Goal: Information Seeking & Learning: Learn about a topic

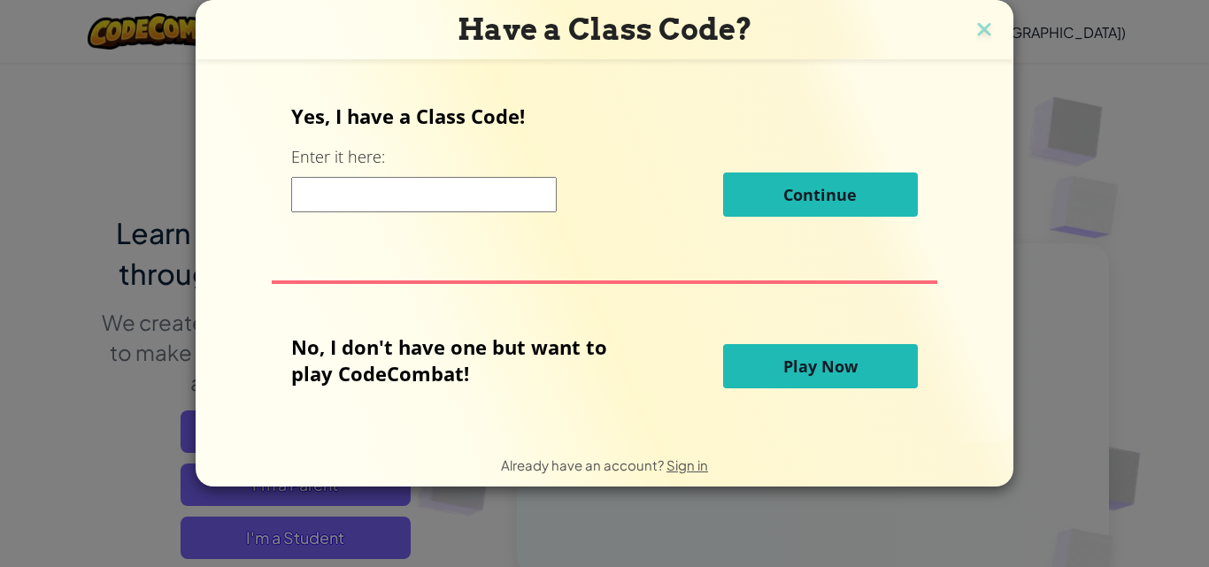
click at [409, 190] on input at bounding box center [423, 194] width 265 height 35
click at [803, 357] on span "Play Now" at bounding box center [820, 366] width 74 height 21
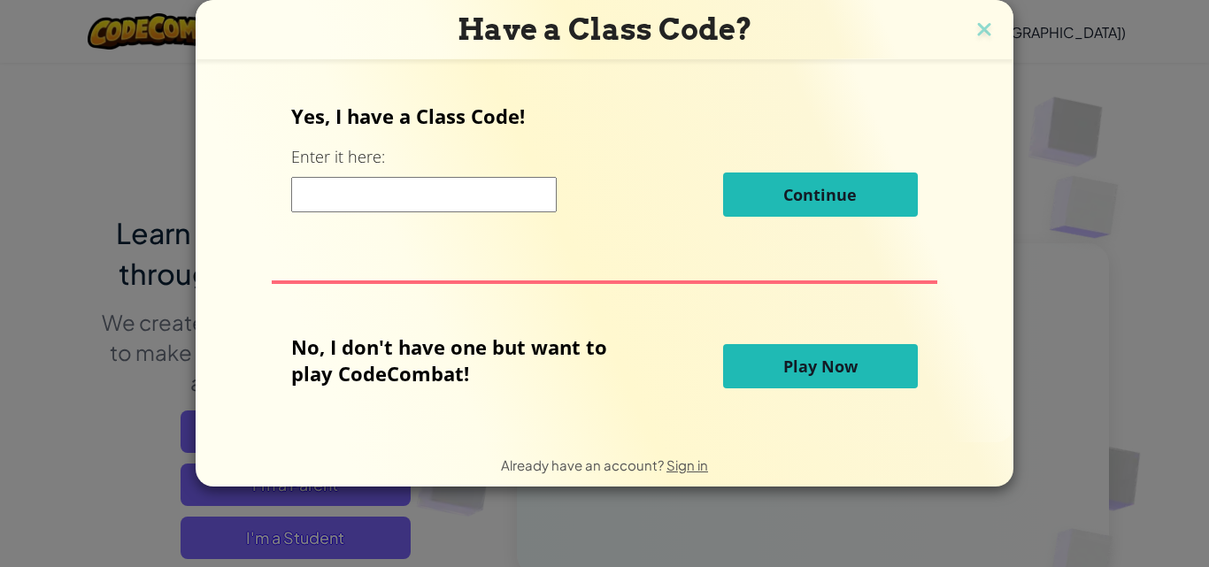
click at [795, 370] on span "Play Now" at bounding box center [820, 366] width 74 height 21
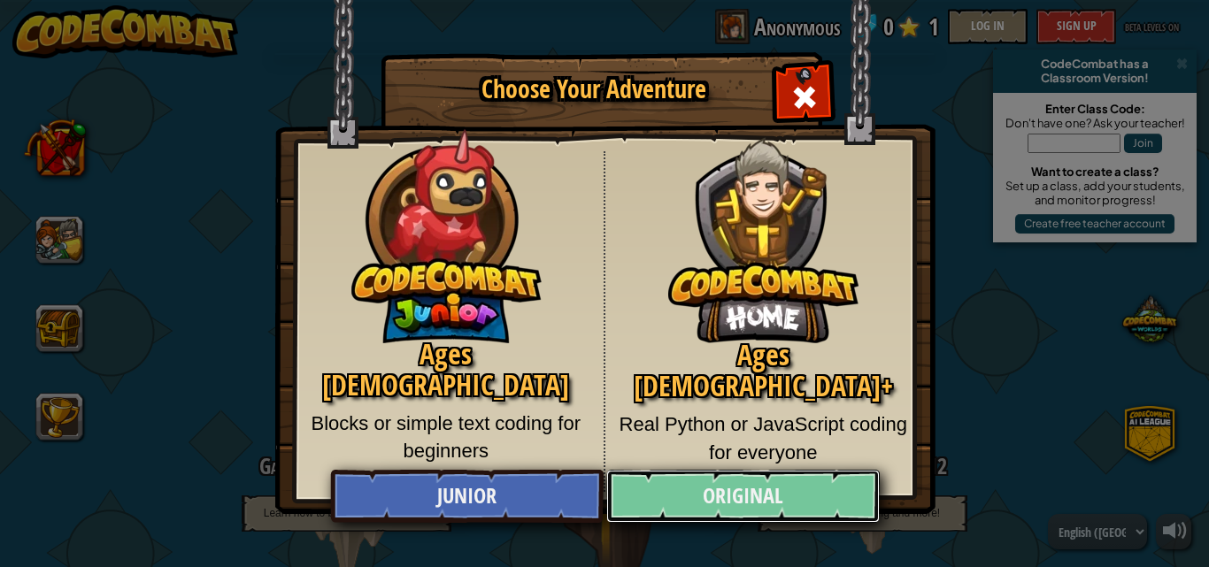
click at [718, 491] on link "Original" at bounding box center [742, 496] width 273 height 53
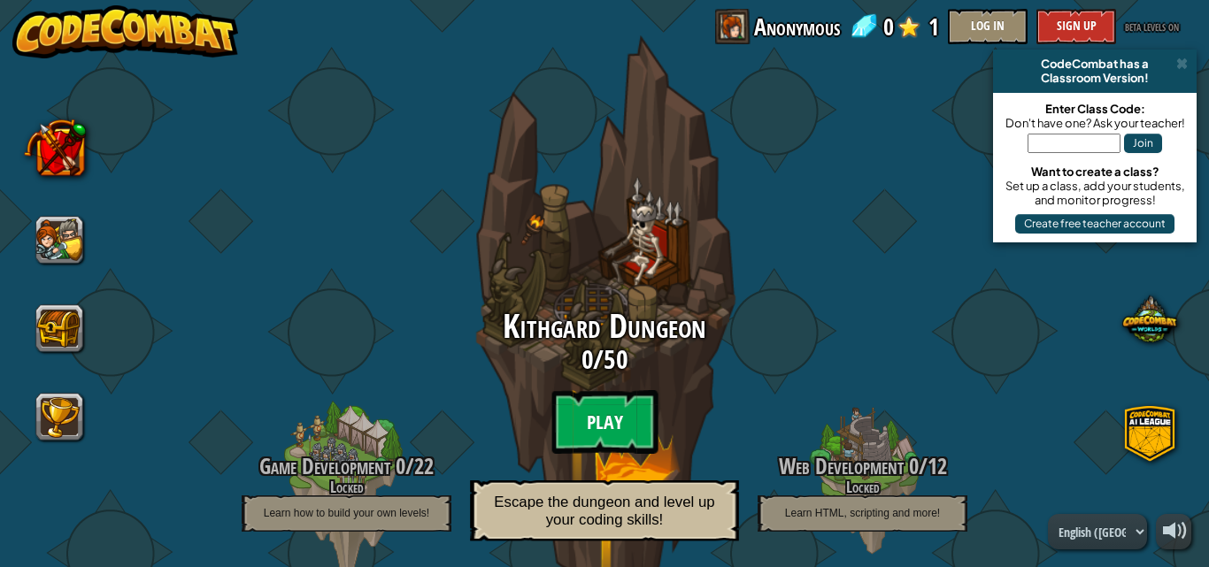
click at [602, 421] on btn "Play" at bounding box center [604, 422] width 106 height 64
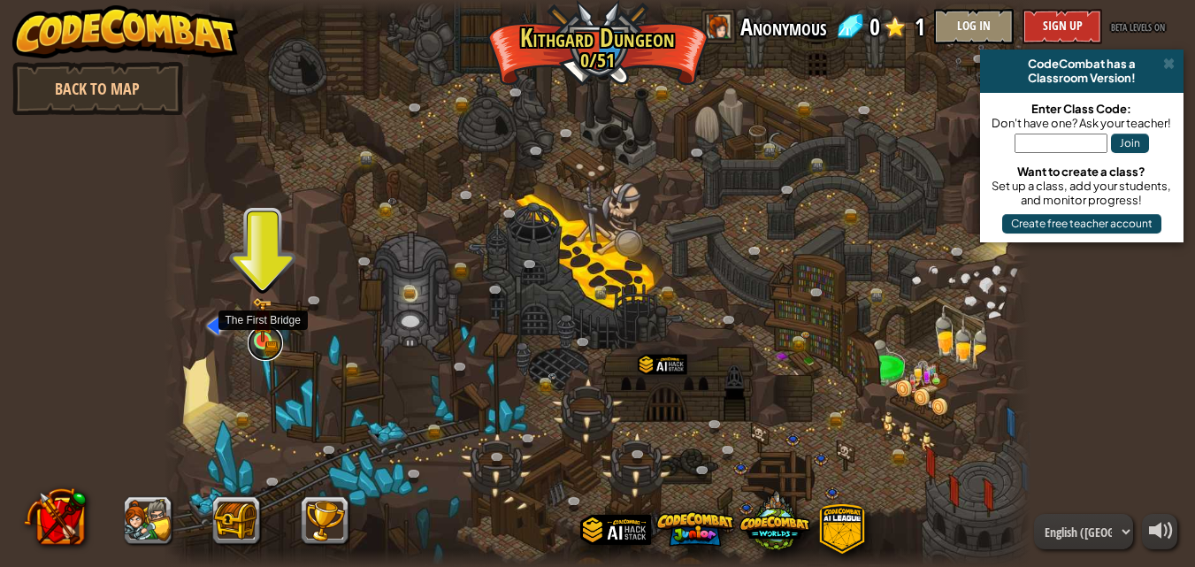
click at [262, 345] on link at bounding box center [265, 343] width 35 height 35
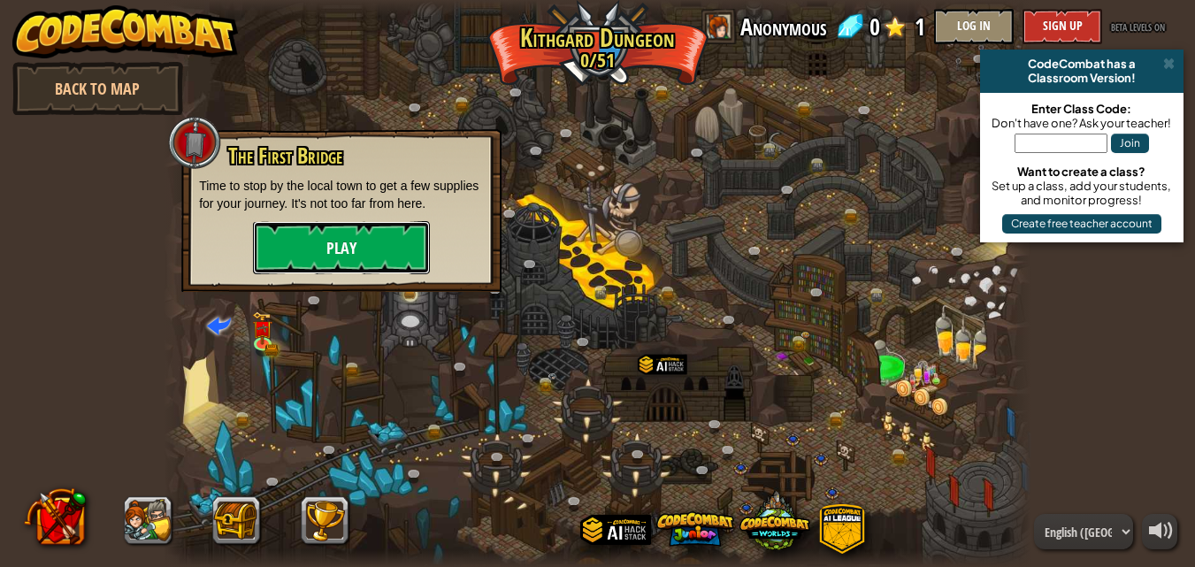
click at [301, 240] on button "Play" at bounding box center [341, 247] width 177 height 53
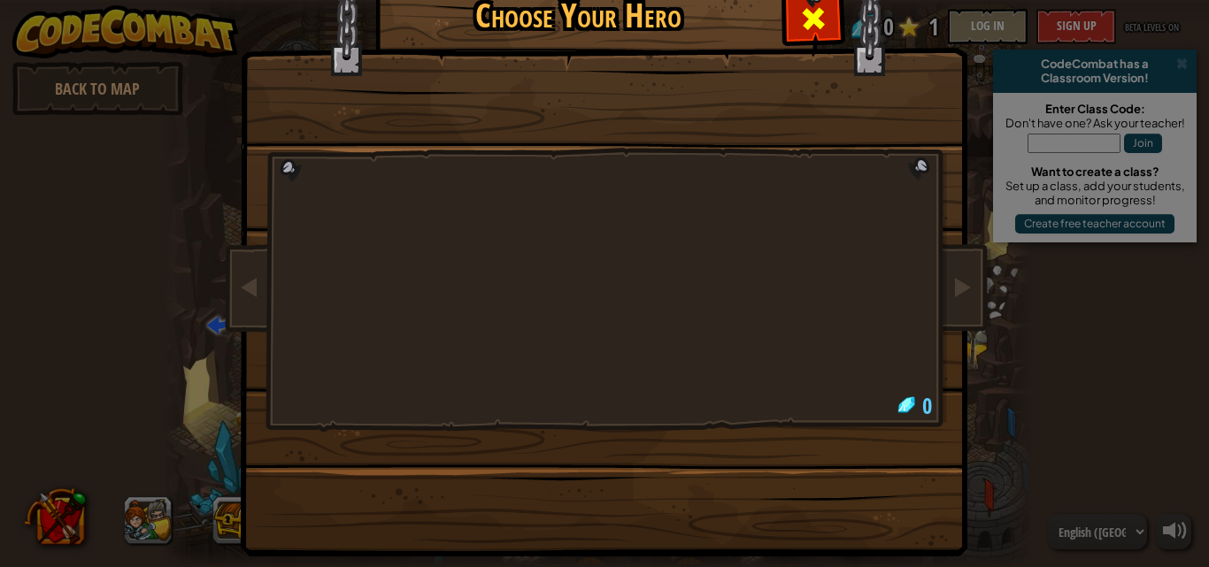
click at [803, 16] on span at bounding box center [813, 18] width 28 height 28
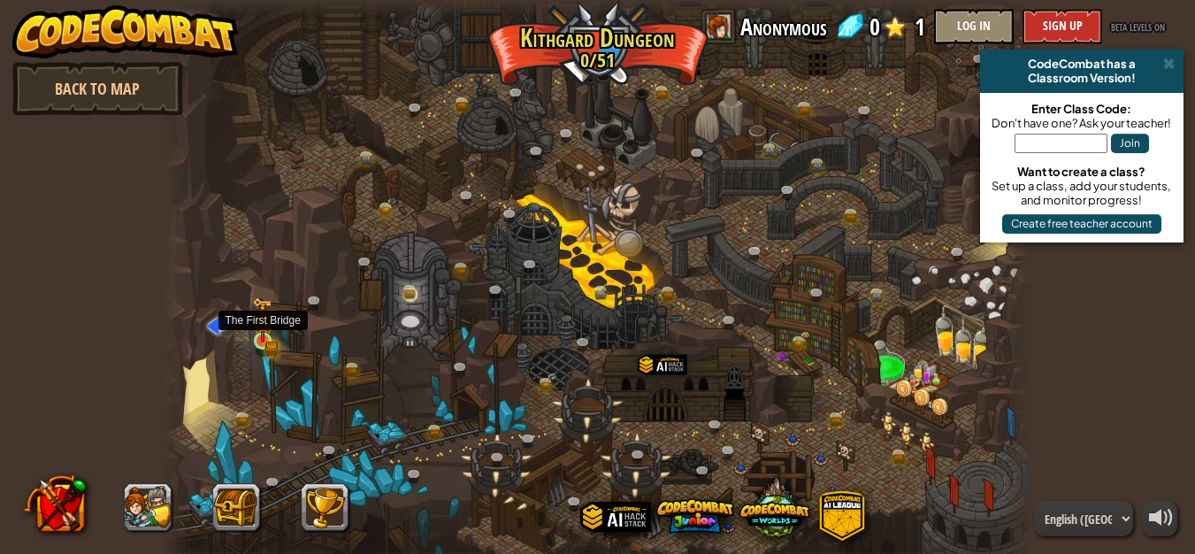
click at [268, 341] on img at bounding box center [262, 319] width 20 height 45
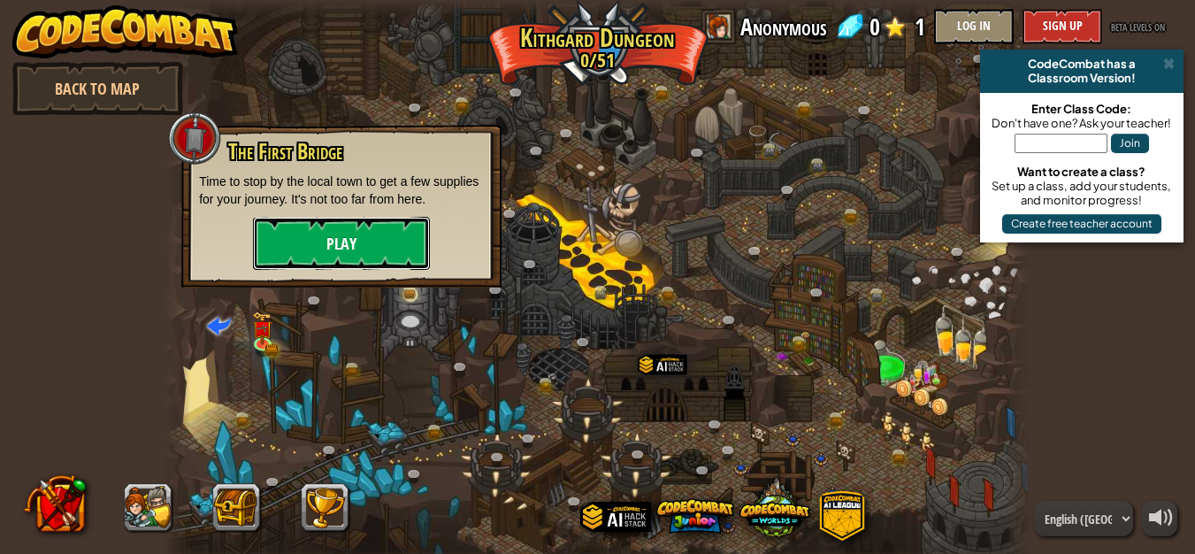
click at [339, 237] on button "Play" at bounding box center [341, 243] width 177 height 53
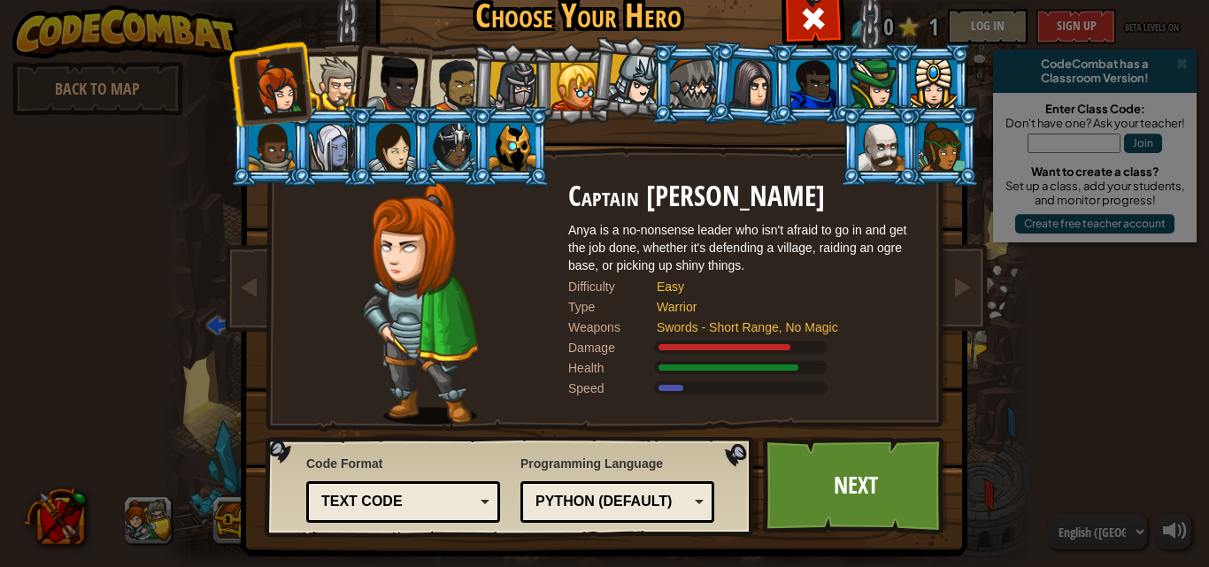
click at [857, 81] on div at bounding box center [873, 84] width 46 height 48
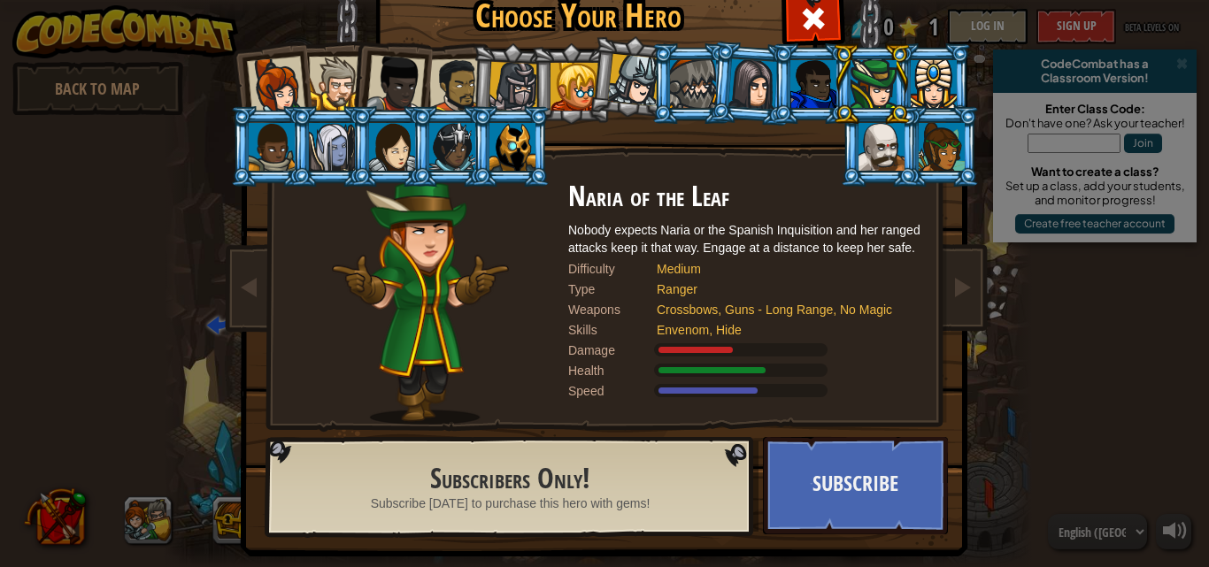
click at [517, 96] on div at bounding box center [513, 87] width 50 height 50
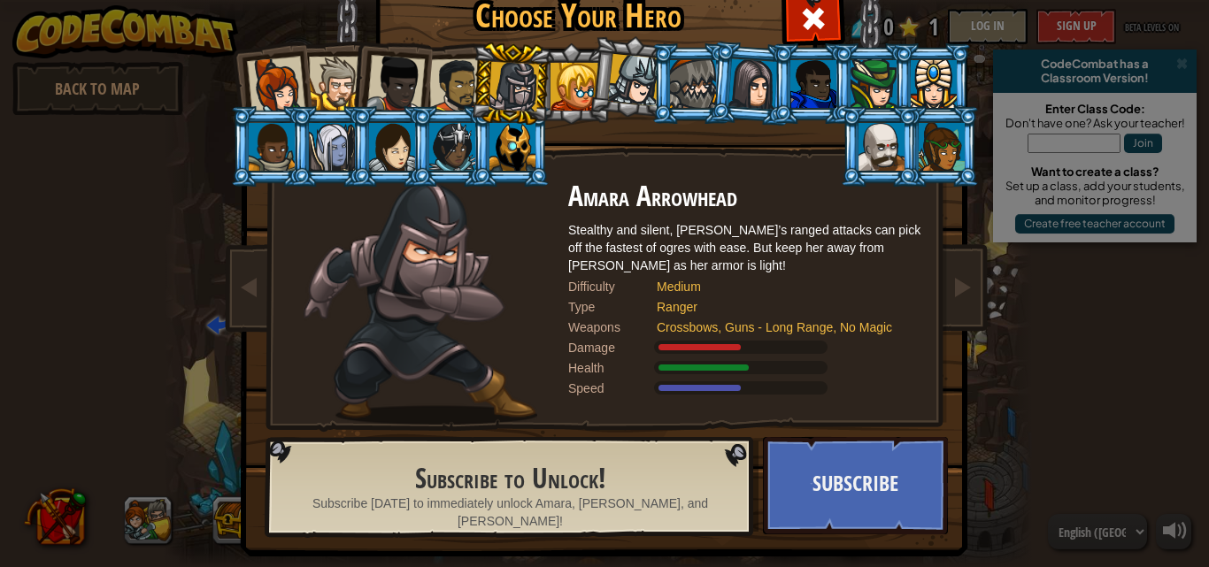
click at [265, 76] on div at bounding box center [276, 86] width 58 height 58
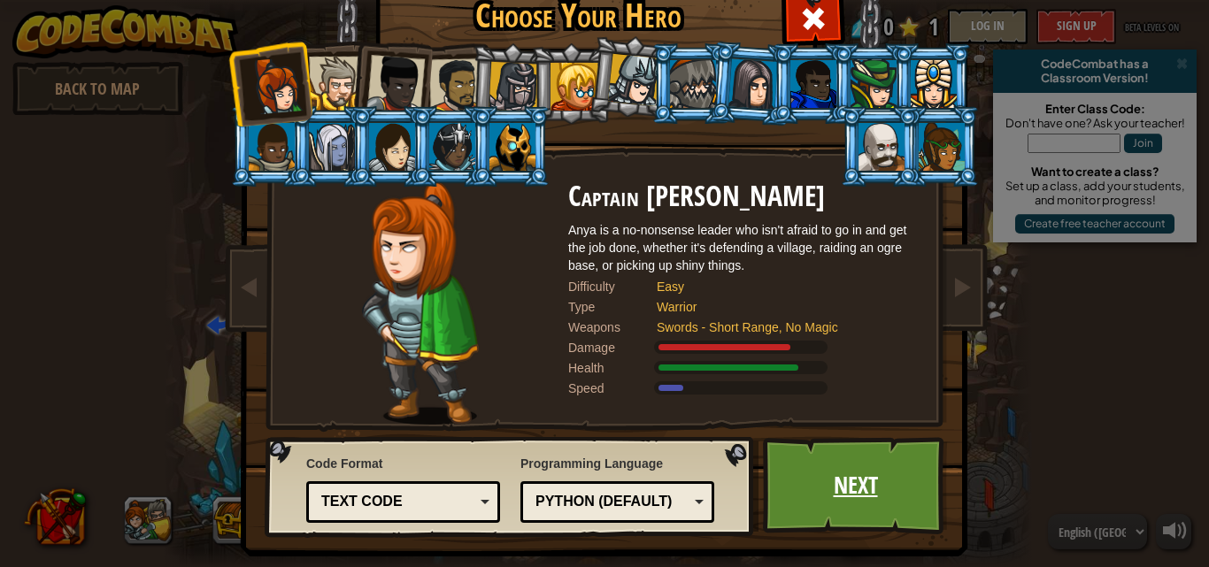
click at [830, 479] on link "Next" at bounding box center [855, 485] width 185 height 97
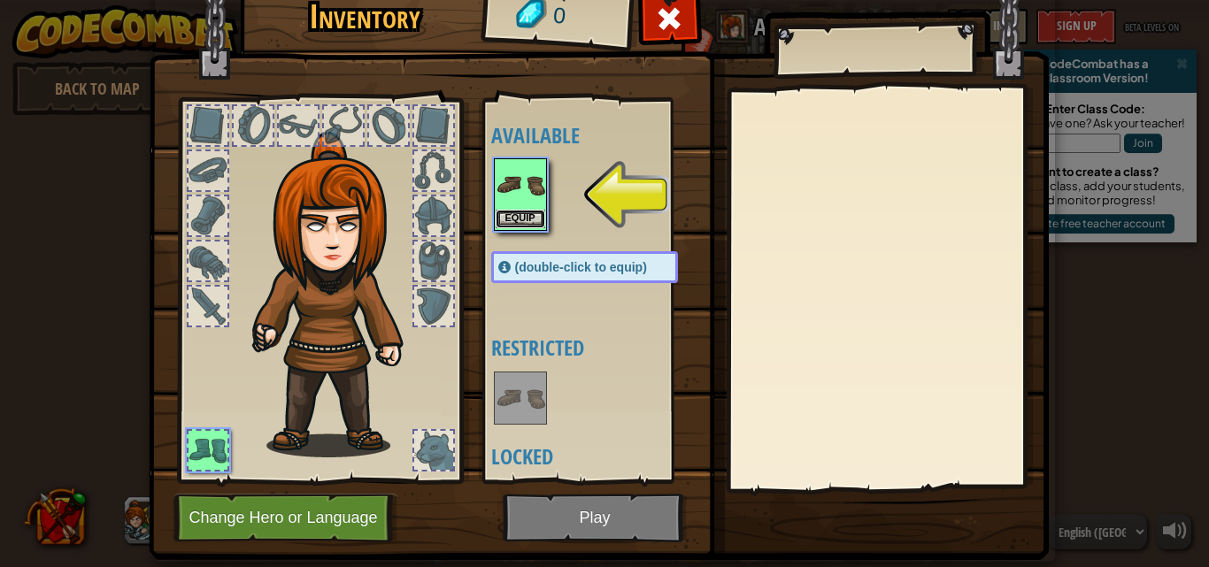
click at [500, 219] on button "Equip" at bounding box center [521, 219] width 50 height 19
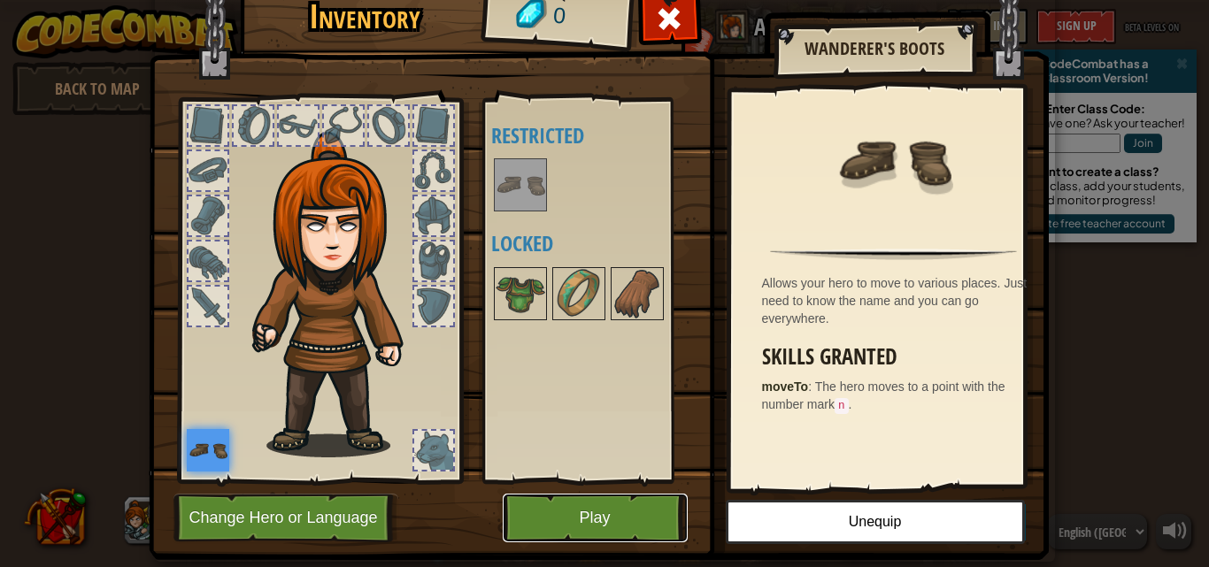
click at [619, 506] on button "Play" at bounding box center [595, 518] width 185 height 49
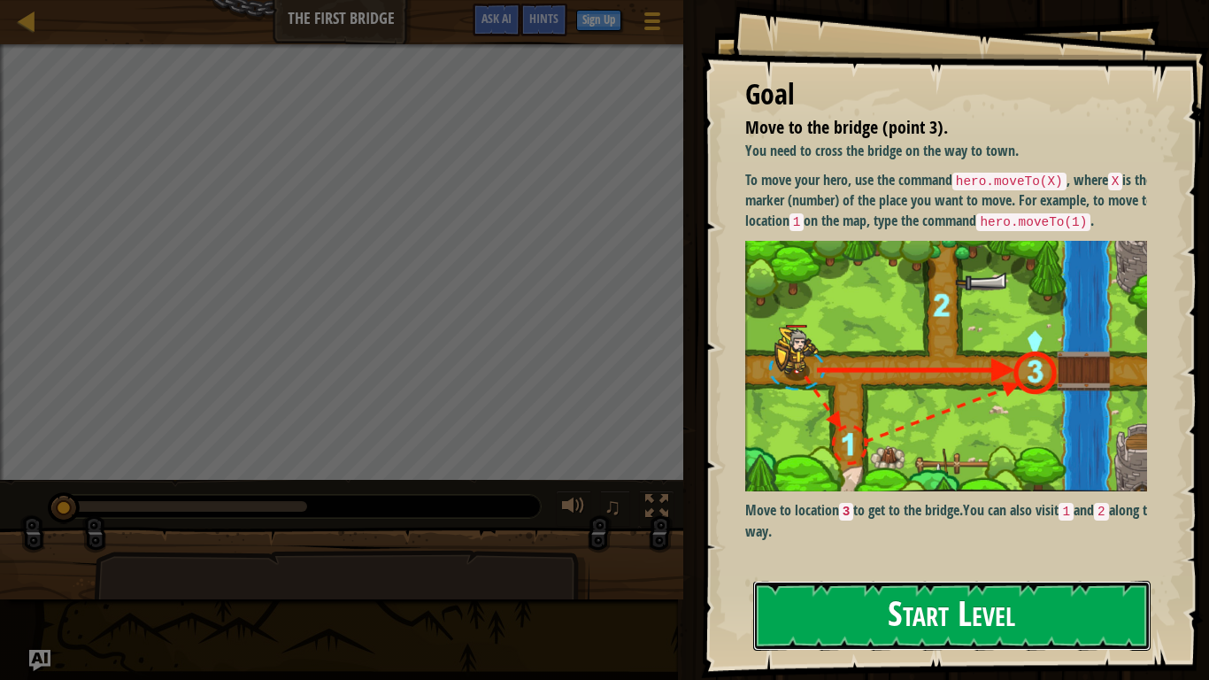
click at [880, 566] on button "Start Level" at bounding box center [951, 615] width 397 height 70
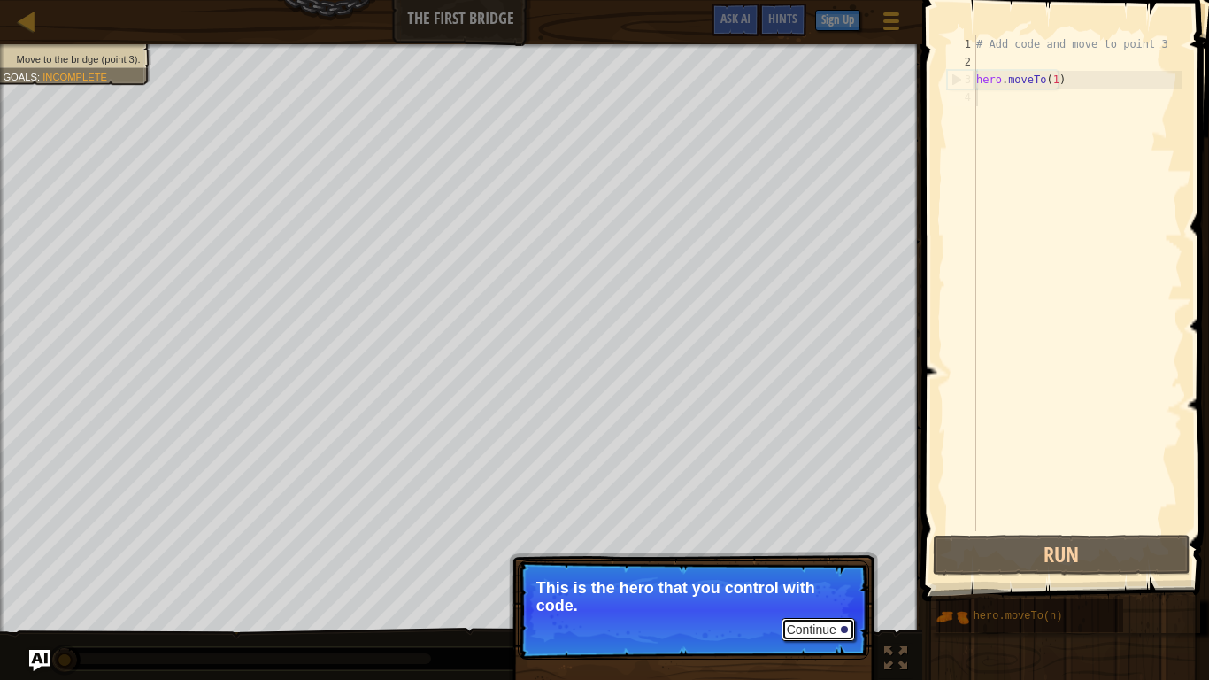
click at [799, 566] on button "Continue" at bounding box center [817, 629] width 73 height 23
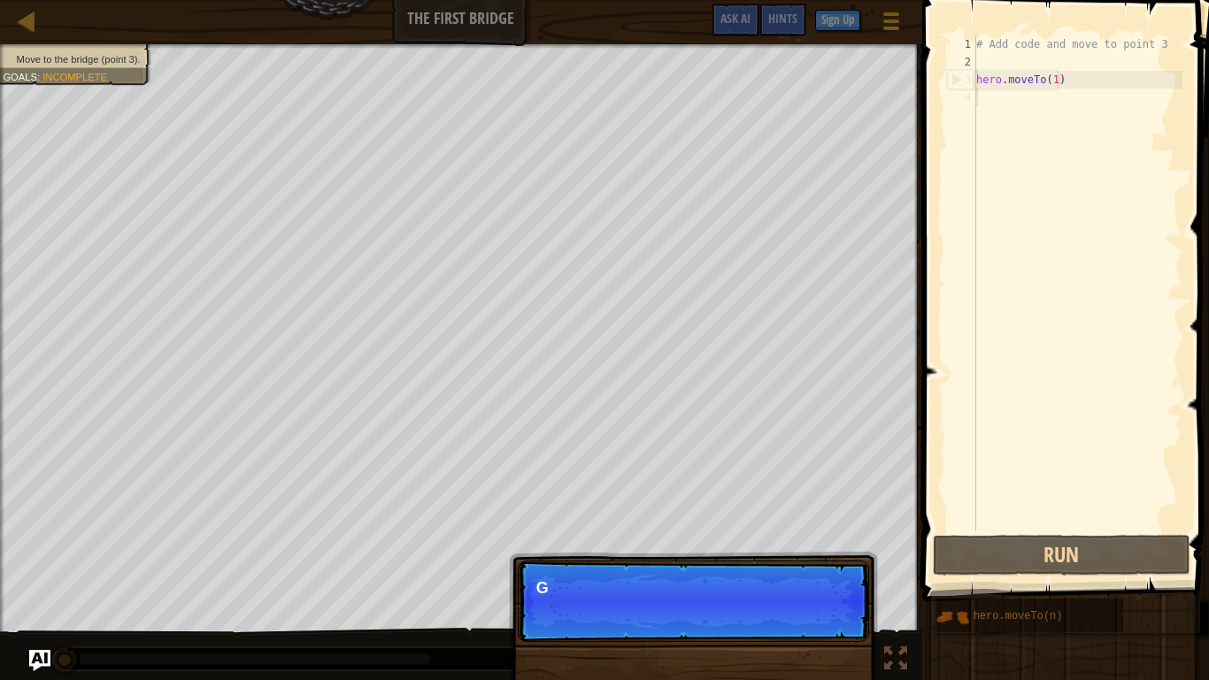
scroll to position [8, 0]
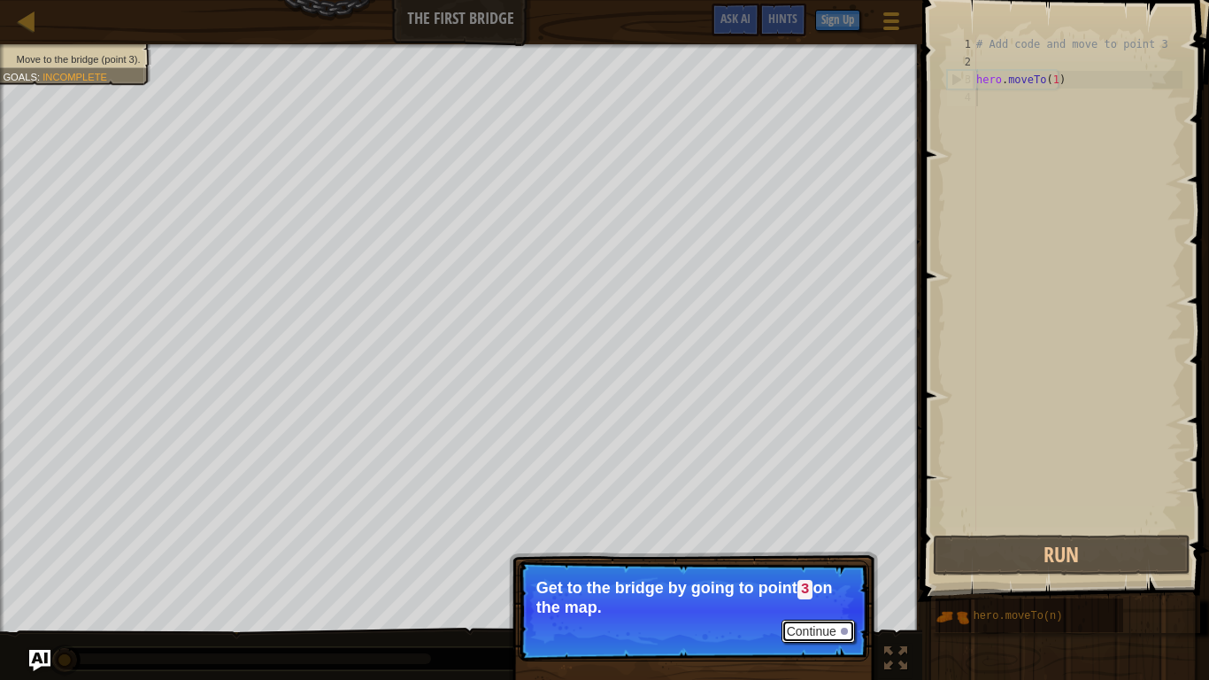
click at [799, 566] on button "Continue" at bounding box center [817, 630] width 73 height 23
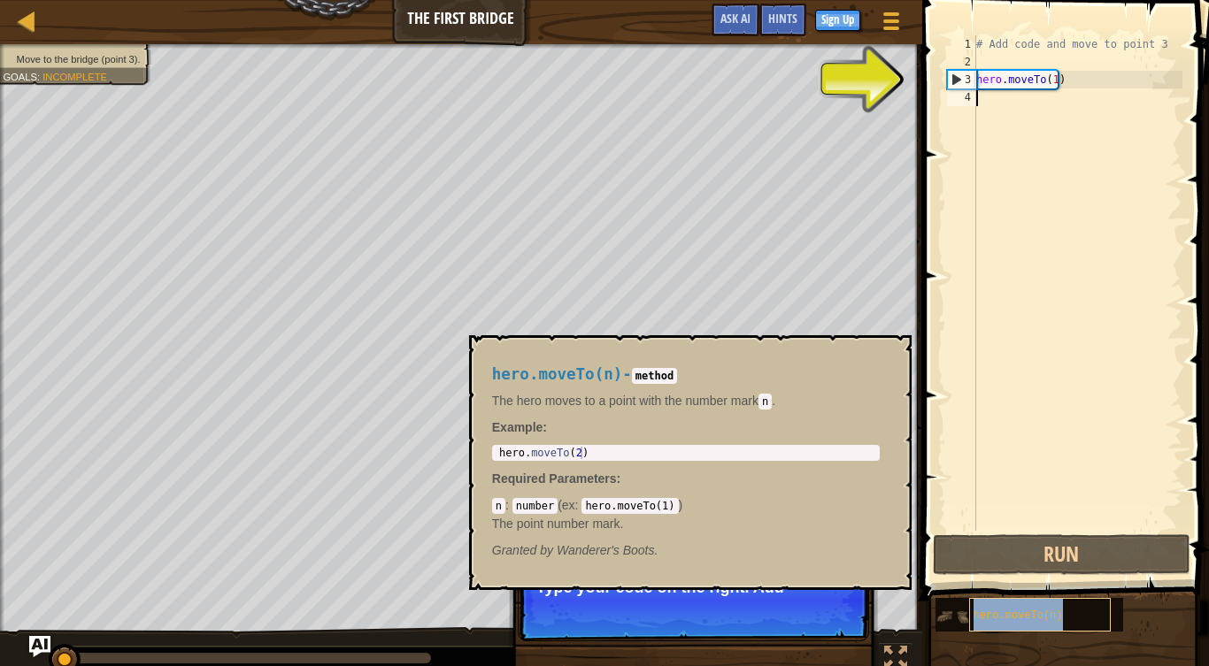
click at [991, 566] on span "hero.moveTo(n)" at bounding box center [1017, 616] width 89 height 12
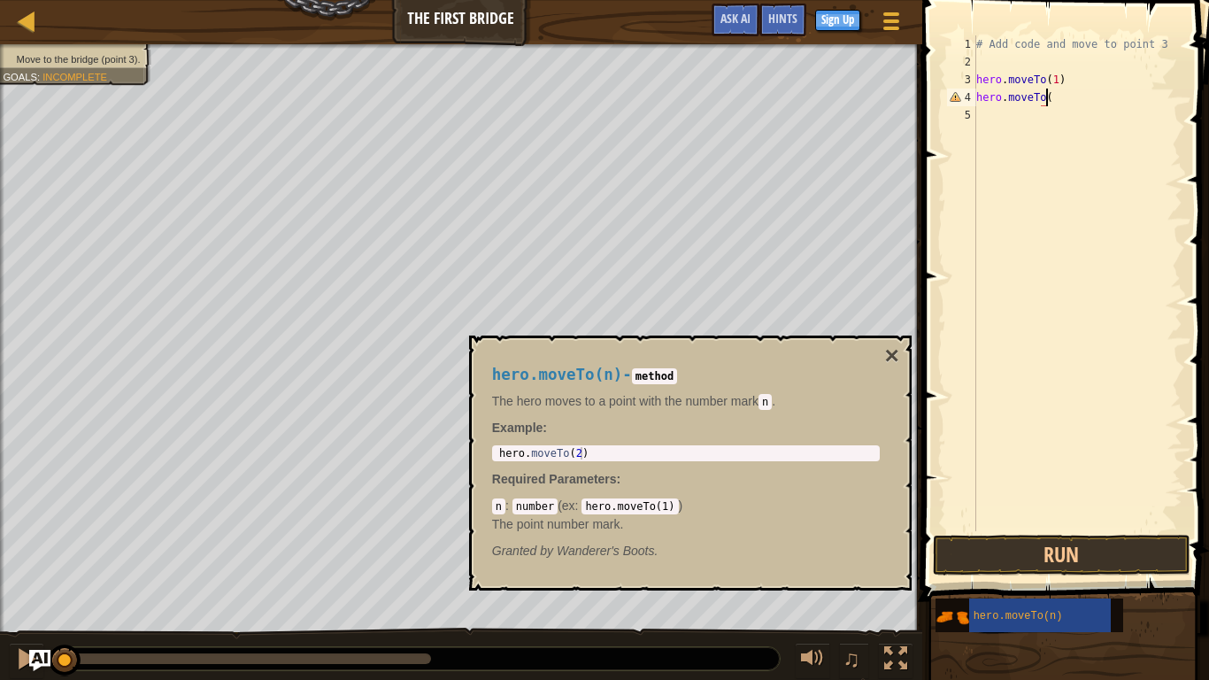
scroll to position [8, 5]
type textarea "hero.moveTo(2)"
click at [1061, 566] on div "hero.moveTo(n)" at bounding box center [1040, 615] width 142 height 34
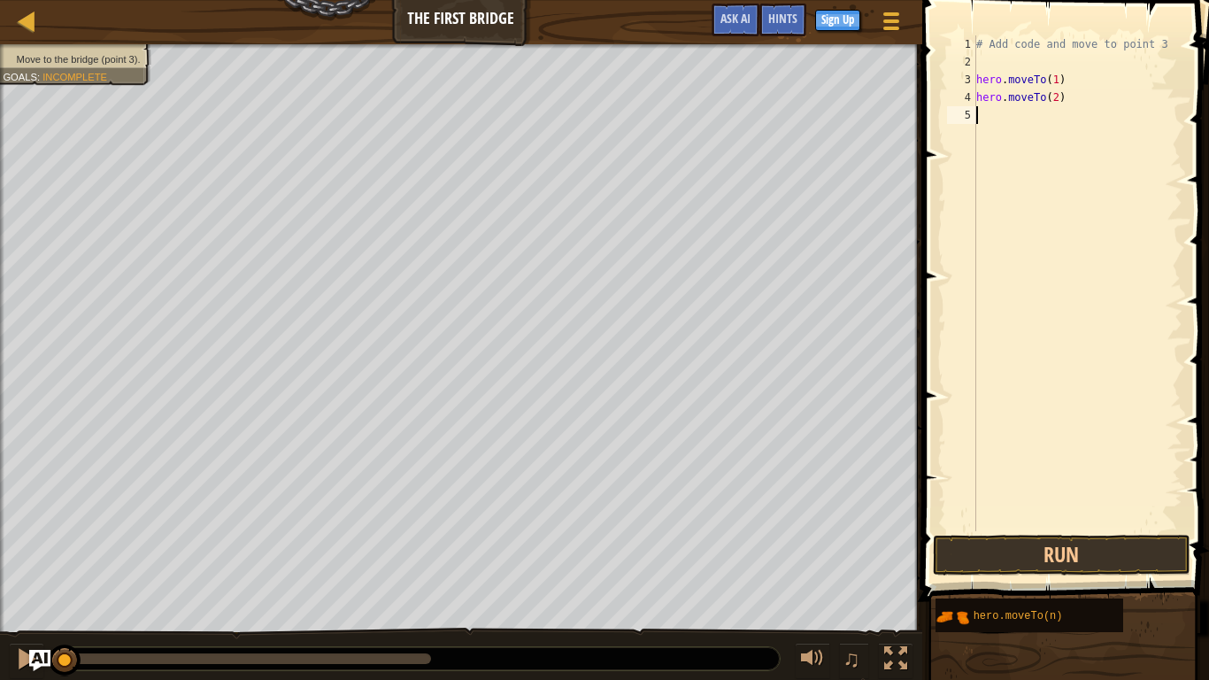
click at [1026, 111] on div "# Add code and move to point 3 hero . moveTo ( 1 ) hero . moveTo ( 2 )" at bounding box center [1077, 300] width 210 height 531
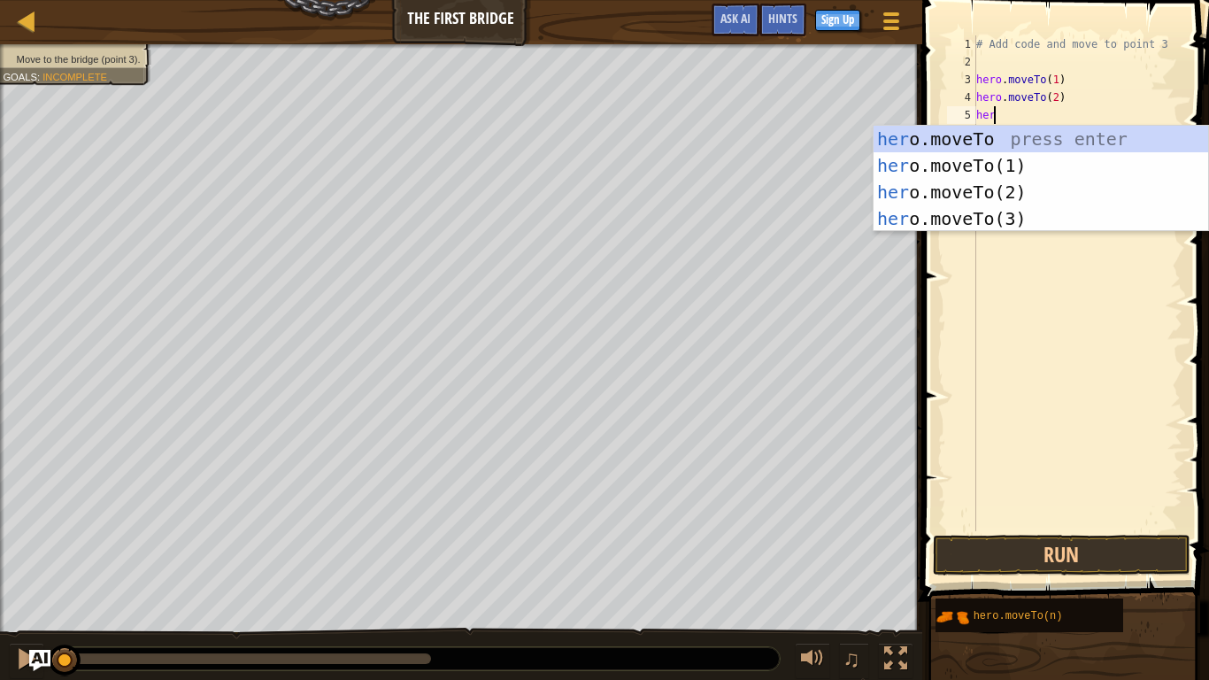
scroll to position [8, 1]
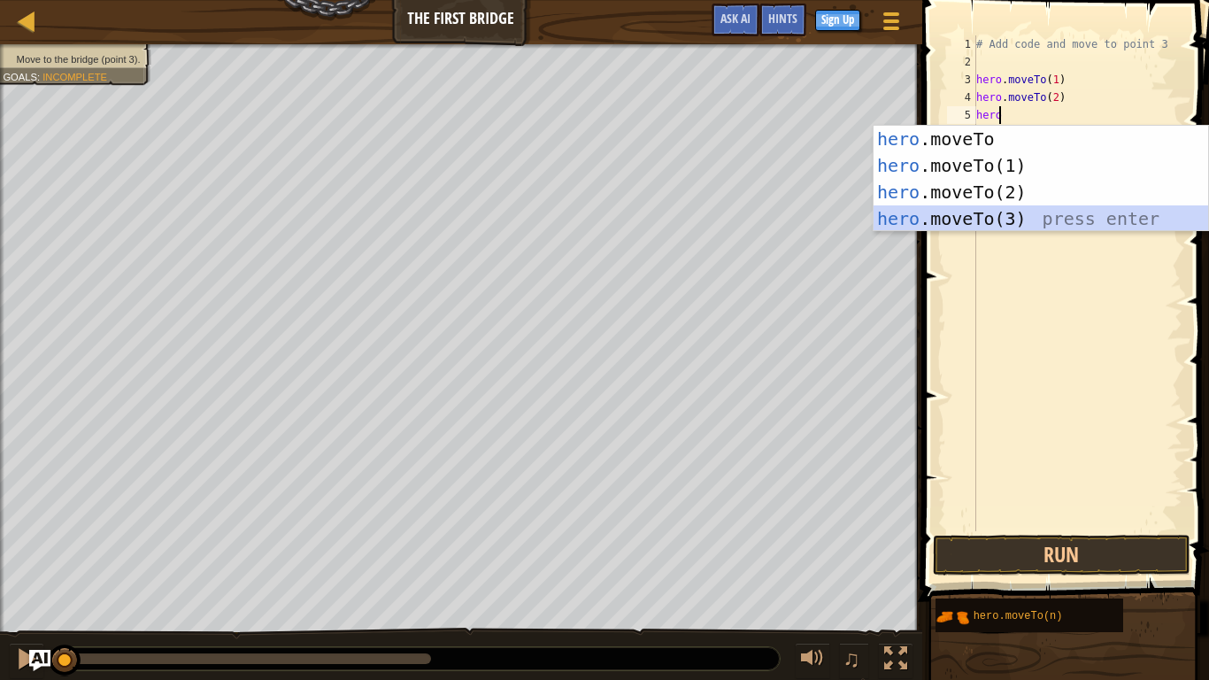
type textarea "hero.moveTo(3)"
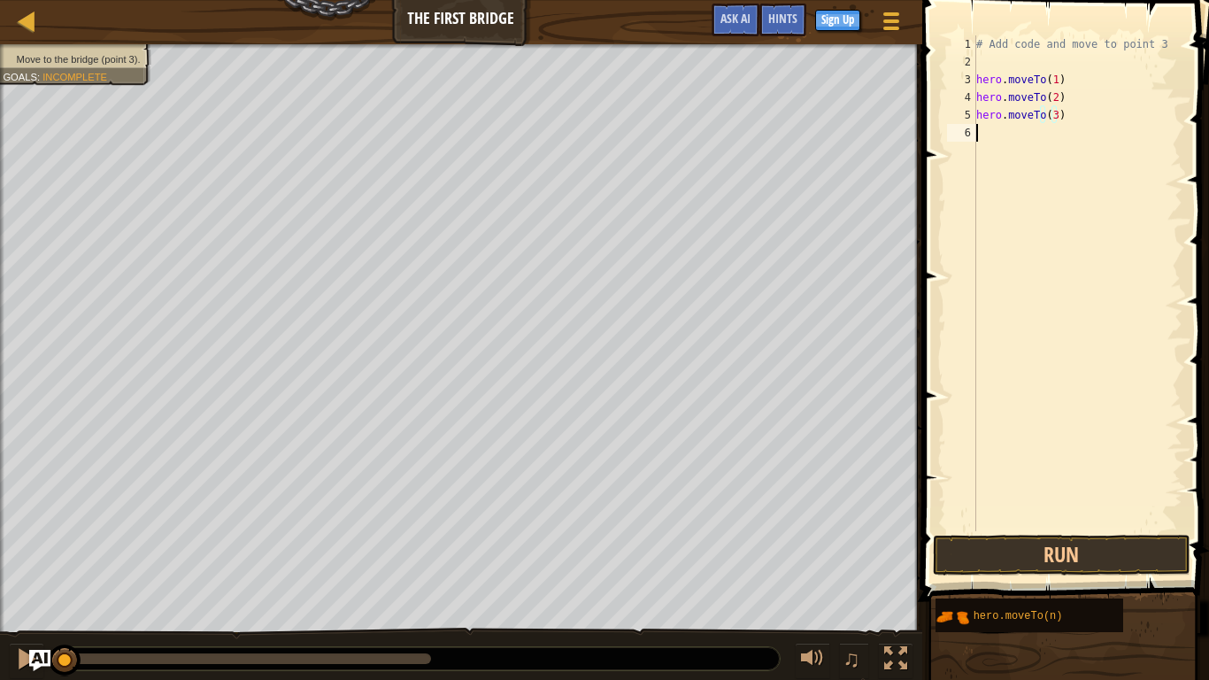
click at [1095, 414] on div "# Add code and move to point 3 hero . moveTo ( 1 ) hero . moveTo ( 2 ) hero . m…" at bounding box center [1077, 300] width 210 height 531
click at [1093, 549] on button "Run" at bounding box center [1061, 554] width 257 height 41
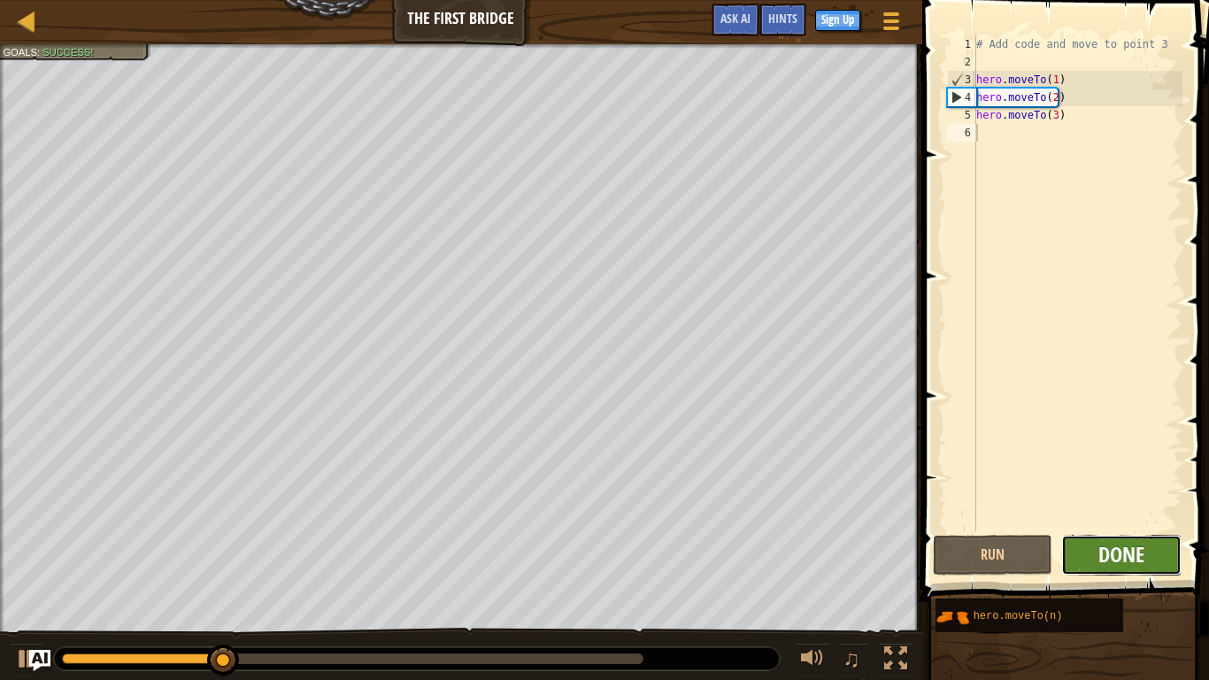
click at [1107, 557] on span "Done" at bounding box center [1121, 554] width 46 height 28
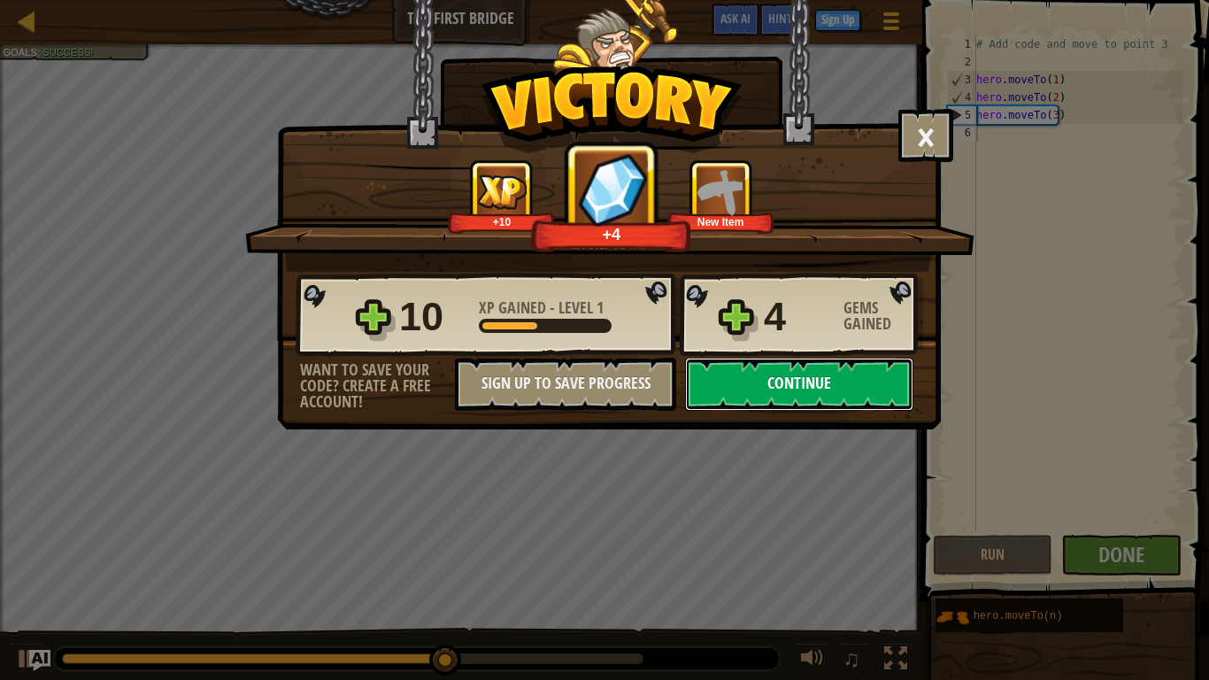
click at [841, 403] on button "Continue" at bounding box center [799, 383] width 228 height 53
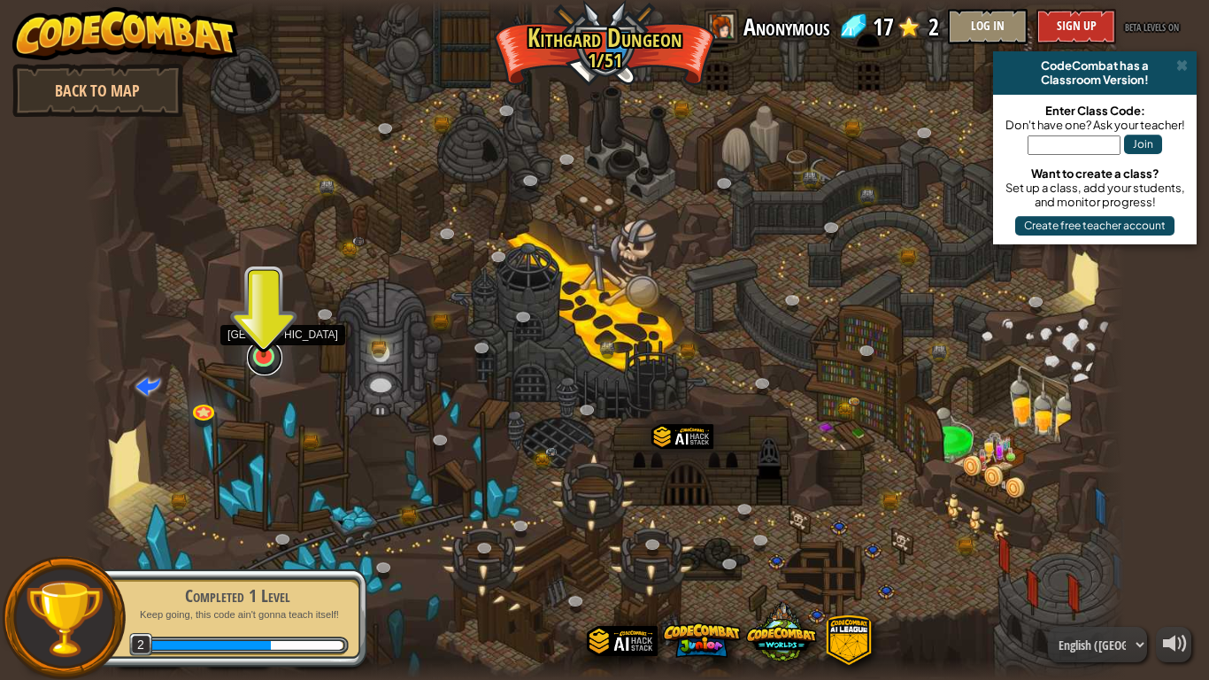
click at [262, 362] on link at bounding box center [264, 357] width 35 height 35
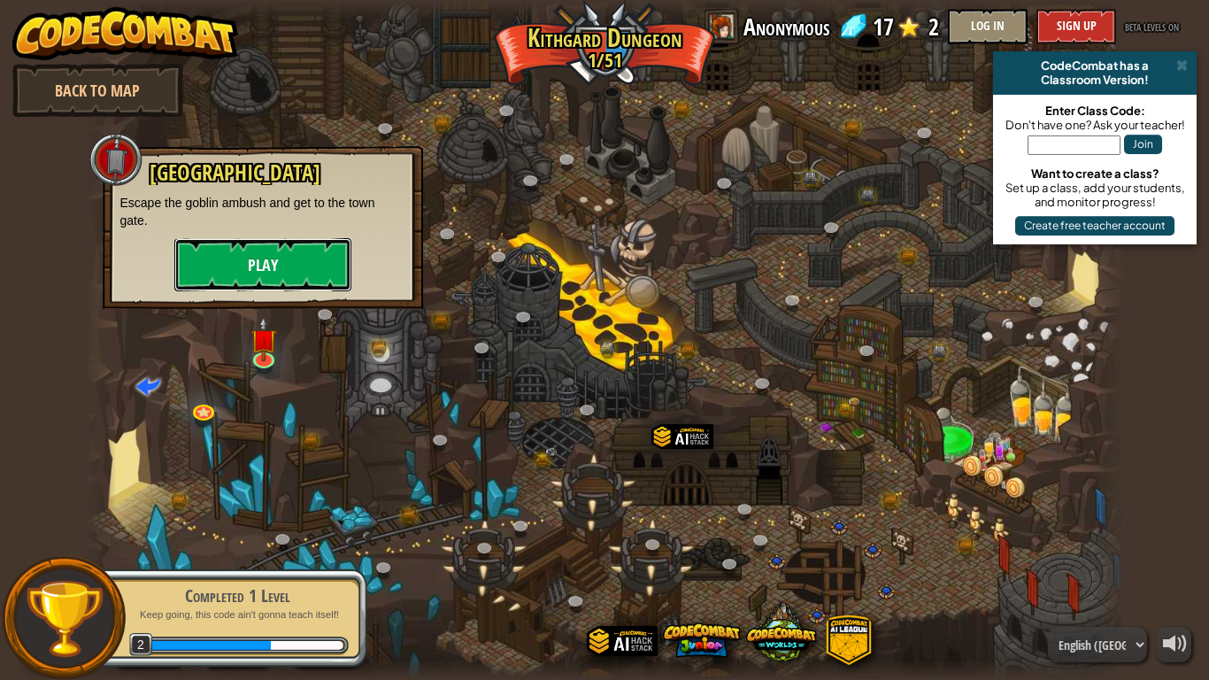
click at [282, 261] on button "Play" at bounding box center [262, 264] width 177 height 53
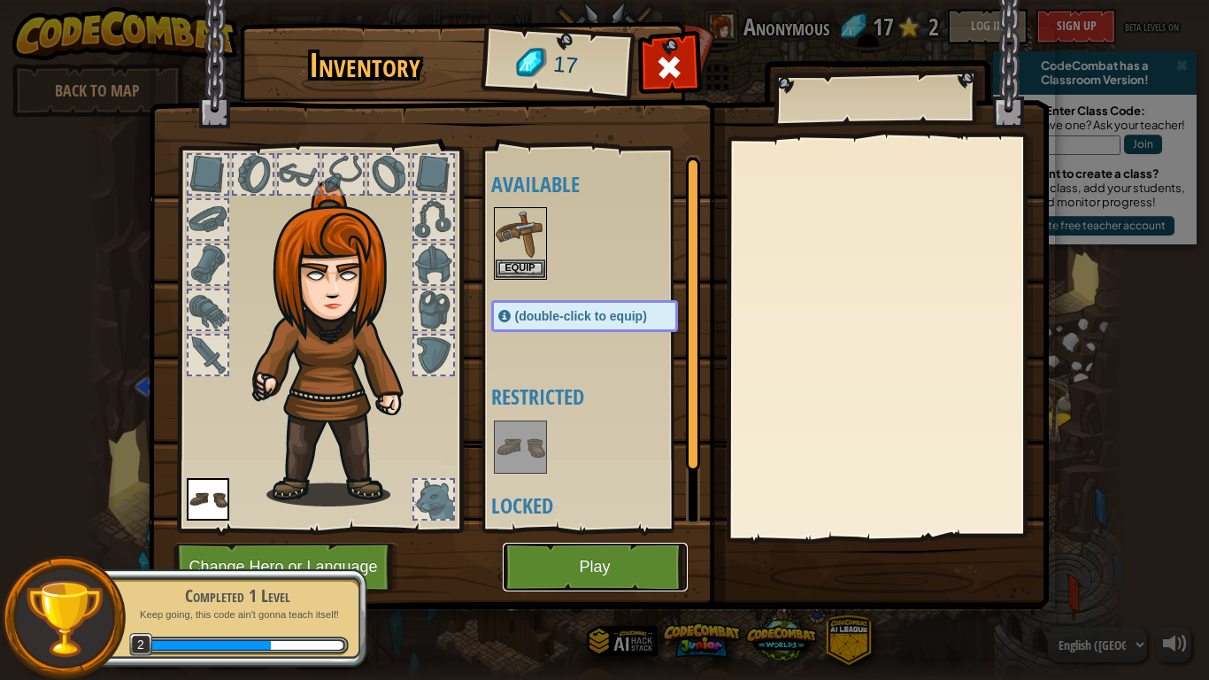
click at [600, 566] on button "Play" at bounding box center [595, 566] width 185 height 49
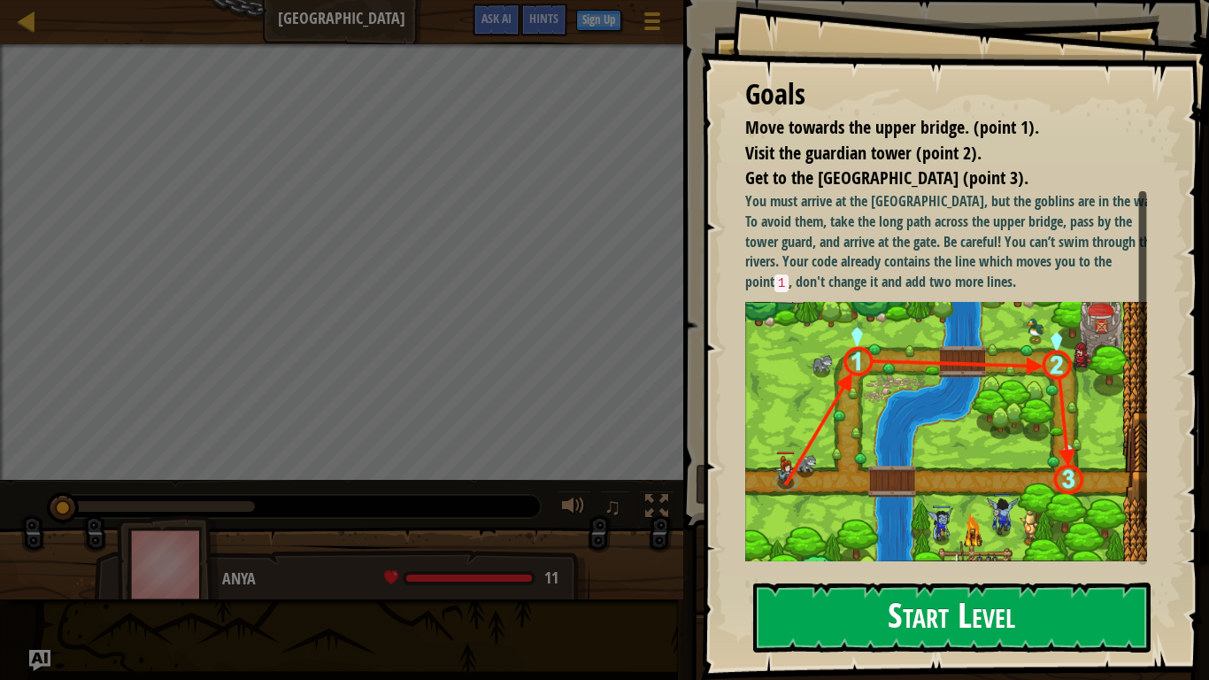
click at [939, 566] on button "Start Level" at bounding box center [951, 617] width 397 height 70
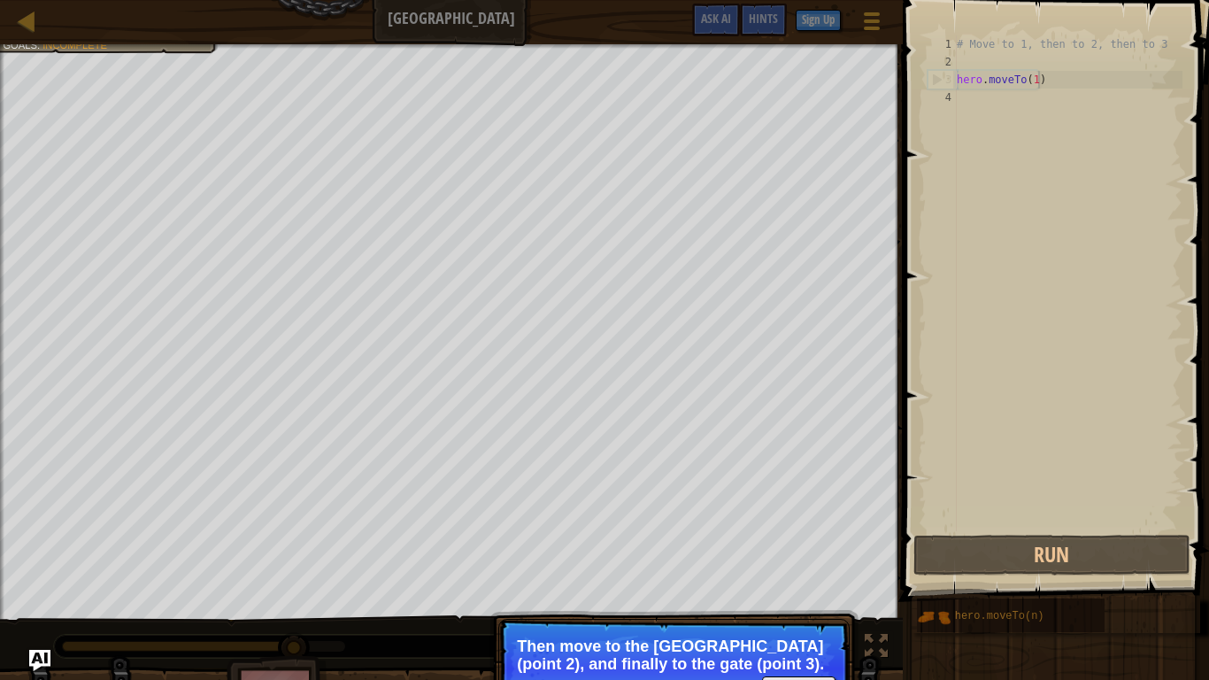
click at [1054, 74] on div "# Move to 1, then to 2, then to 3 hero . moveTo ( 1 )" at bounding box center [1067, 300] width 229 height 531
type textarea "hero.moveTo(1)"
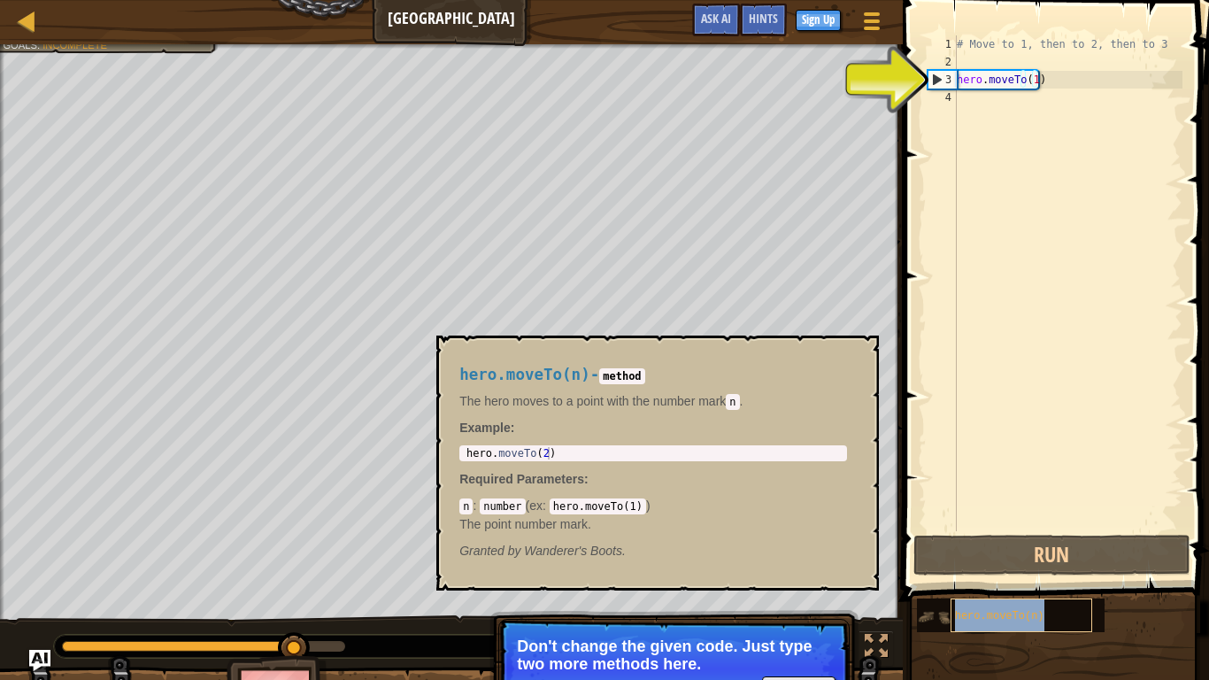
click at [1003, 566] on div "hero.moveTo(n)" at bounding box center [1021, 615] width 142 height 34
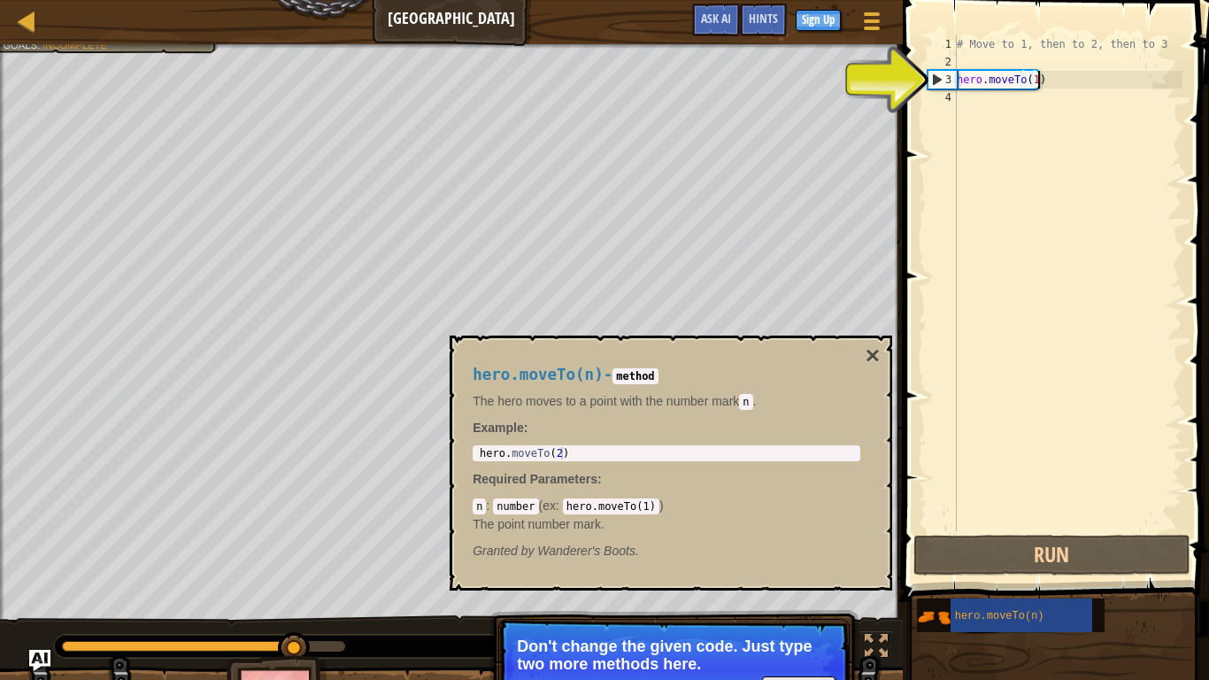
click at [1049, 73] on div "# Move to 1, then to 2, then to 3 hero . moveTo ( 1 )" at bounding box center [1067, 300] width 229 height 531
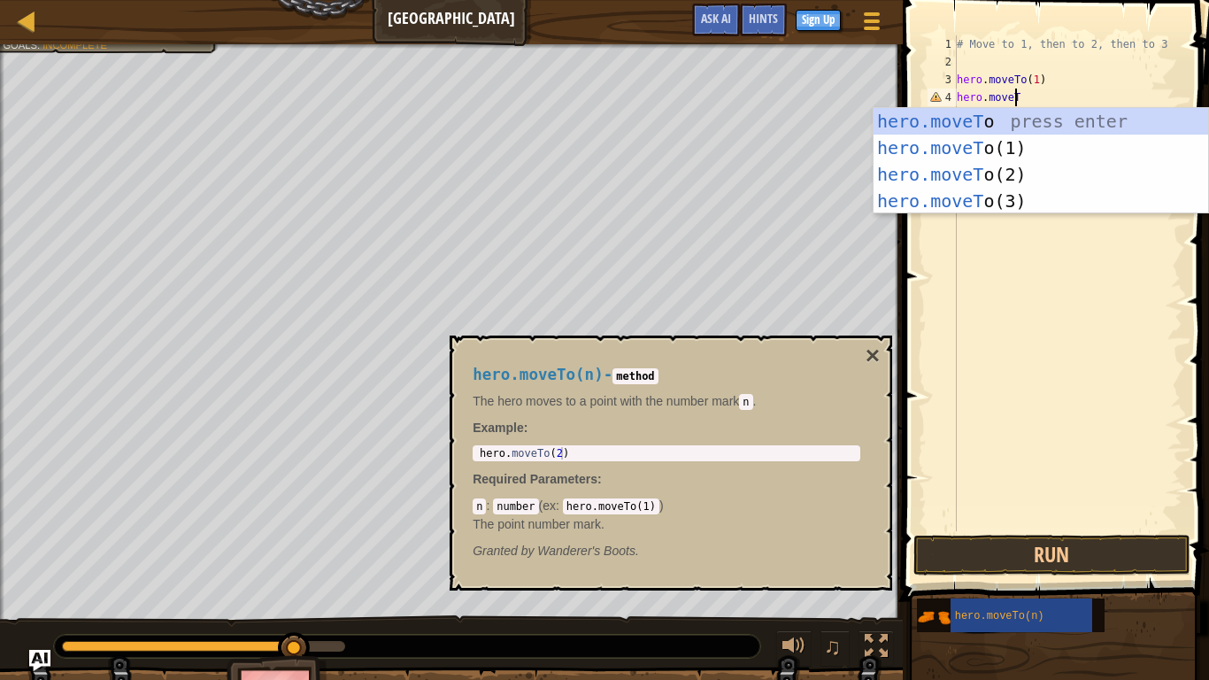
scroll to position [8, 4]
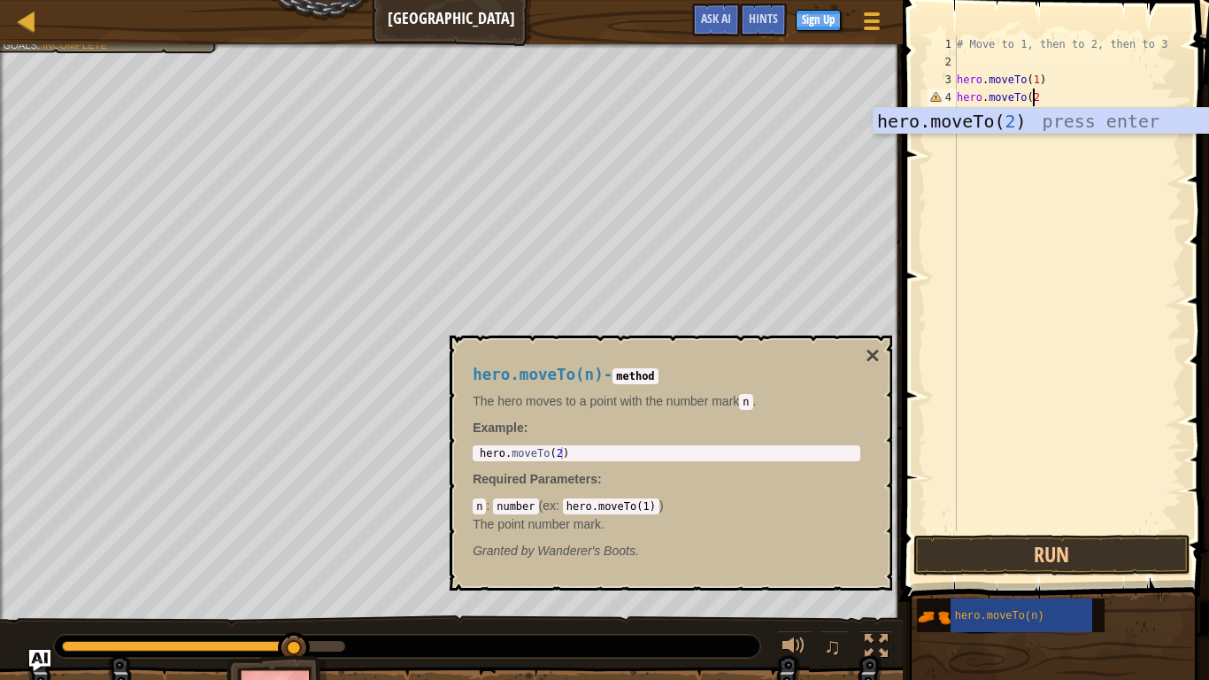
type textarea "hero.moveTo(2)"
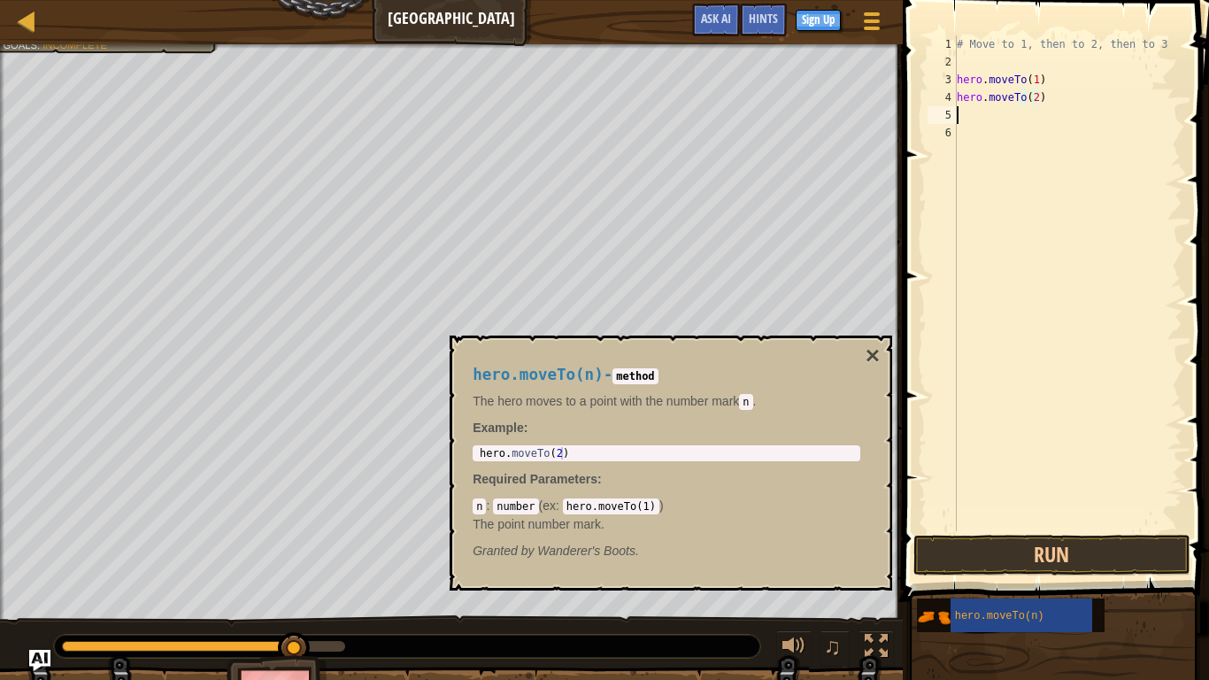
scroll to position [8, 0]
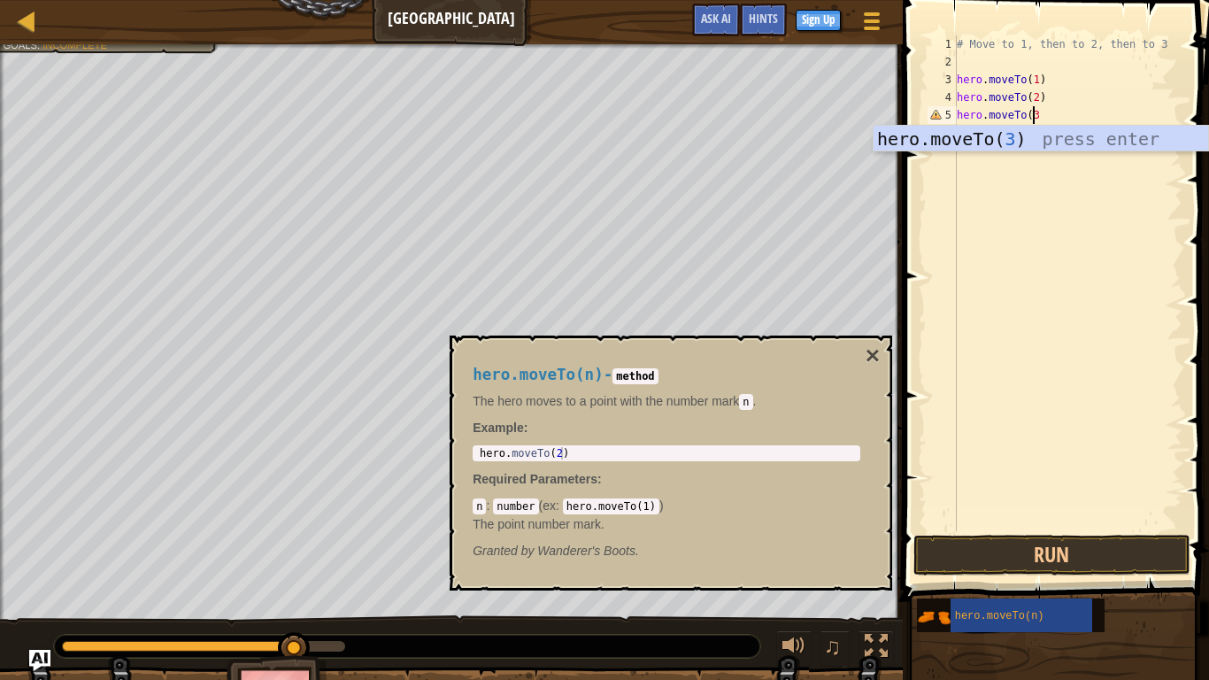
type textarea "hero.moveTo(3)"
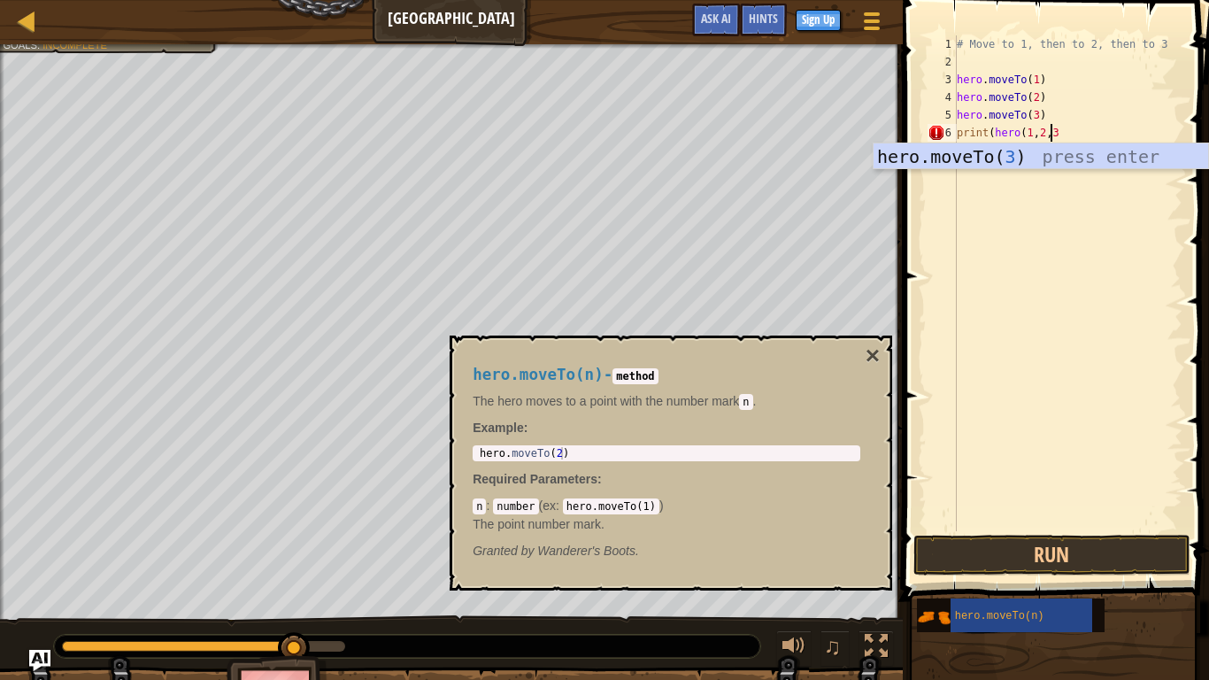
scroll to position [8, 7]
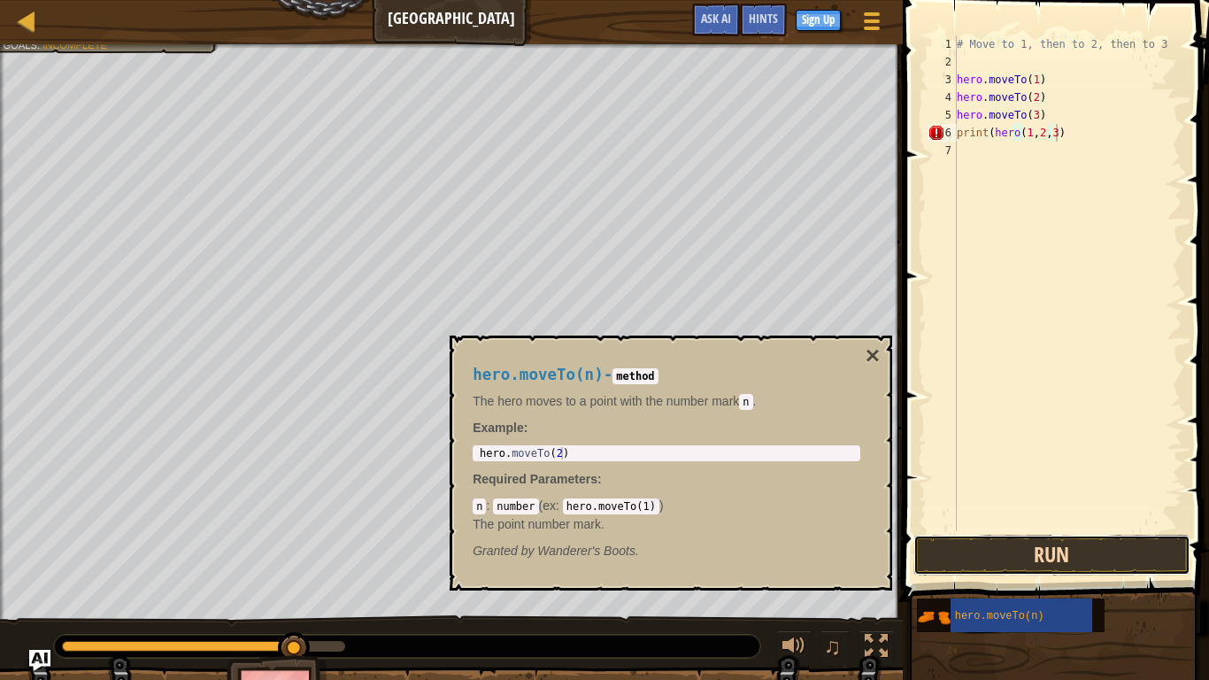
click at [1081, 549] on button "Run" at bounding box center [1051, 554] width 276 height 41
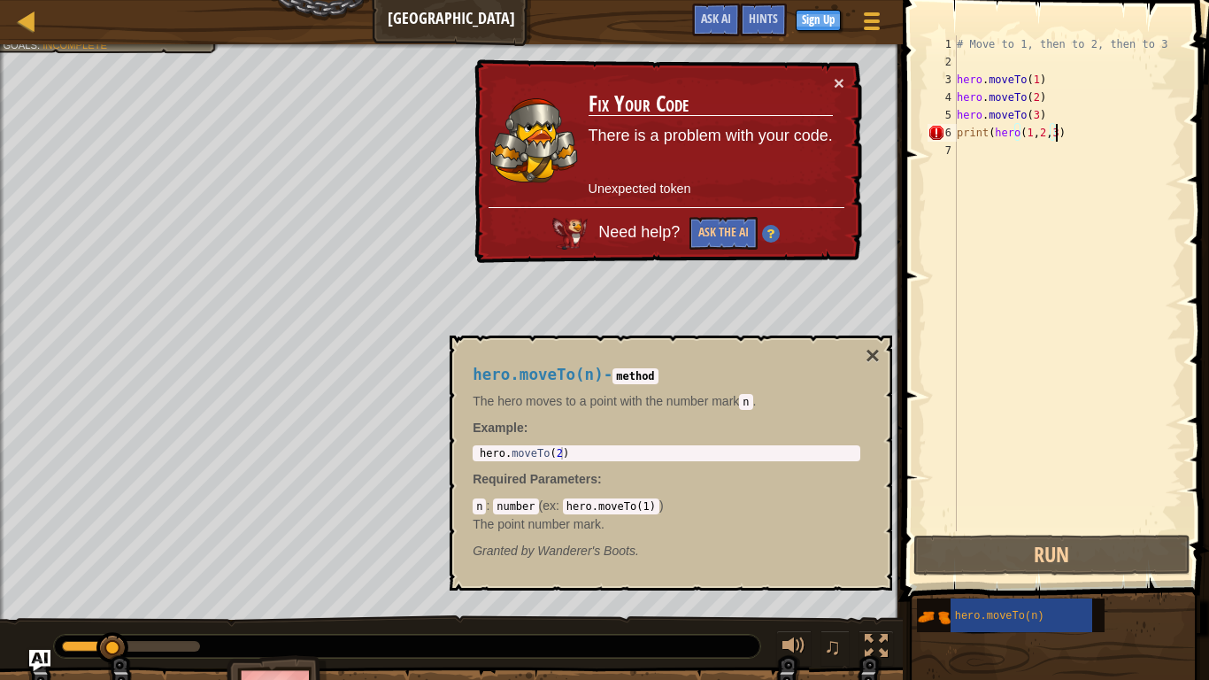
click at [1080, 135] on div "# Move to 1, then to 2, then to 3 hero . moveTo ( 1 ) hero . moveTo ( 2 ) hero …" at bounding box center [1067, 300] width 229 height 531
type textarea "print(hero(1,2,3)"
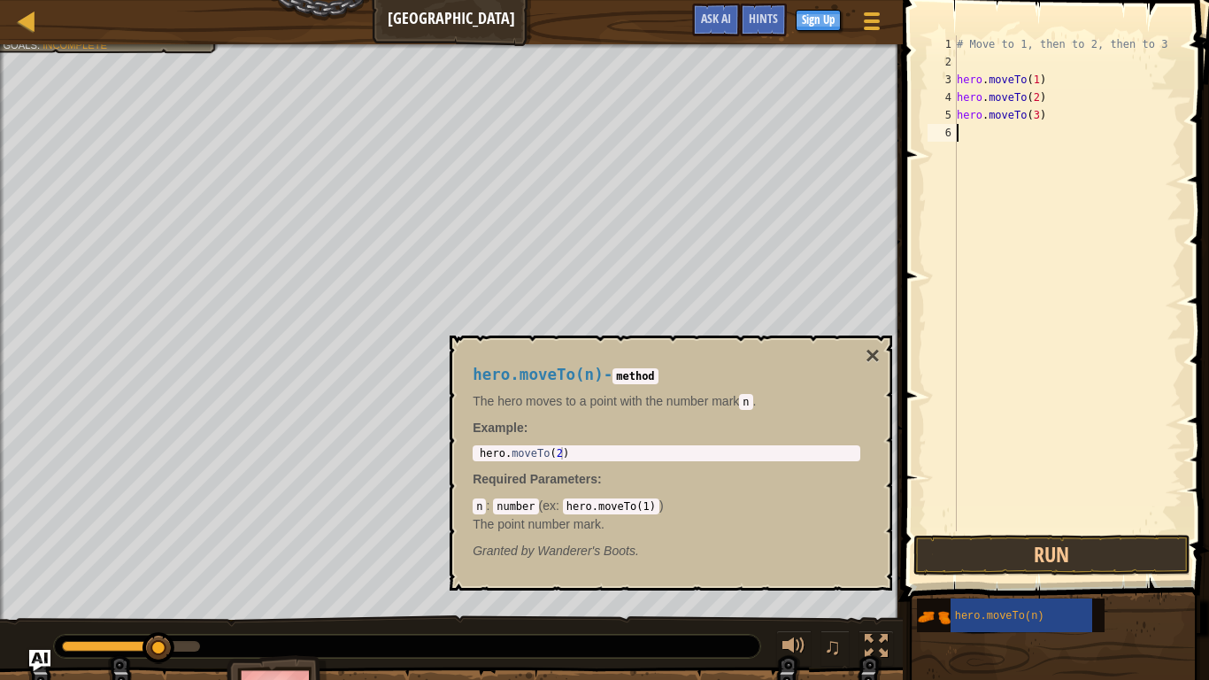
scroll to position [8, 0]
click at [1087, 547] on button "Run" at bounding box center [1051, 554] width 276 height 41
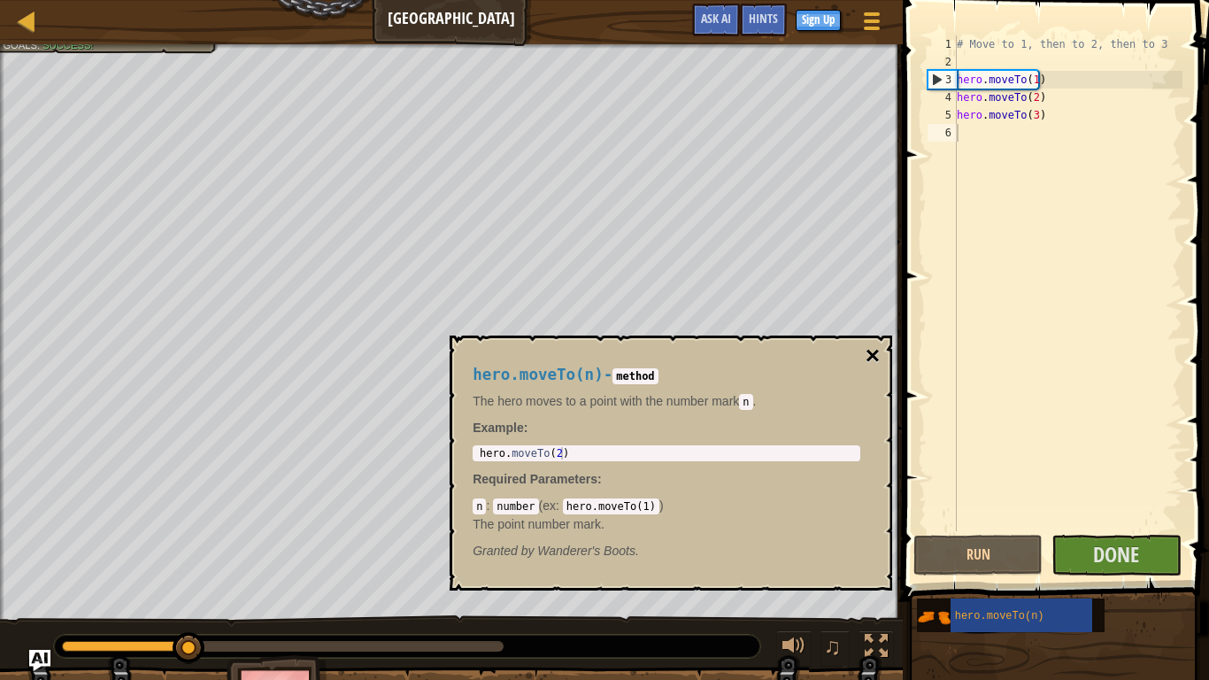
click at [868, 346] on button "×" at bounding box center [872, 355] width 14 height 25
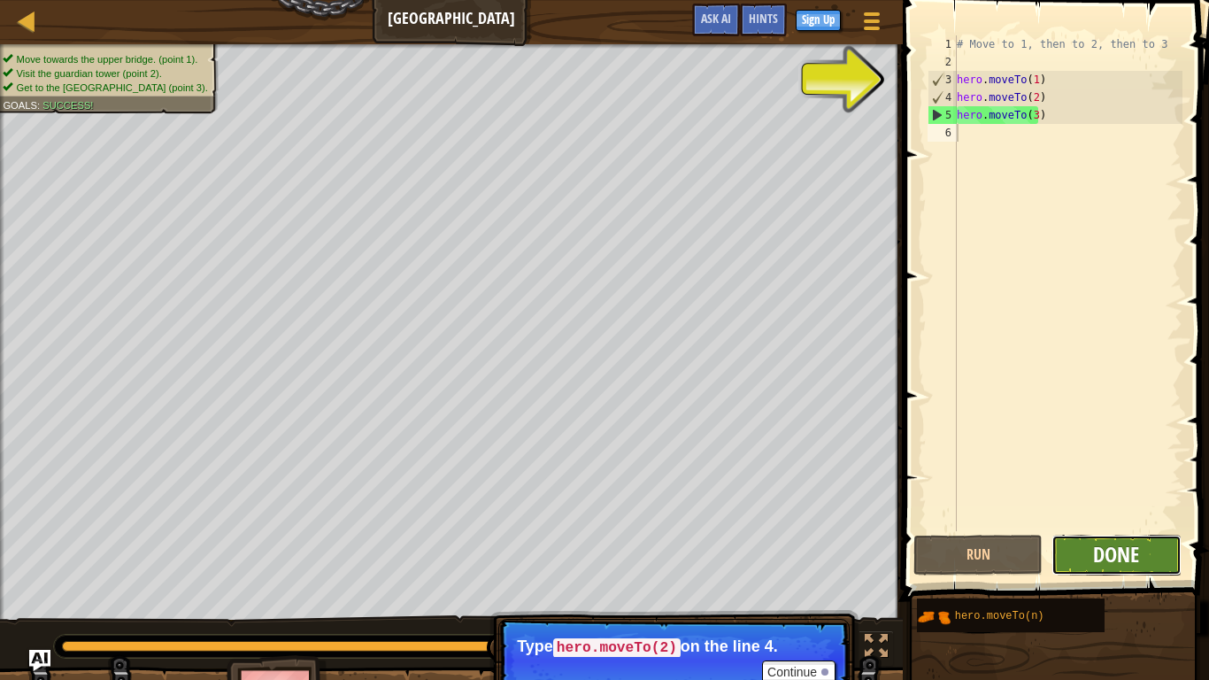
click at [1099, 556] on span "Done" at bounding box center [1116, 554] width 46 height 28
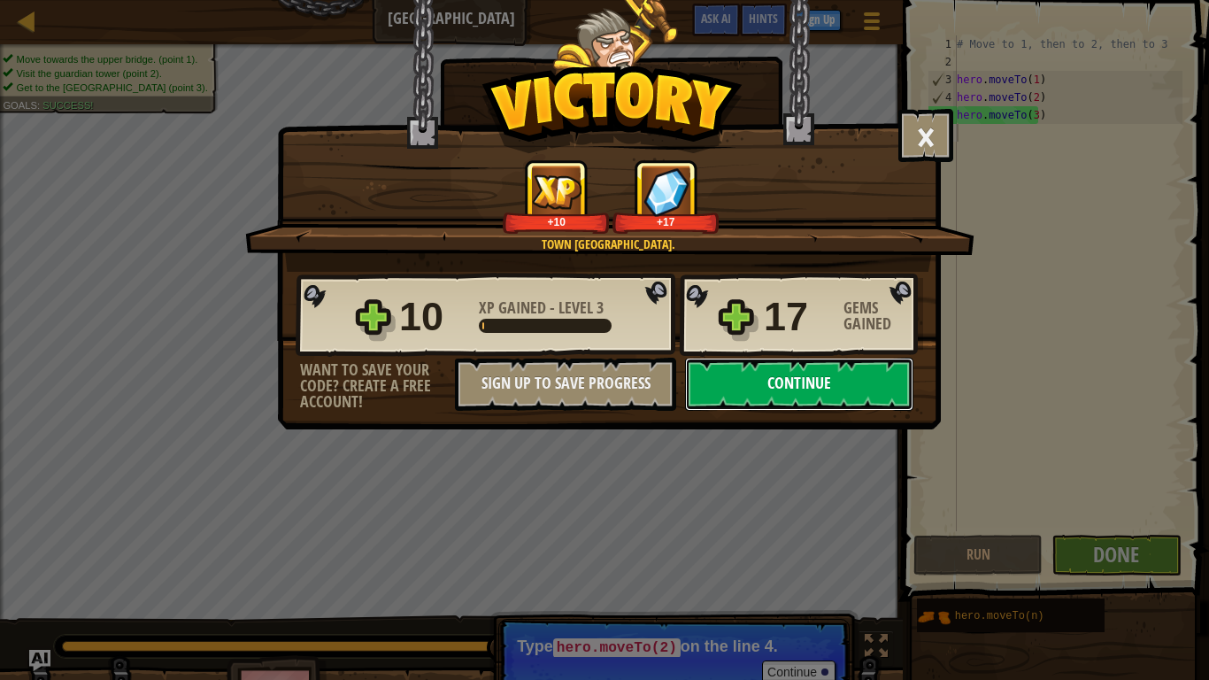
click at [825, 390] on button "Continue" at bounding box center [799, 383] width 228 height 53
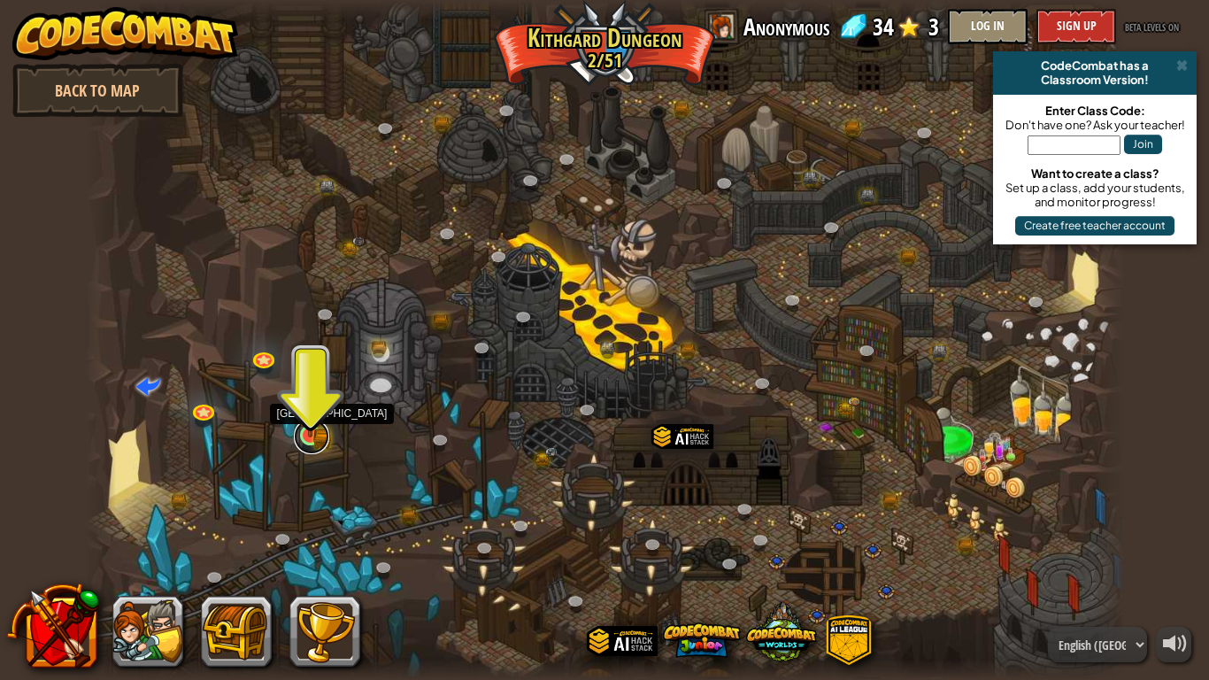
click at [318, 437] on link at bounding box center [311, 436] width 35 height 35
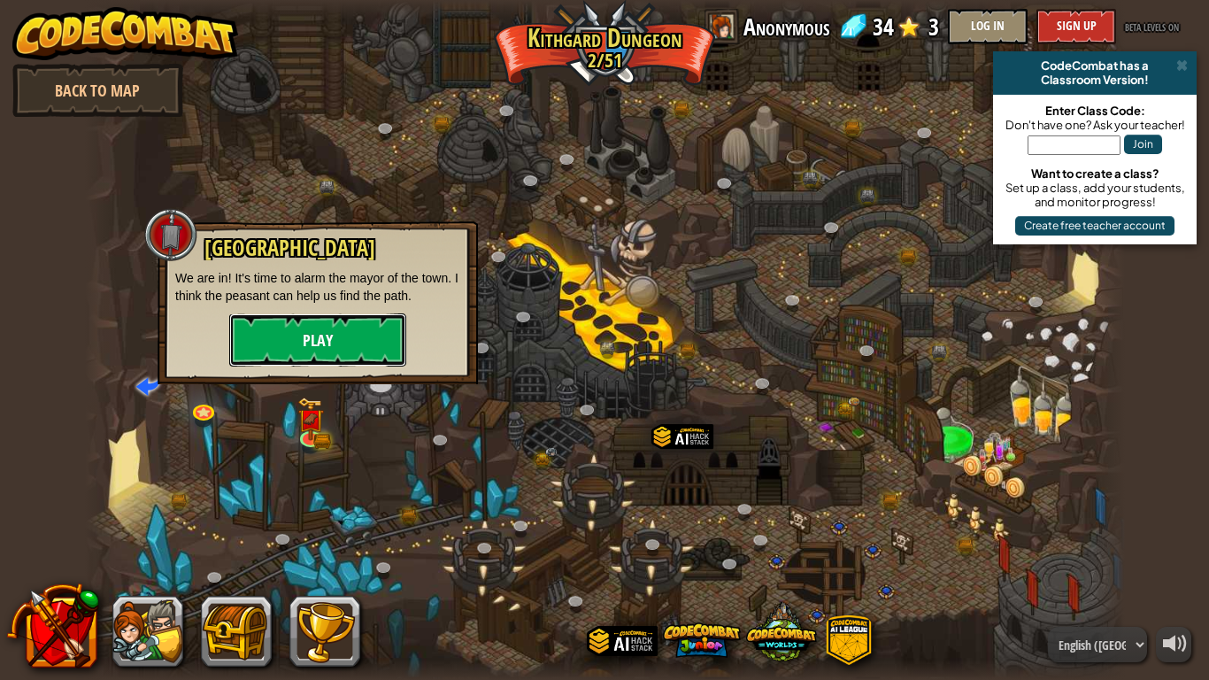
click at [332, 350] on button "Play" at bounding box center [317, 339] width 177 height 53
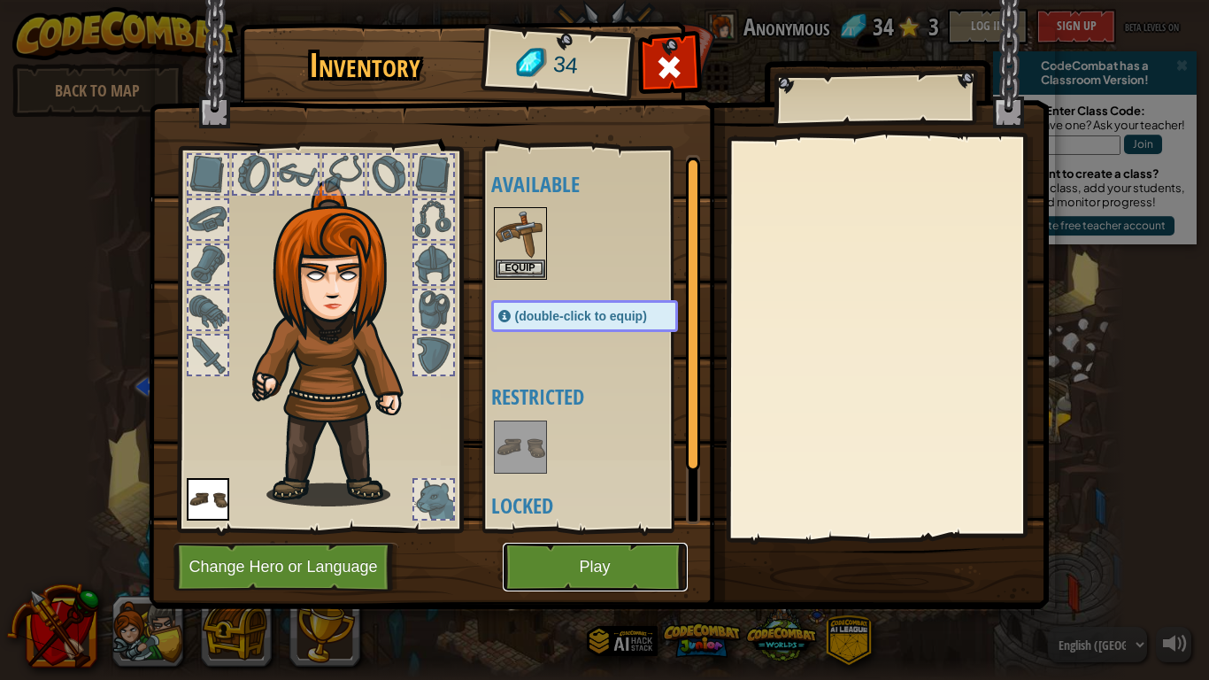
click at [593, 566] on button "Play" at bounding box center [595, 566] width 185 height 49
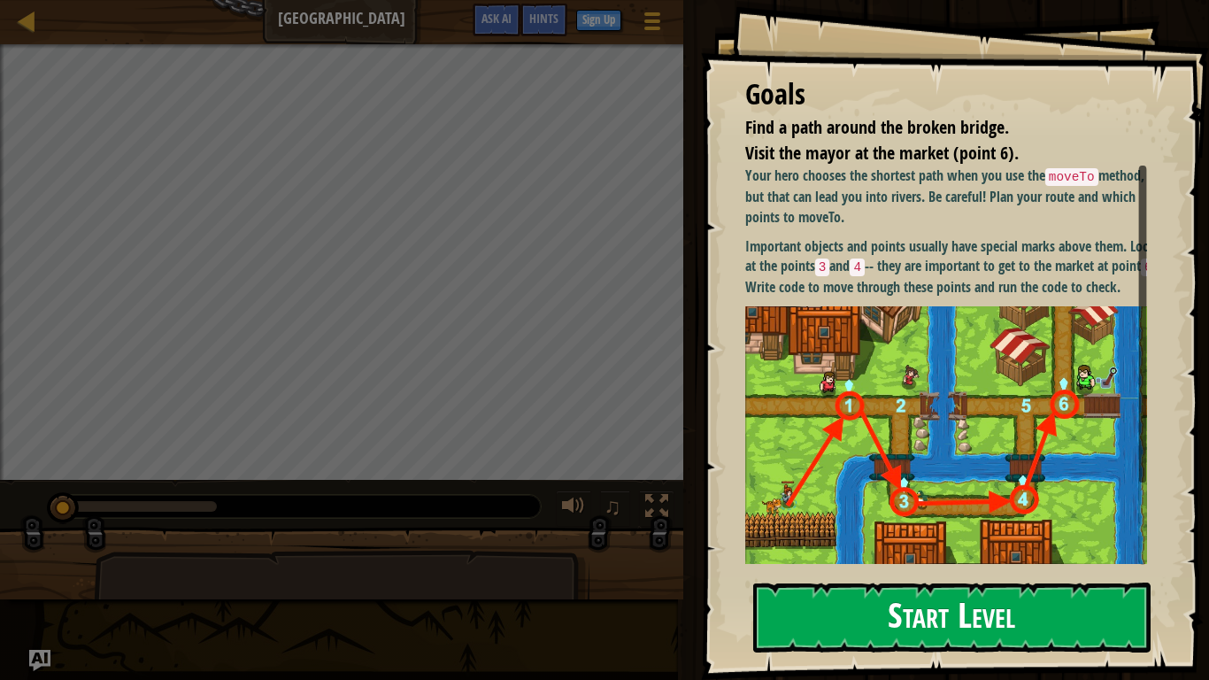
click at [914, 566] on button "Start Level" at bounding box center [951, 617] width 397 height 70
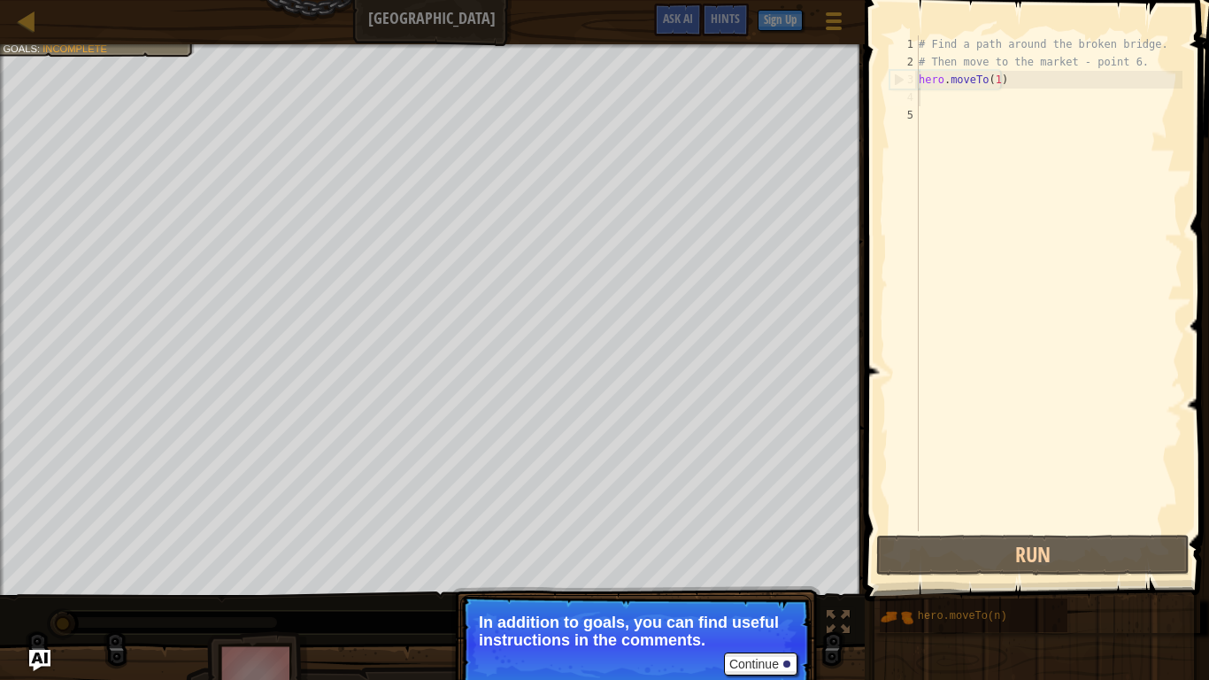
click at [931, 104] on div "# Find a path around the broken bridge. # Then move to the market - point 6. he…" at bounding box center [1048, 300] width 267 height 531
click at [928, 90] on div "# Find a path around the broken bridge. # Then move to the market - point 6. he…" at bounding box center [1048, 300] width 267 height 531
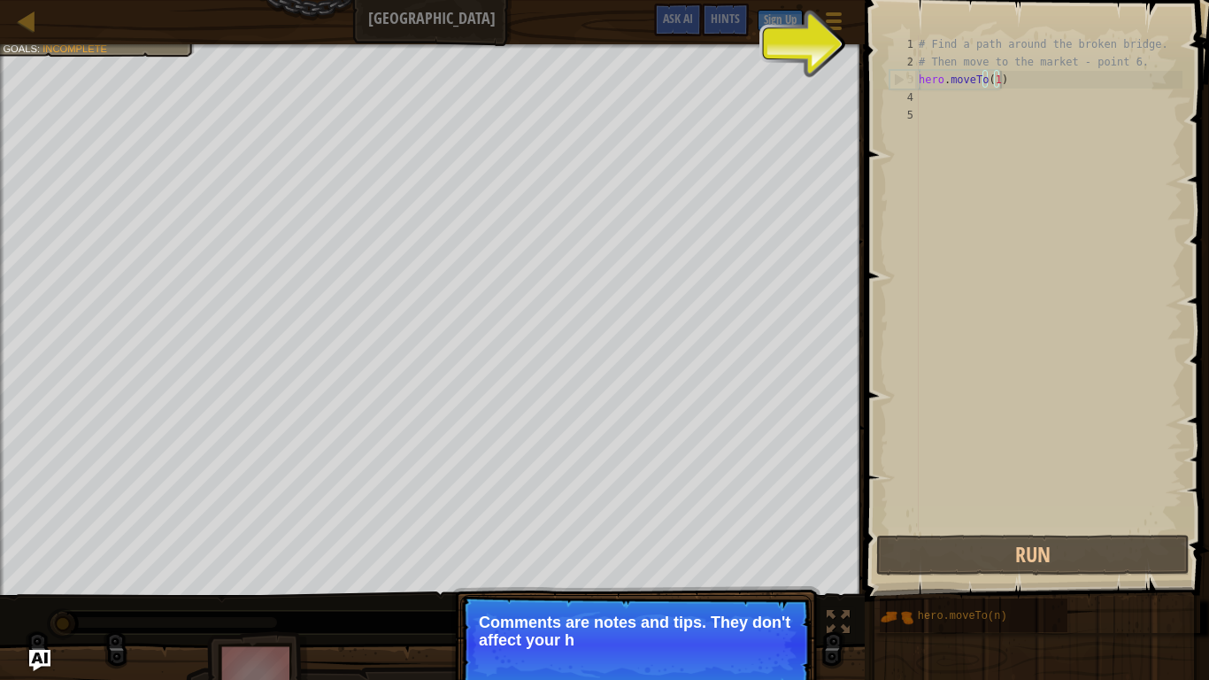
click at [1026, 80] on div "# Find a path around the broken bridge. # Then move to the market - point 6. he…" at bounding box center [1048, 300] width 267 height 531
type textarea "hero.moveTo(1)"
click at [1026, 80] on div "# Find a path around the broken bridge. # Then move to the market - point 6. he…" at bounding box center [1048, 300] width 267 height 531
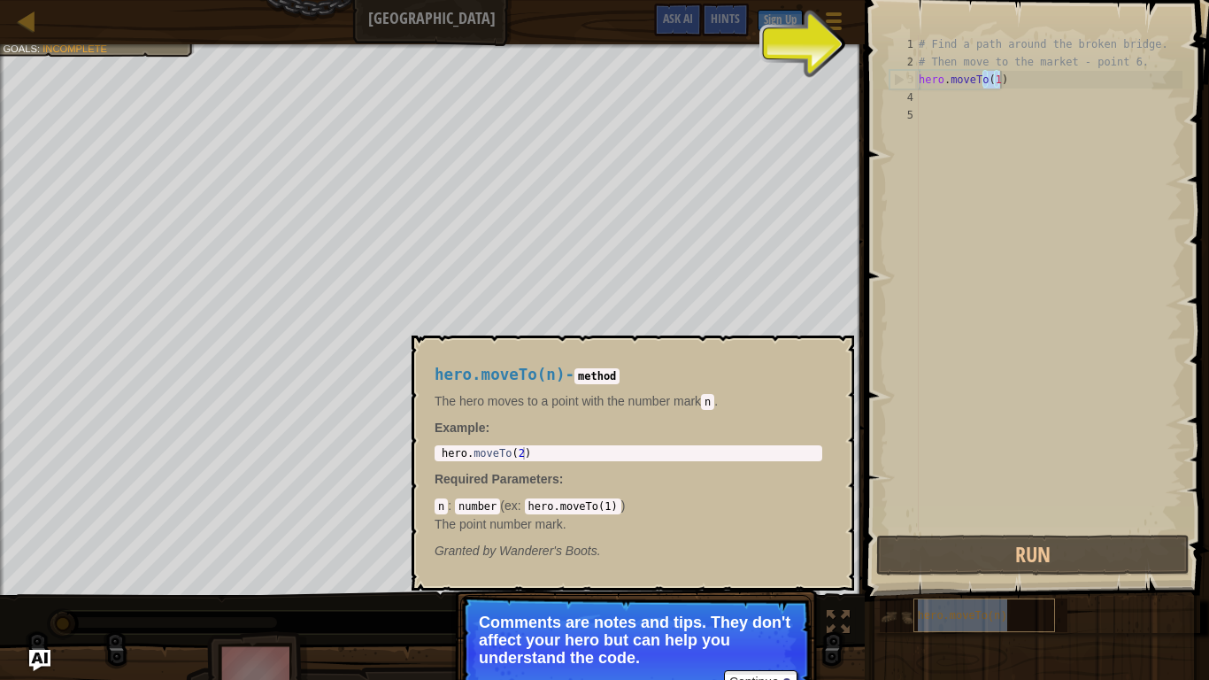
click at [931, 566] on span "hero.moveTo(n)" at bounding box center [962, 616] width 89 height 12
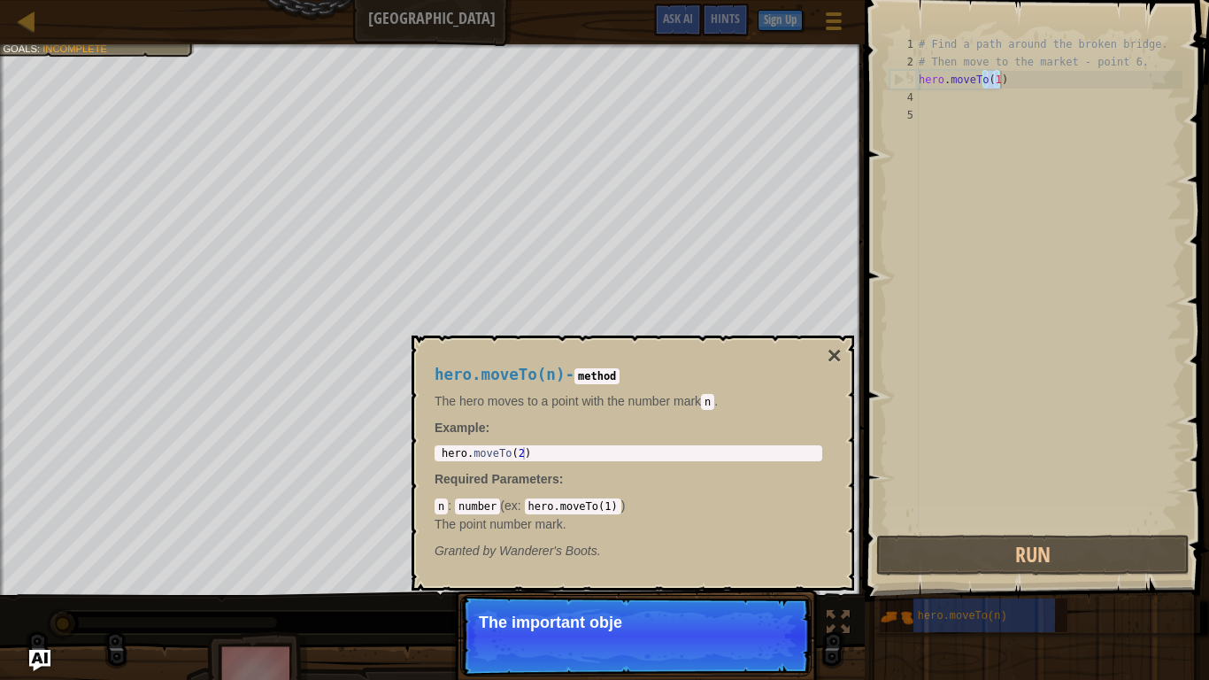
click at [1029, 75] on div "# Find a path around the broken bridge. # Then move to the market - point 6. he…" at bounding box center [1048, 283] width 267 height 496
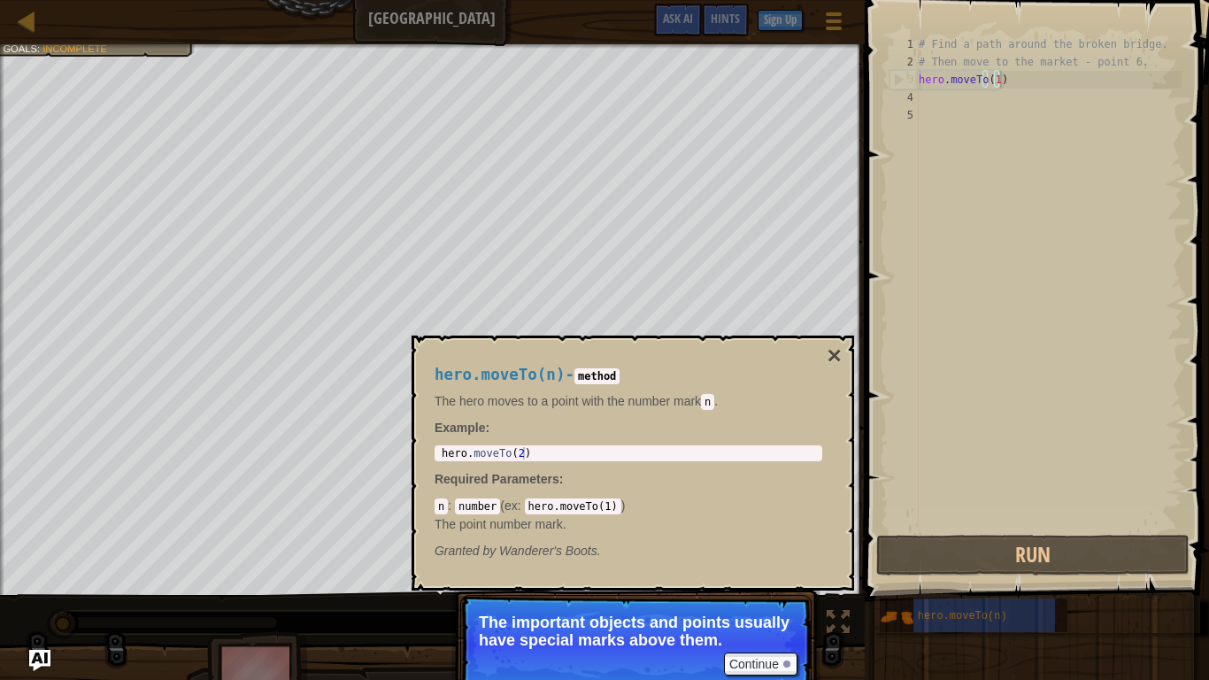
click at [836, 343] on button "×" at bounding box center [834, 355] width 14 height 25
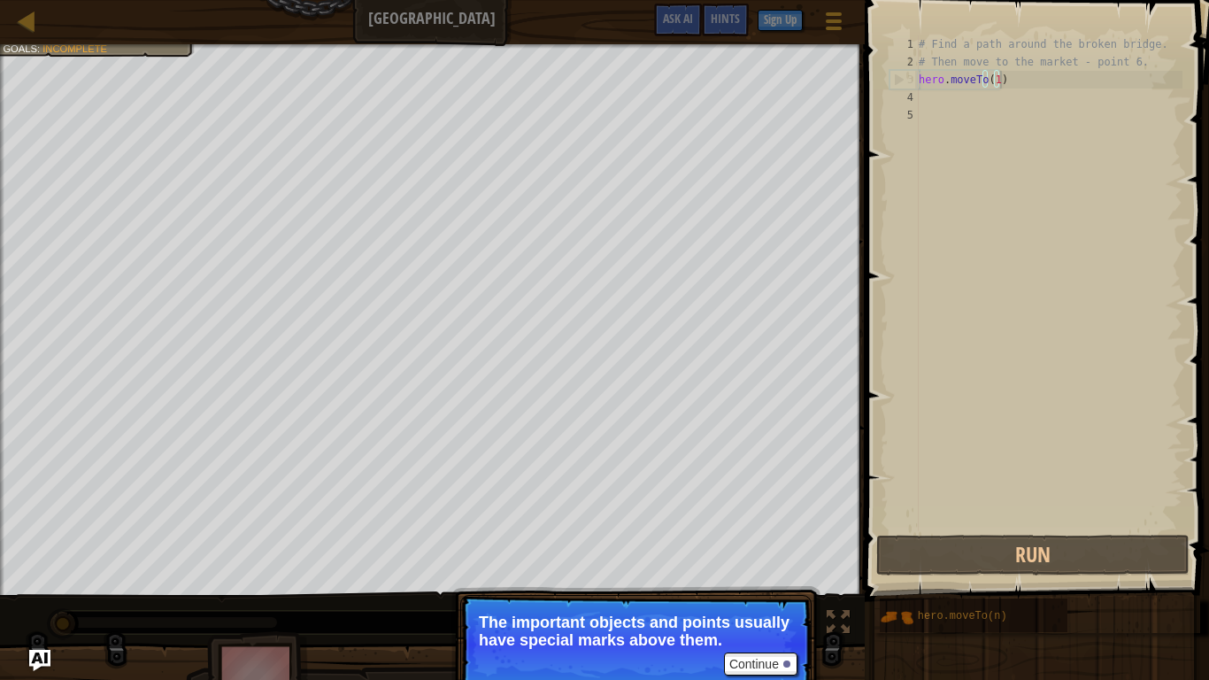
scroll to position [8, 5]
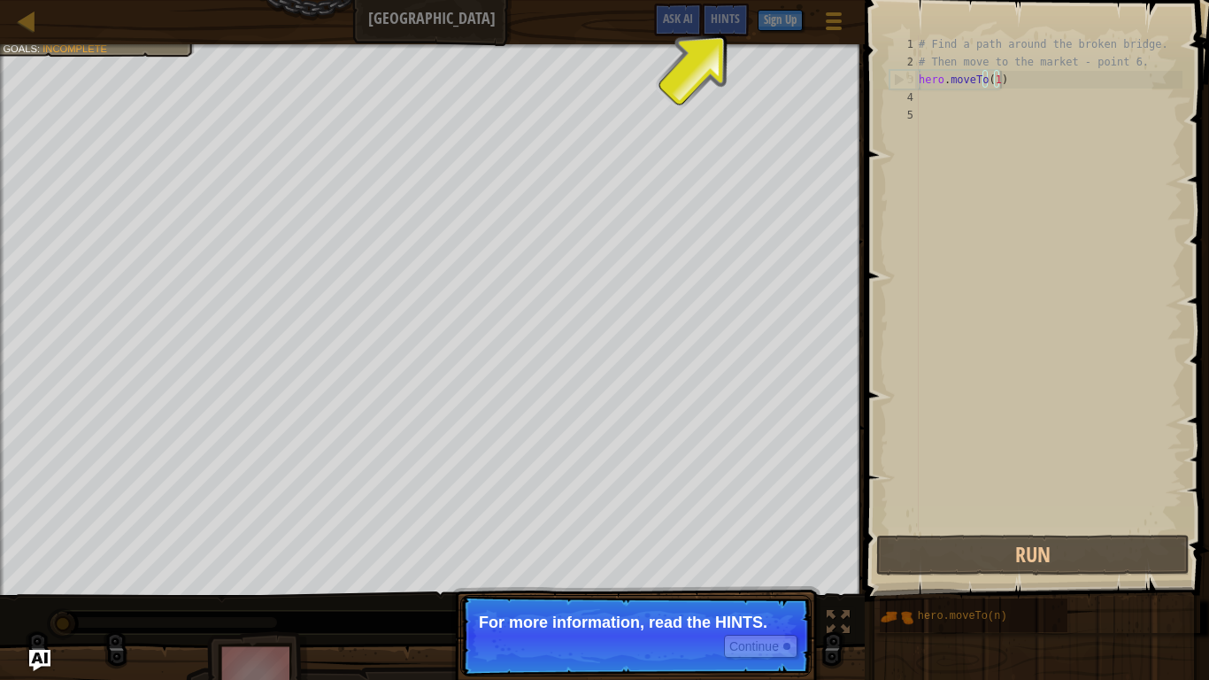
click at [772, 566] on p "Continue For more information, read the HINTS." at bounding box center [635, 635] width 351 height 81
click at [1045, 77] on div "# Find a path around the broken bridge. # Then move to the market - point 6. he…" at bounding box center [1048, 300] width 267 height 531
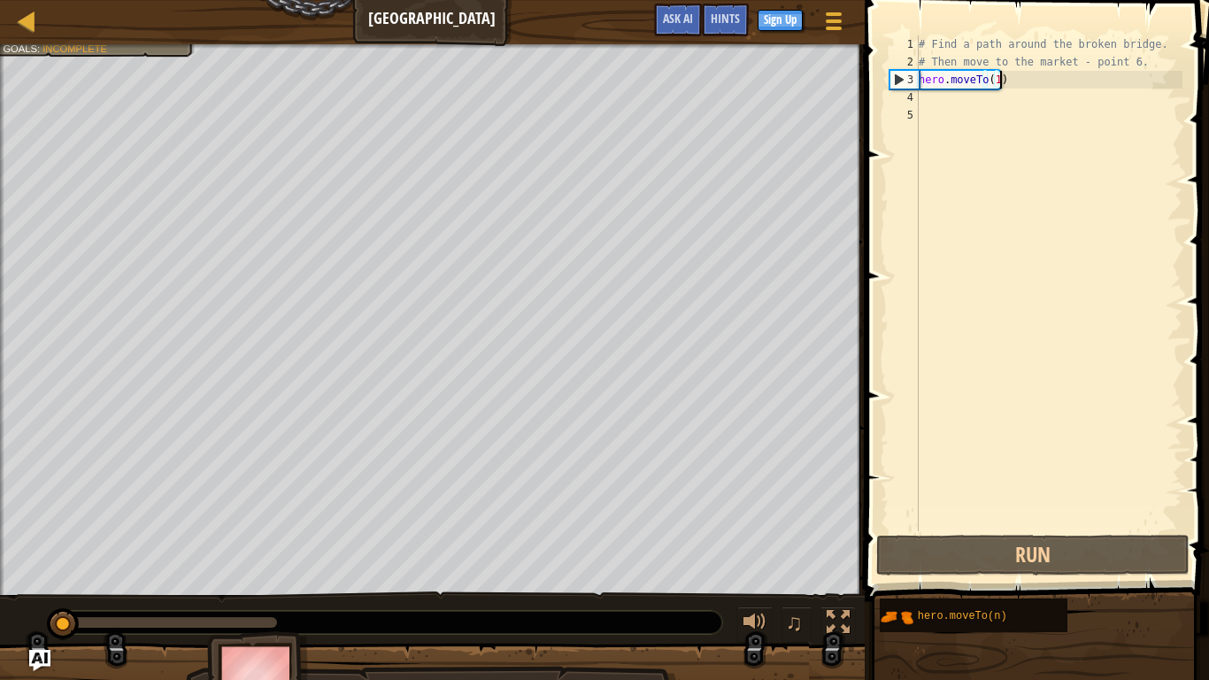
click at [1041, 75] on div "# Find a path around the broken bridge. # Then move to the market - point 6. he…" at bounding box center [1048, 300] width 267 height 531
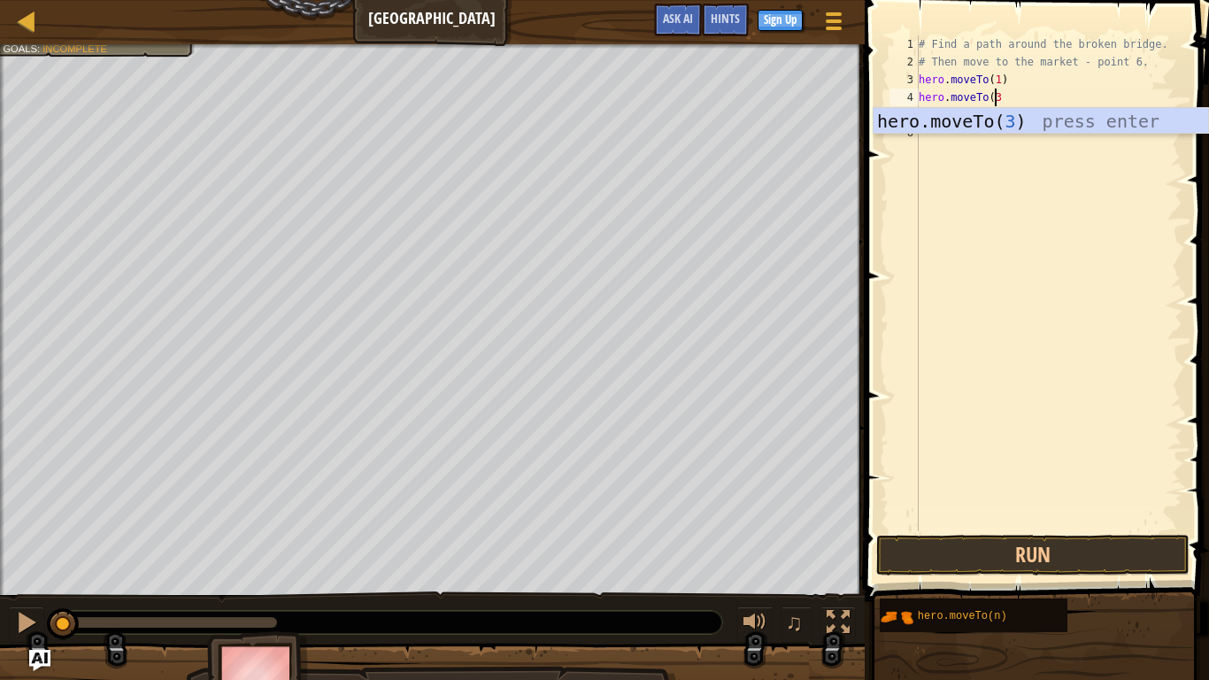
type textarea "hero.moveTo(3)"
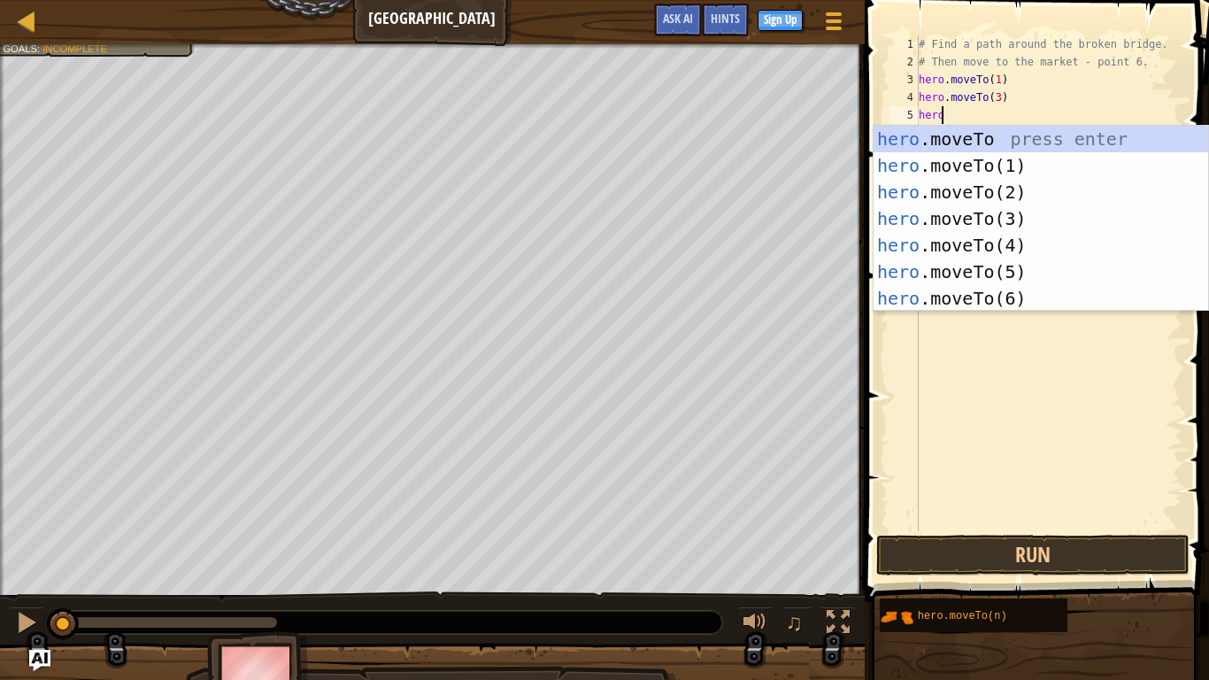
scroll to position [8, 1]
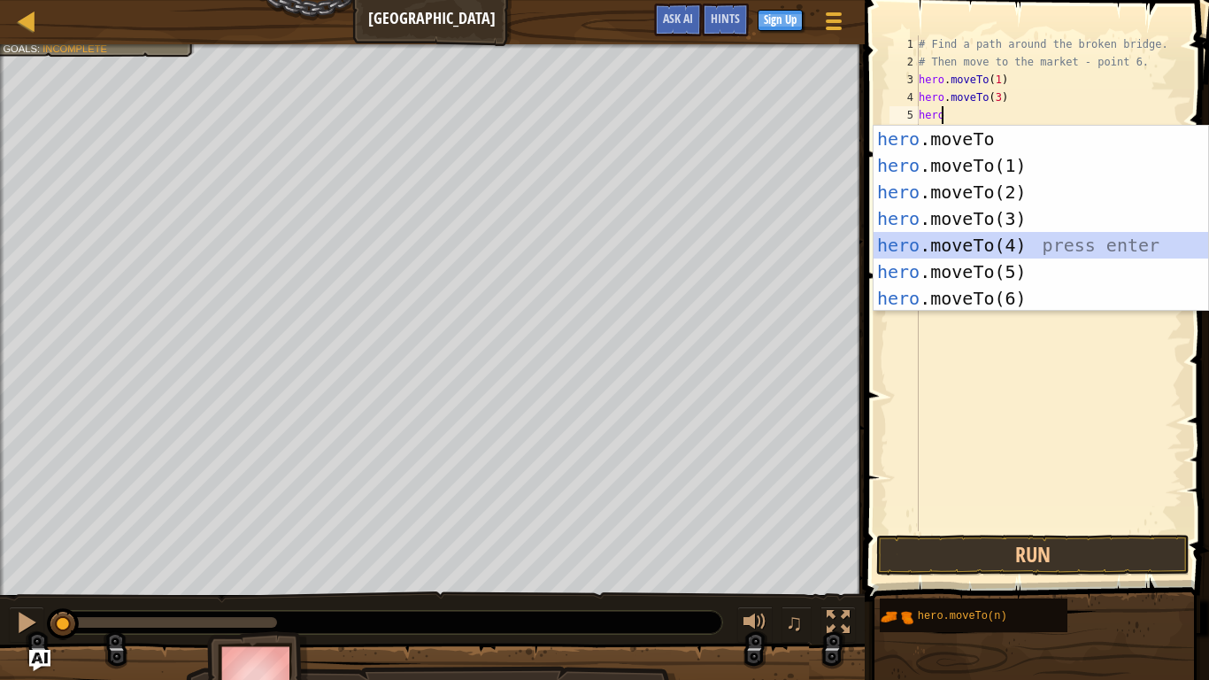
type textarea "hero.moveTo(4)"
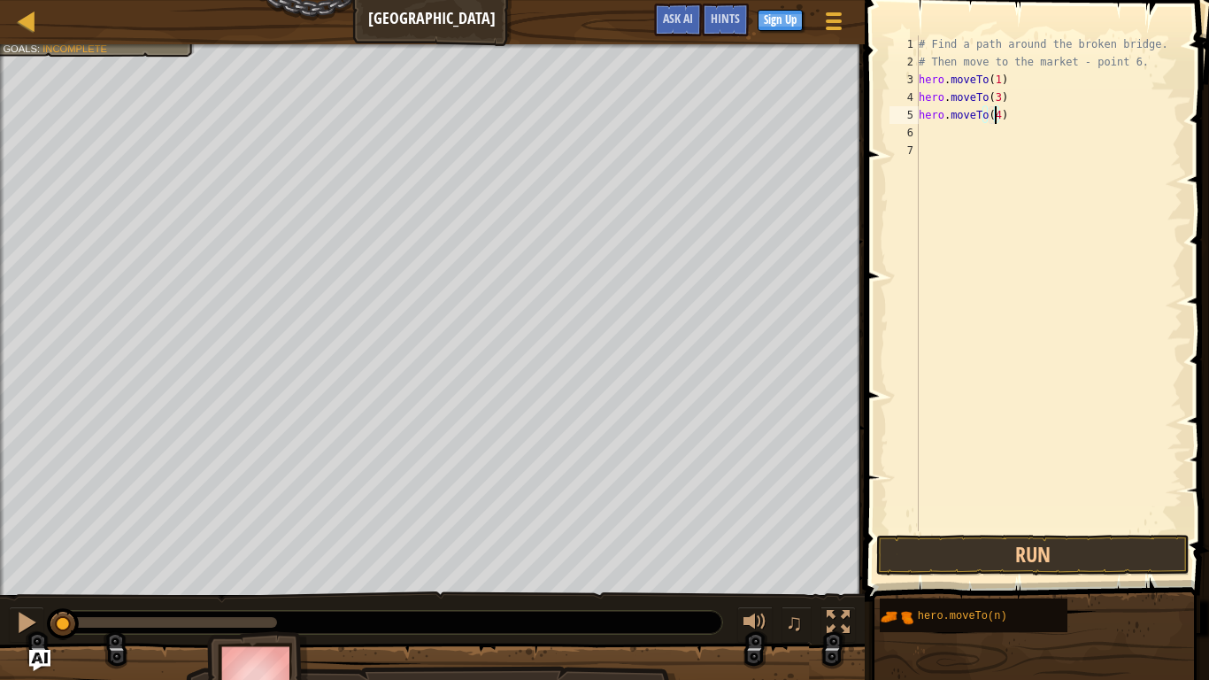
scroll to position [8, 0]
type textarea "hero.moveTo(6)"
click at [1054, 553] on button "Run" at bounding box center [1032, 554] width 313 height 41
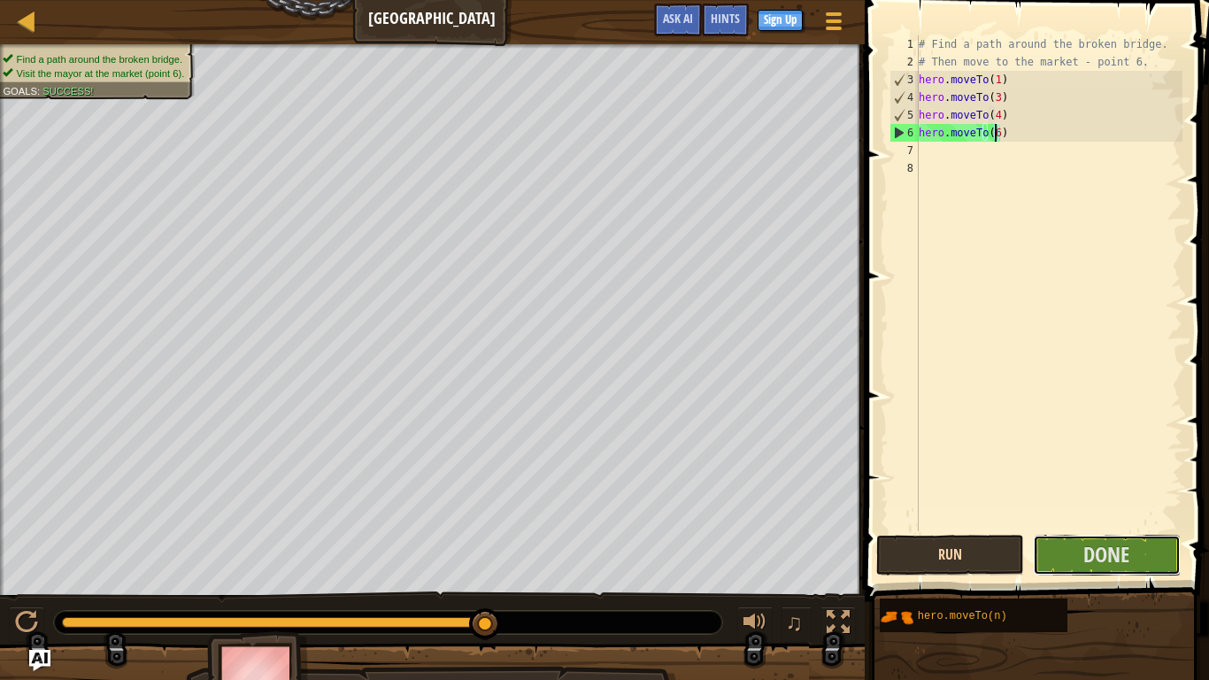
click at [1054, 553] on button "Done" at bounding box center [1107, 554] width 148 height 41
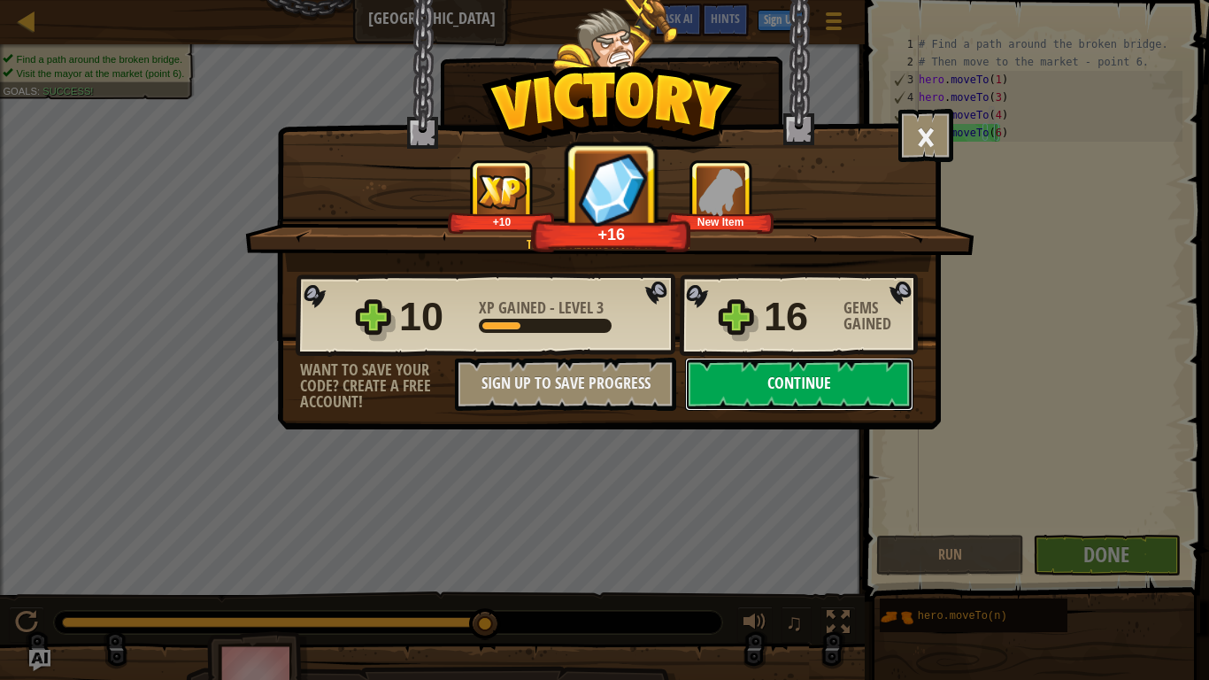
click at [831, 393] on button "Continue" at bounding box center [799, 383] width 228 height 53
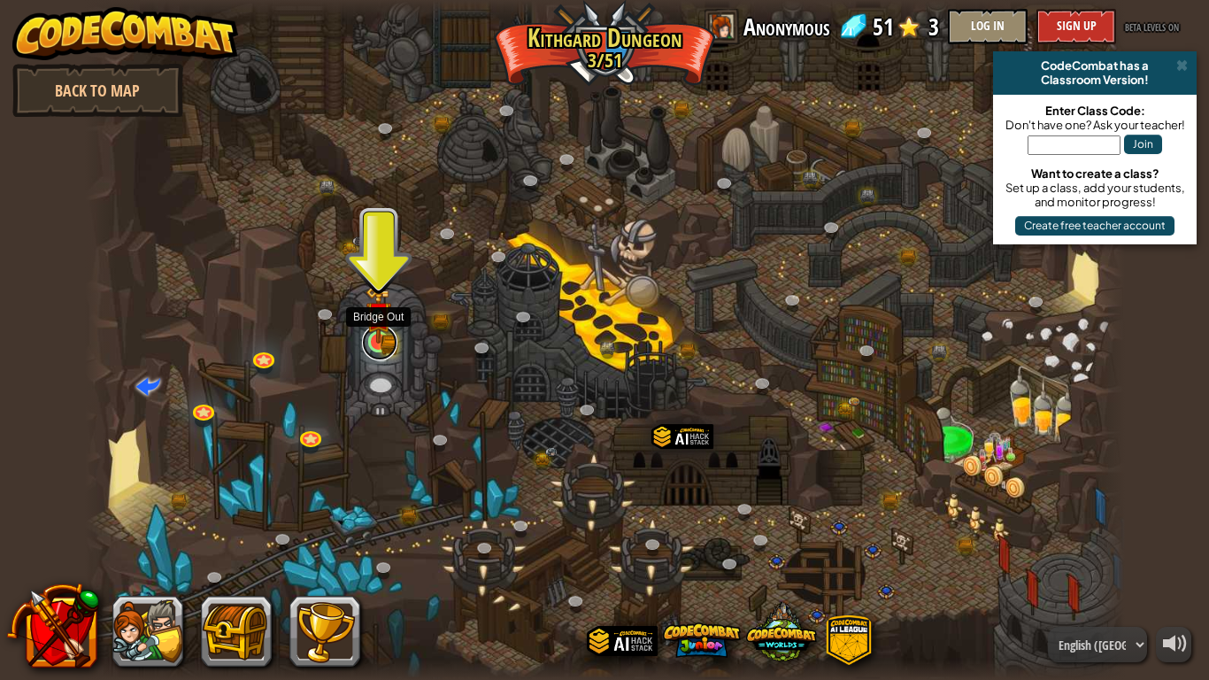
click at [396, 339] on link at bounding box center [379, 342] width 35 height 35
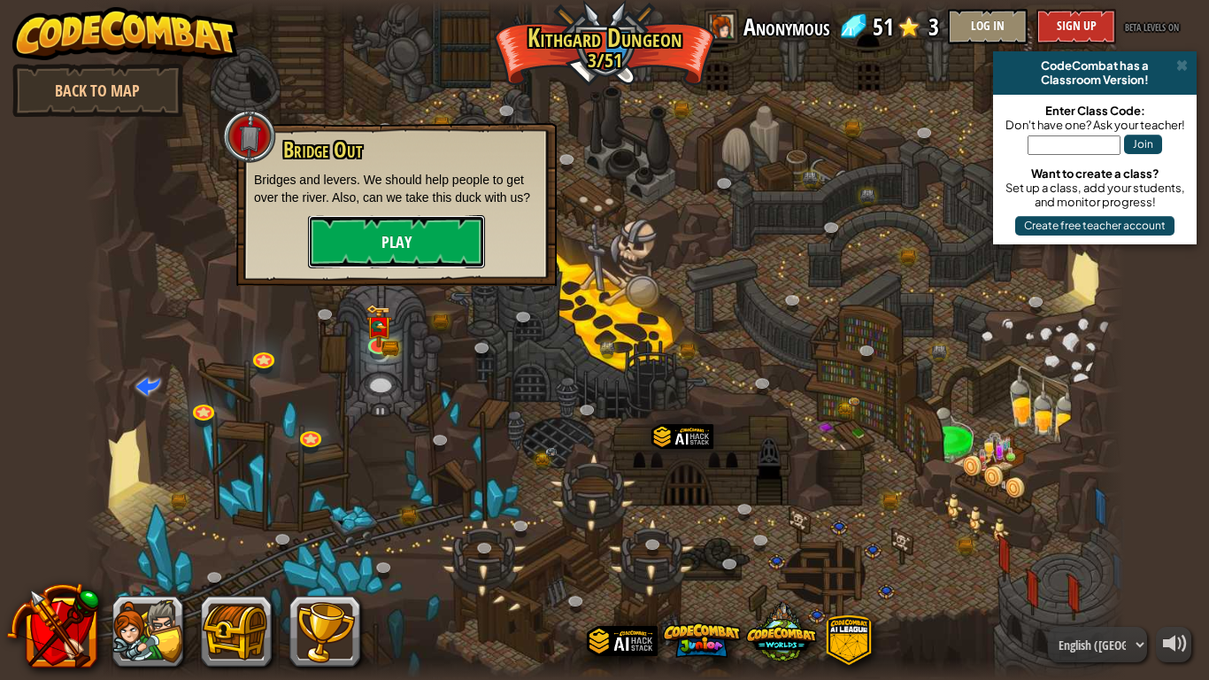
click at [416, 243] on button "Play" at bounding box center [396, 241] width 177 height 53
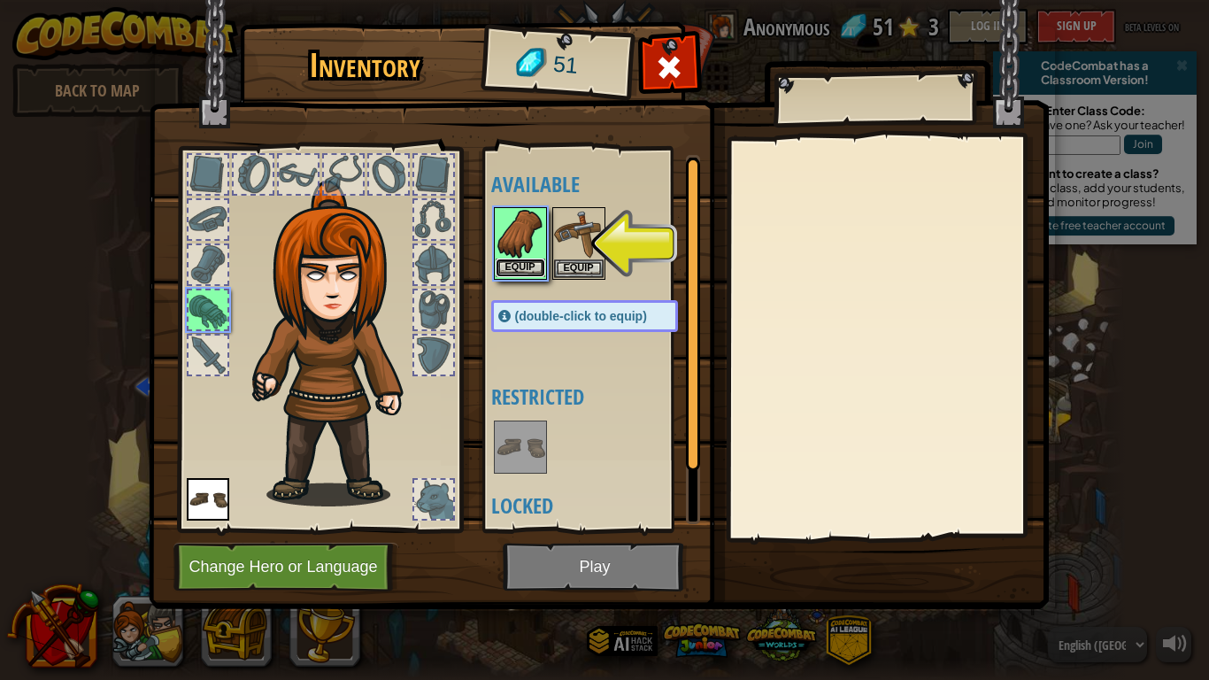
click at [522, 259] on button "Equip" at bounding box center [521, 267] width 50 height 19
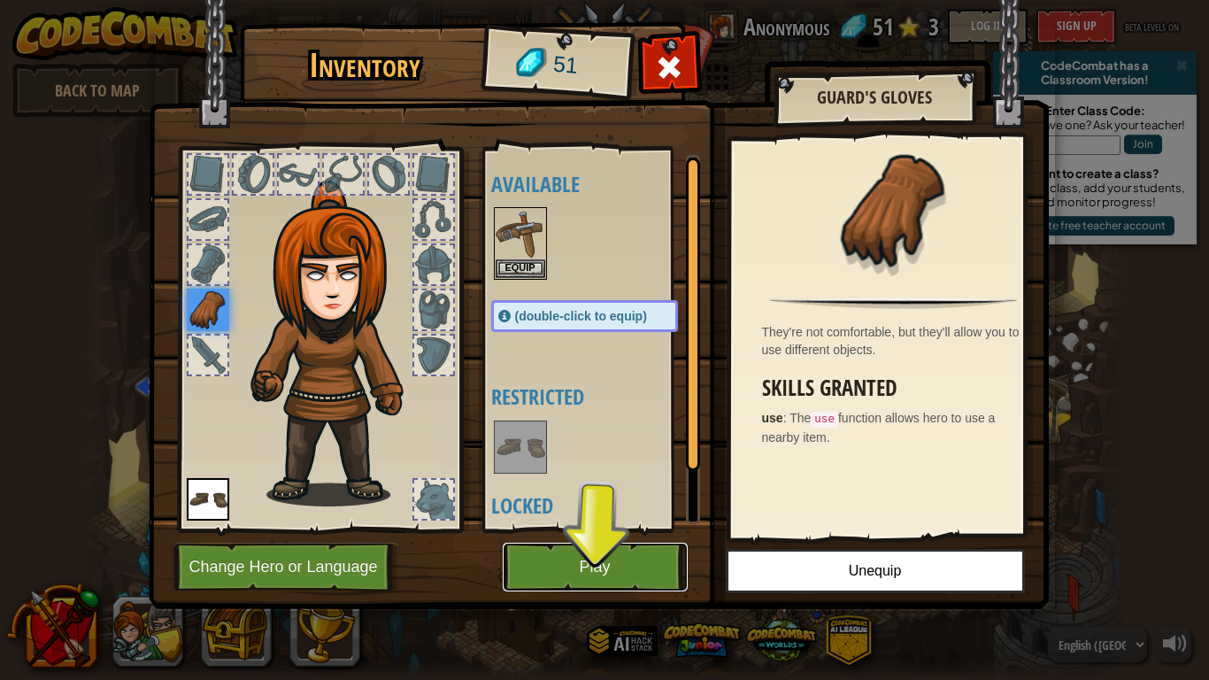
click at [601, 558] on button "Play" at bounding box center [595, 566] width 185 height 49
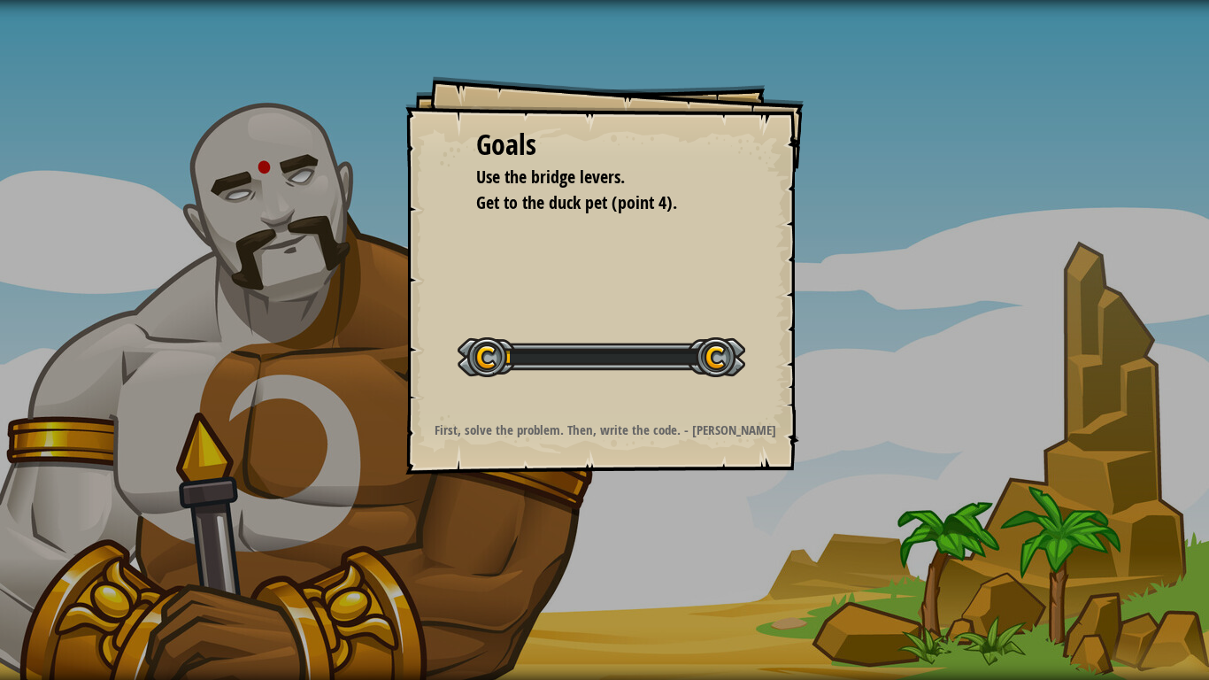
click at [601, 558] on div "Goals Use the bridge levers. Get to the duck pet (point 4). Start Level Error l…" at bounding box center [604, 340] width 1209 height 680
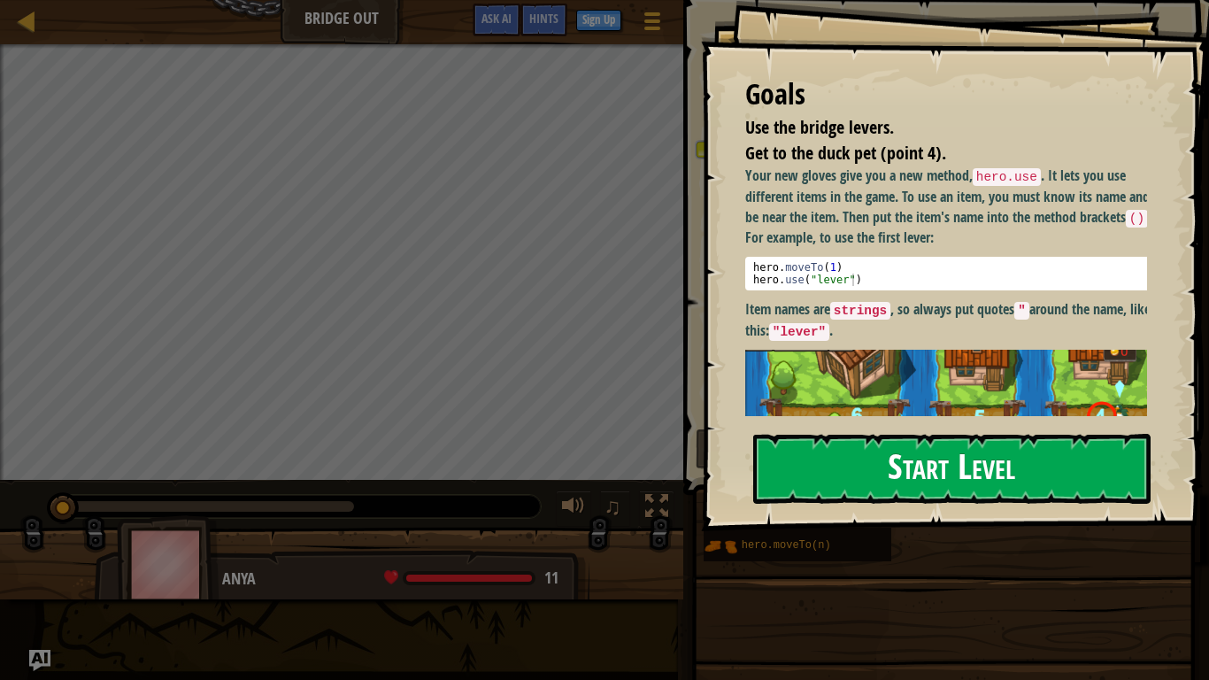
click at [847, 470] on button "Start Level" at bounding box center [951, 469] width 397 height 70
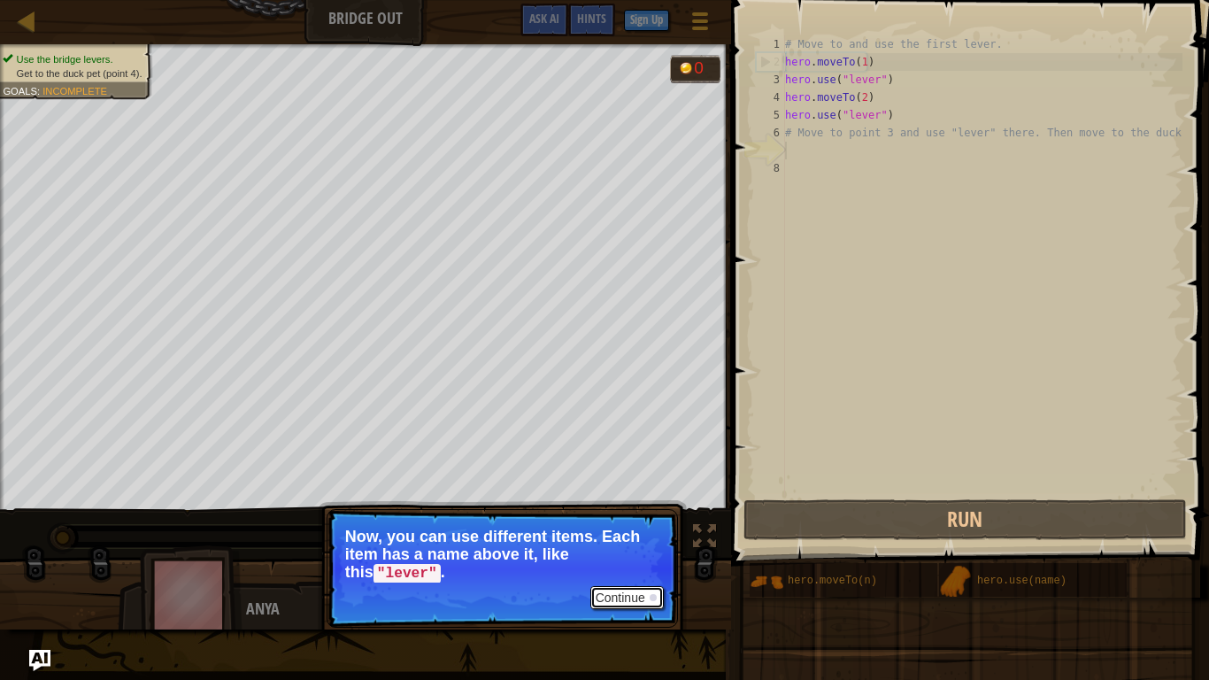
click at [639, 566] on button "Continue" at bounding box center [626, 597] width 73 height 23
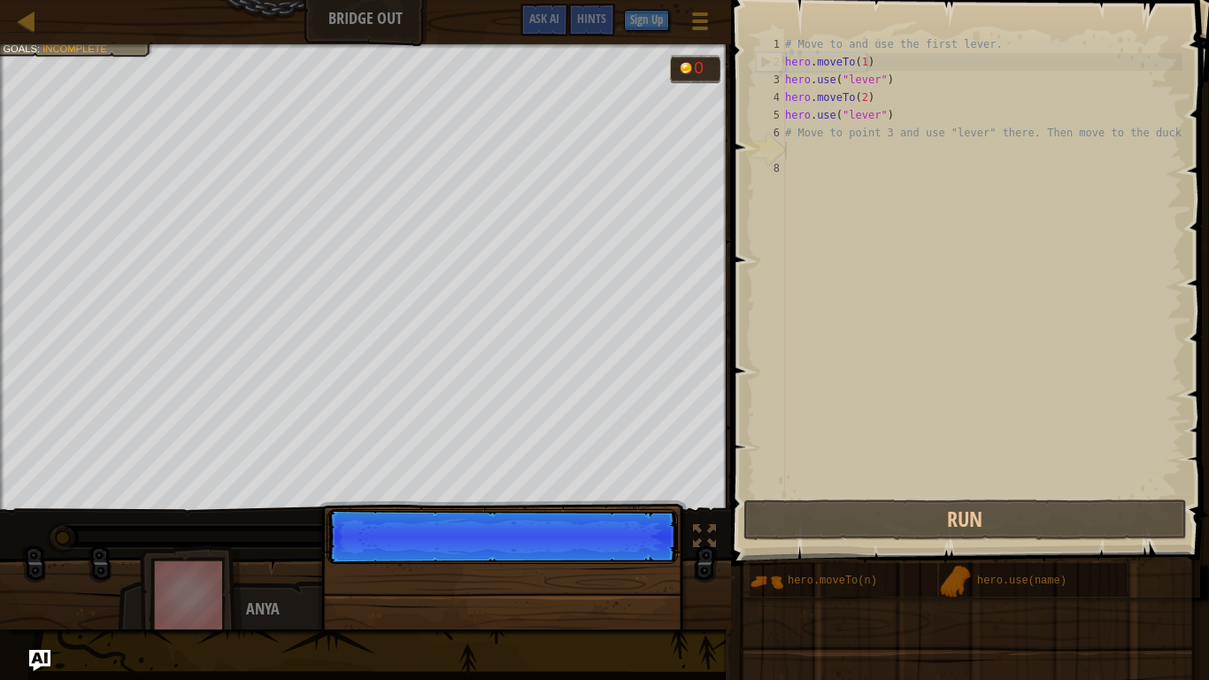
scroll to position [8, 0]
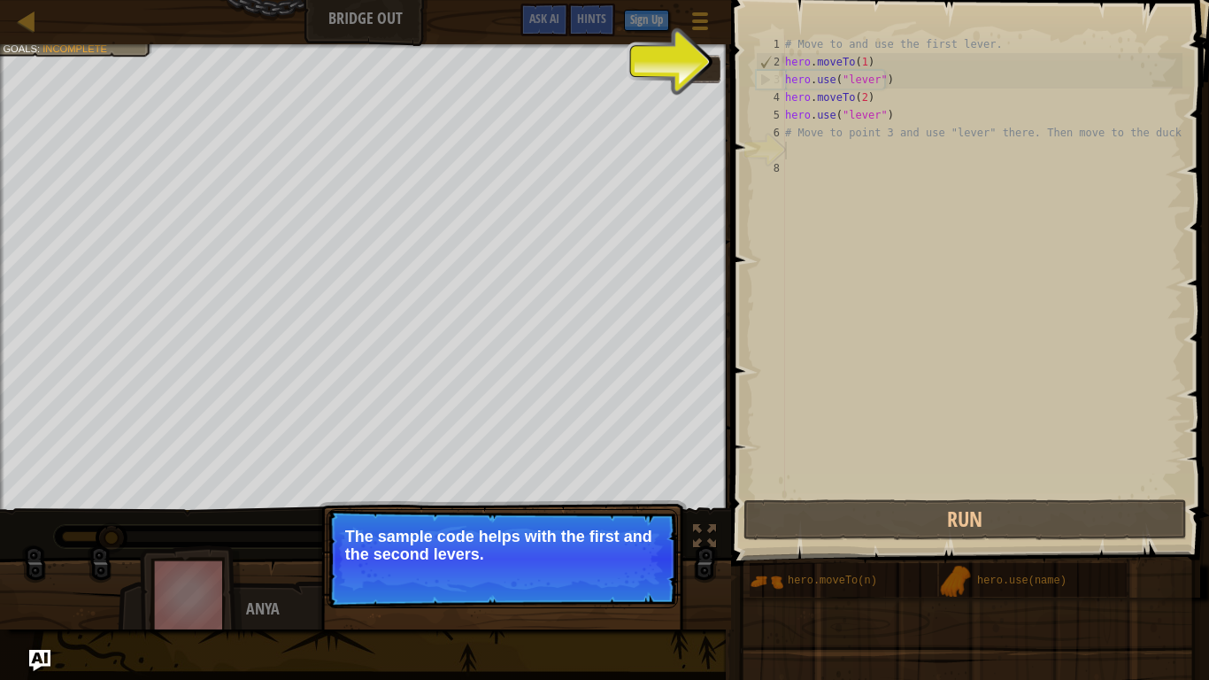
click at [639, 566] on button "Continue" at bounding box center [626, 577] width 73 height 23
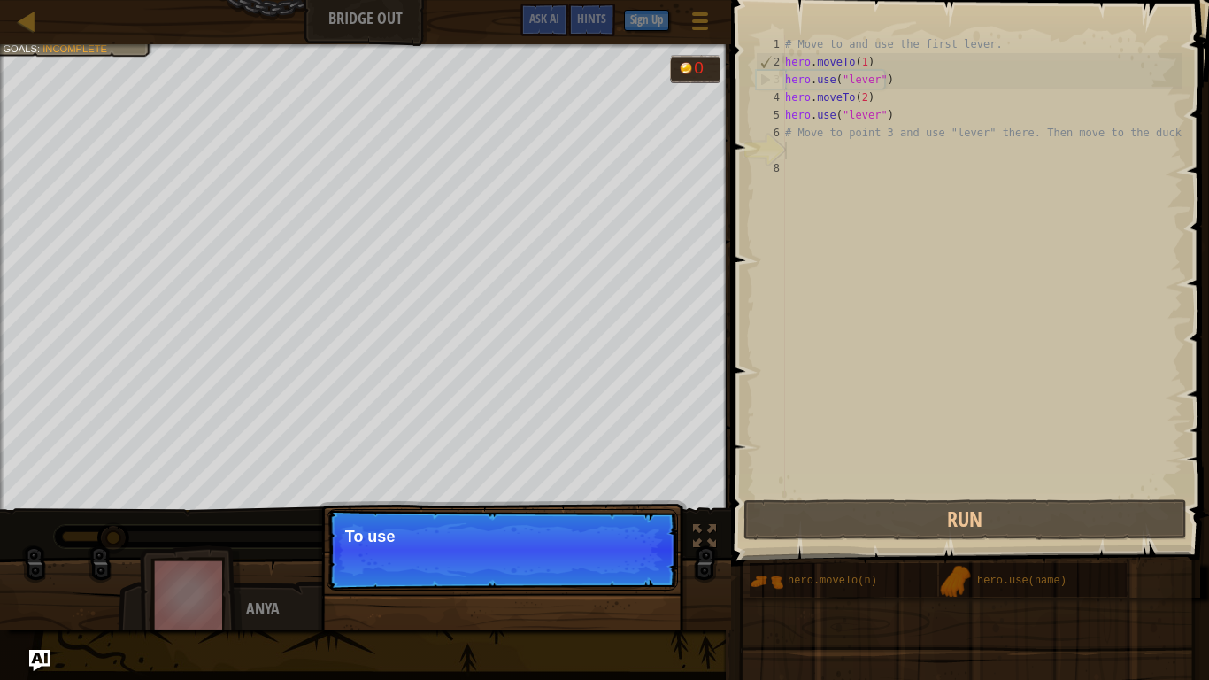
click at [639, 566] on p "Continue To use" at bounding box center [502, 549] width 351 height 81
click at [639, 566] on p "Continue To use an item, you need to" at bounding box center [502, 549] width 351 height 81
click at [639, 566] on p "Continue To use an item, you need to be near" at bounding box center [502, 549] width 351 height 81
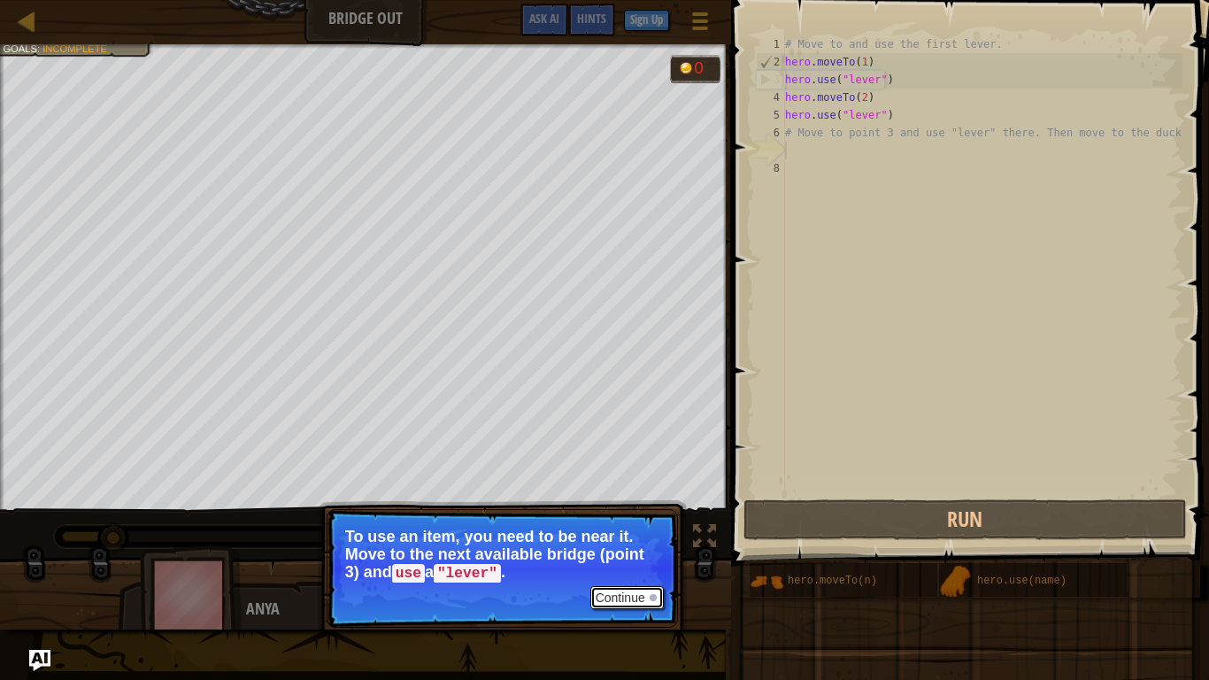
click at [629, 566] on button "Continue" at bounding box center [626, 597] width 73 height 23
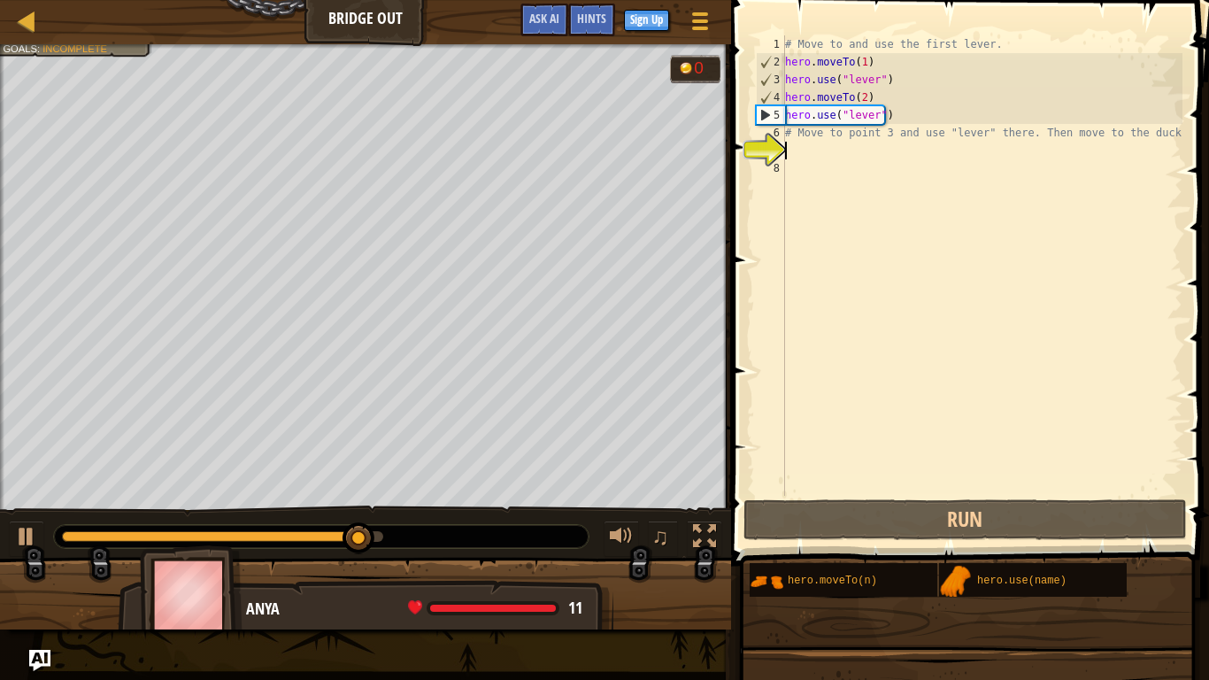
click at [835, 147] on div "# Move to and use the first lever. hero . moveTo ( 1 ) hero . use ( "lever" ) h…" at bounding box center [981, 283] width 401 height 496
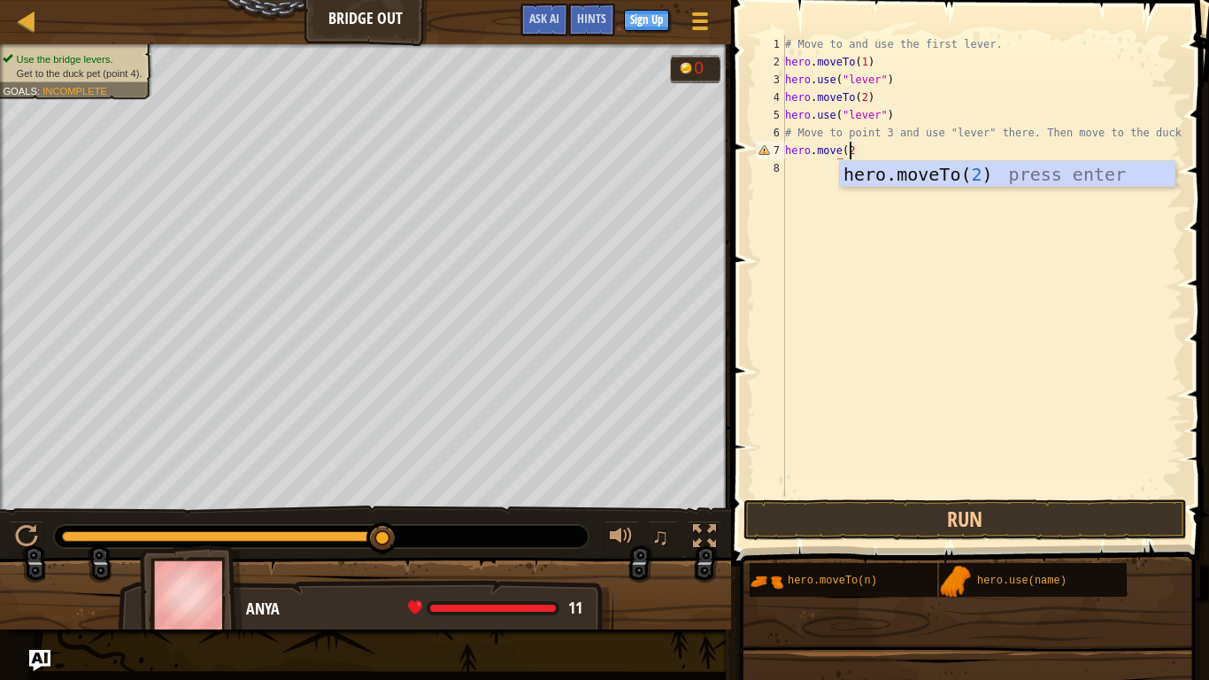
scroll to position [8, 4]
type textarea "hero.move(2)"
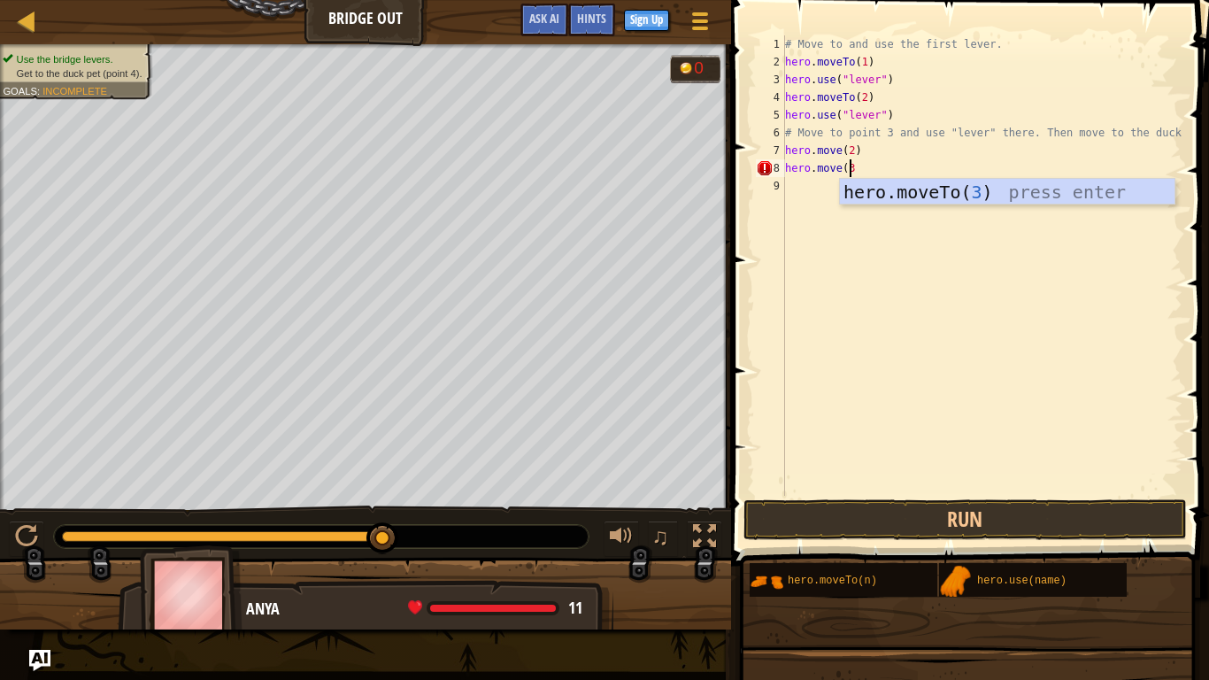
type textarea "hero.move(3)"
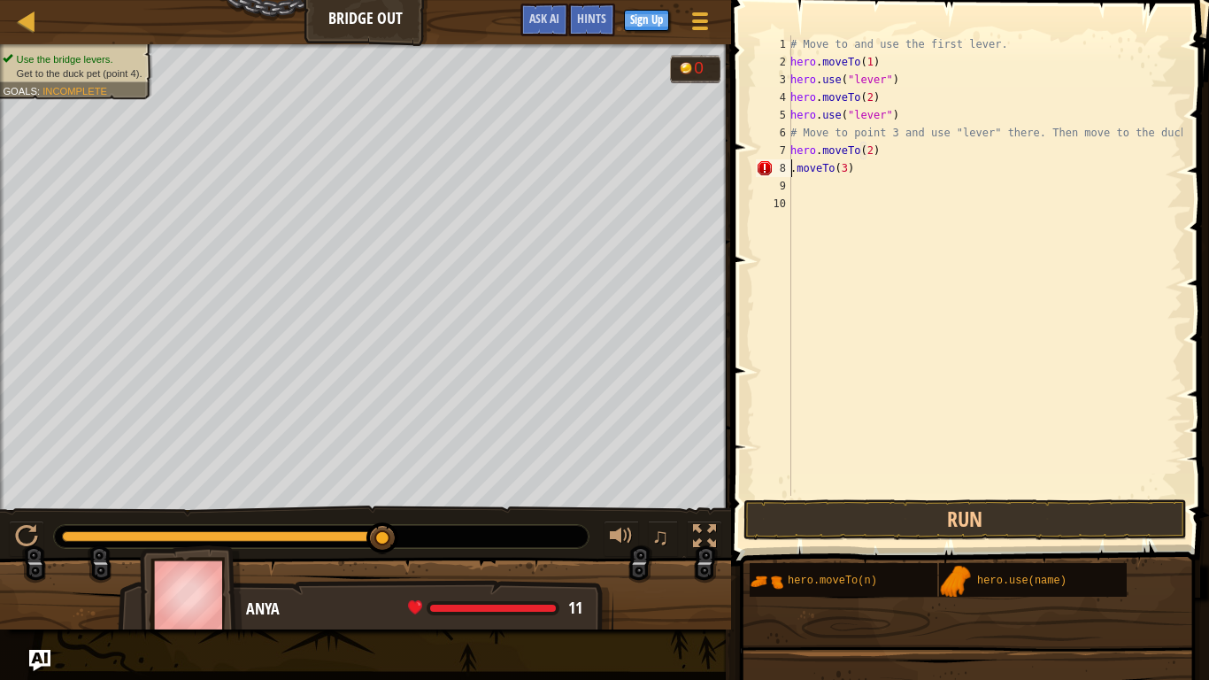
scroll to position [8, 0]
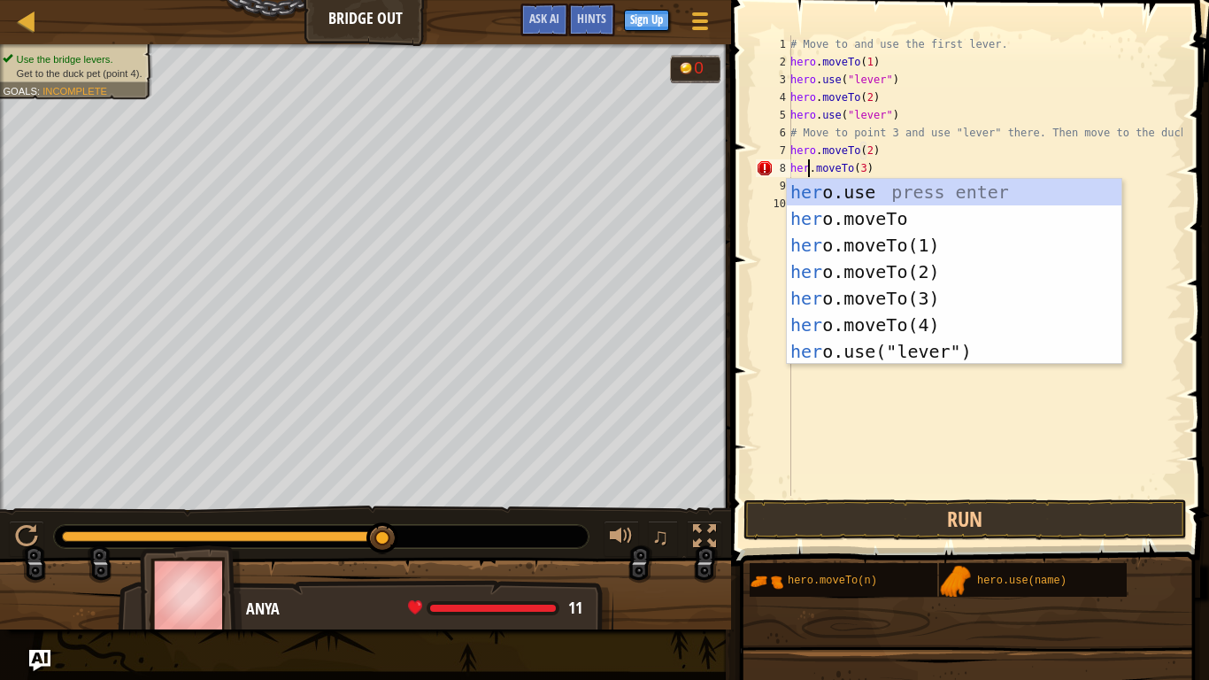
type textarea "hero.moveTo(3)"
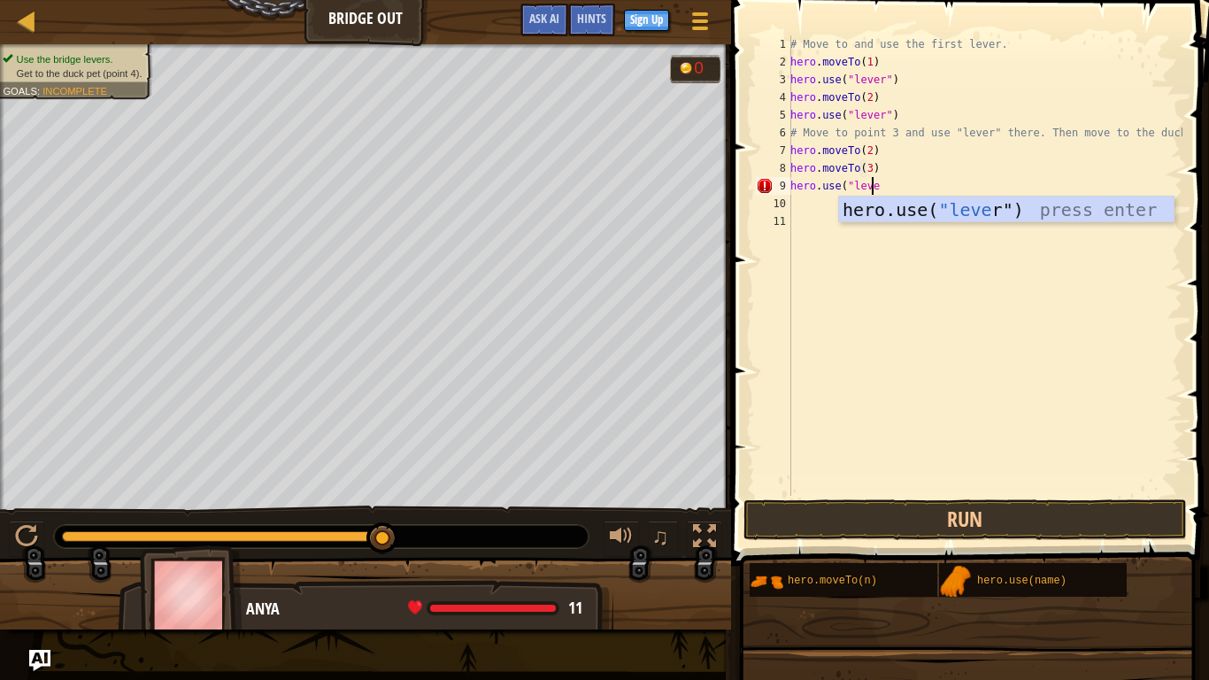
scroll to position [8, 6]
type textarea "hero.use("lever")"
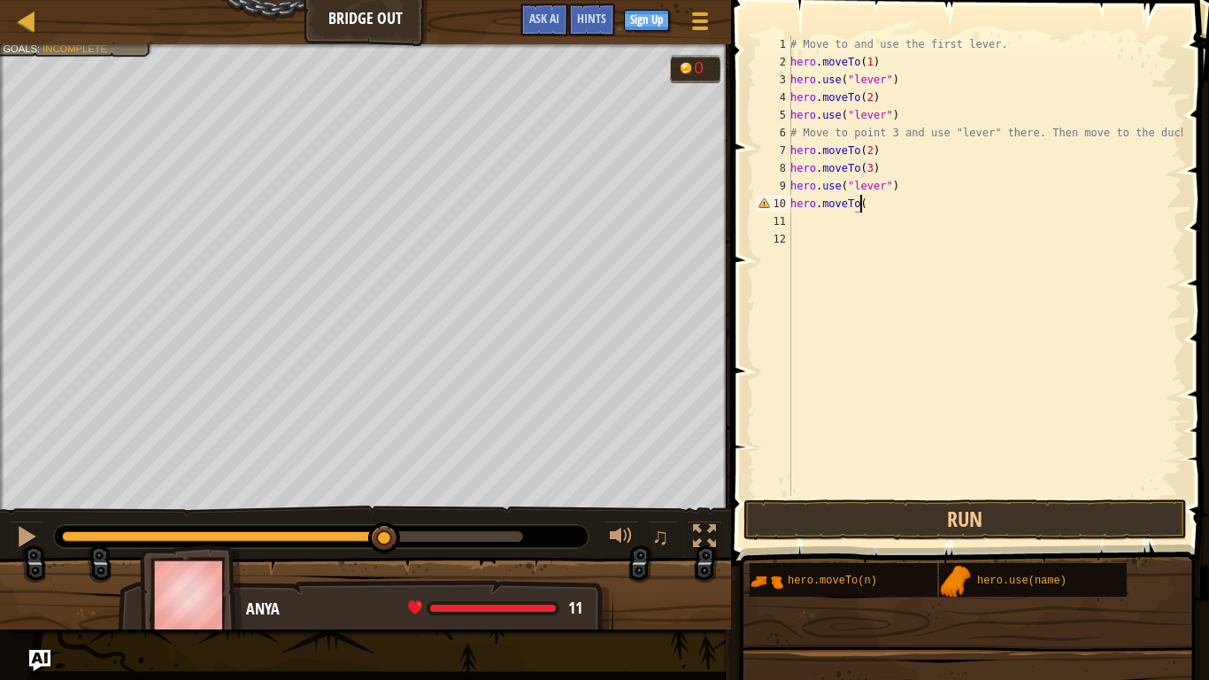
scroll to position [8, 5]
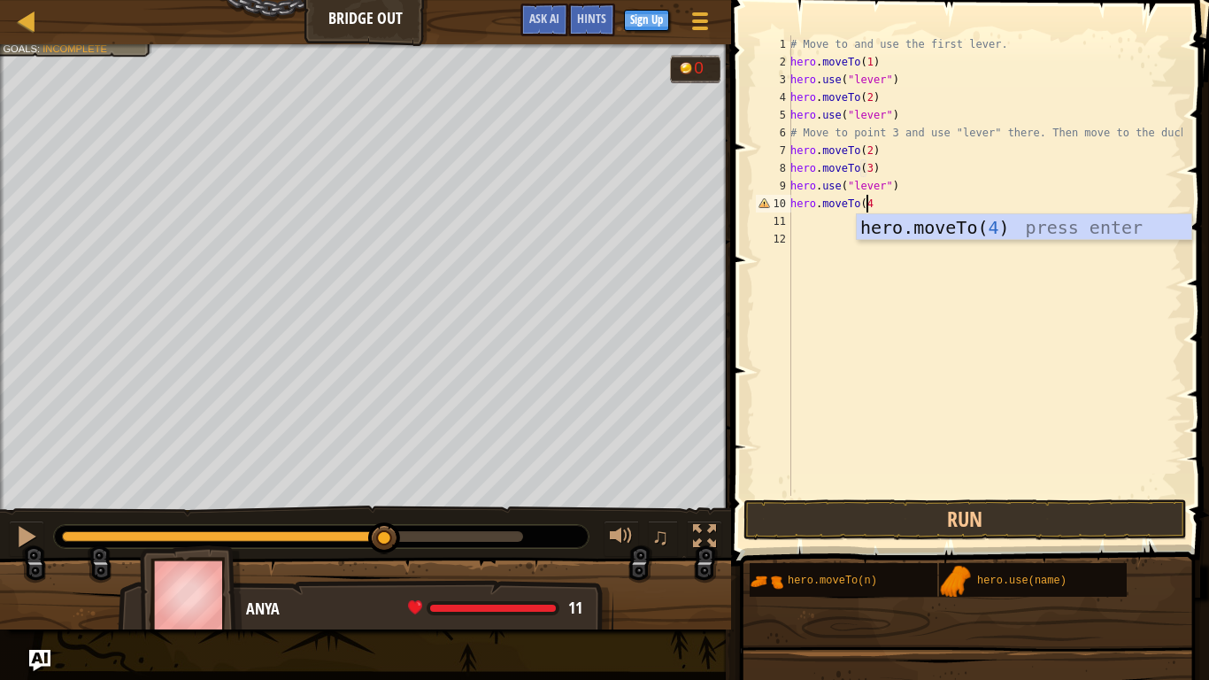
type textarea "hero.moveTo(4)"
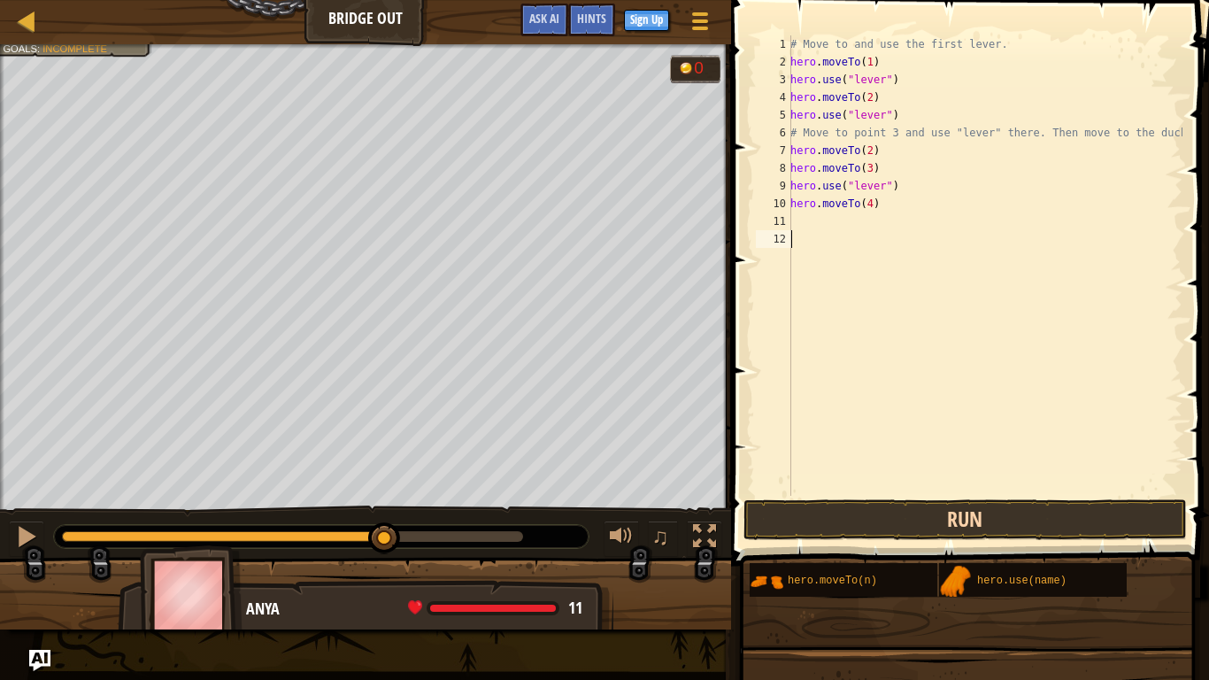
drag, startPoint x: 823, startPoint y: 388, endPoint x: 872, endPoint y: 515, distance: 135.6
click at [872, 515] on div "hero.moveTo(4) 1 2 3 4 5 6 7 8 9 10 11 12 # Move to and use the first lever. he…" at bounding box center [967, 318] width 483 height 618
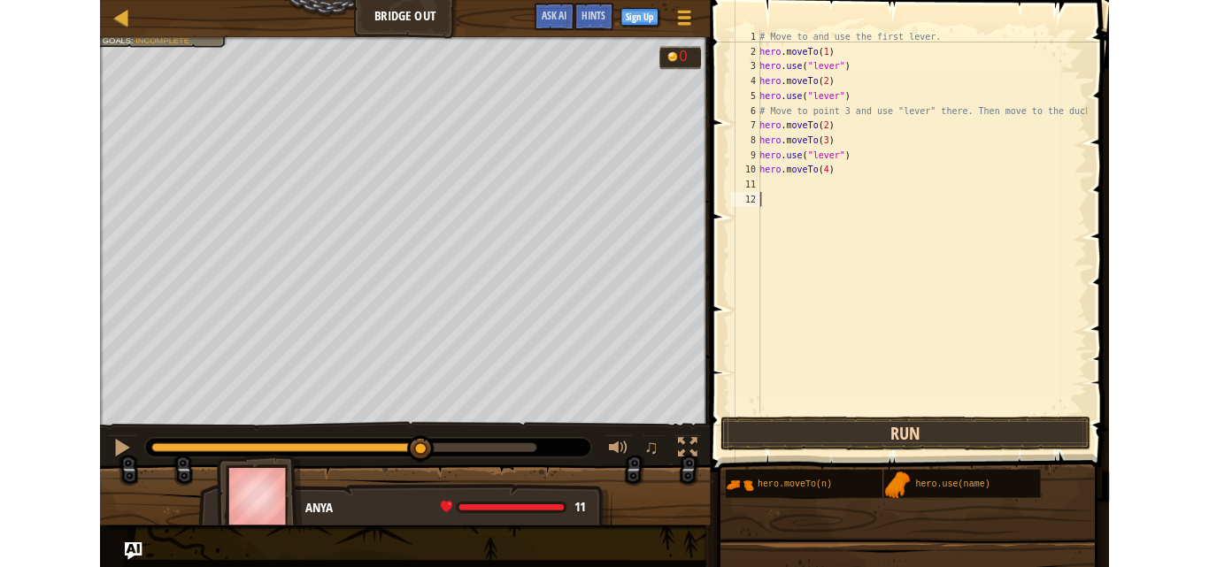
scroll to position [8, 0]
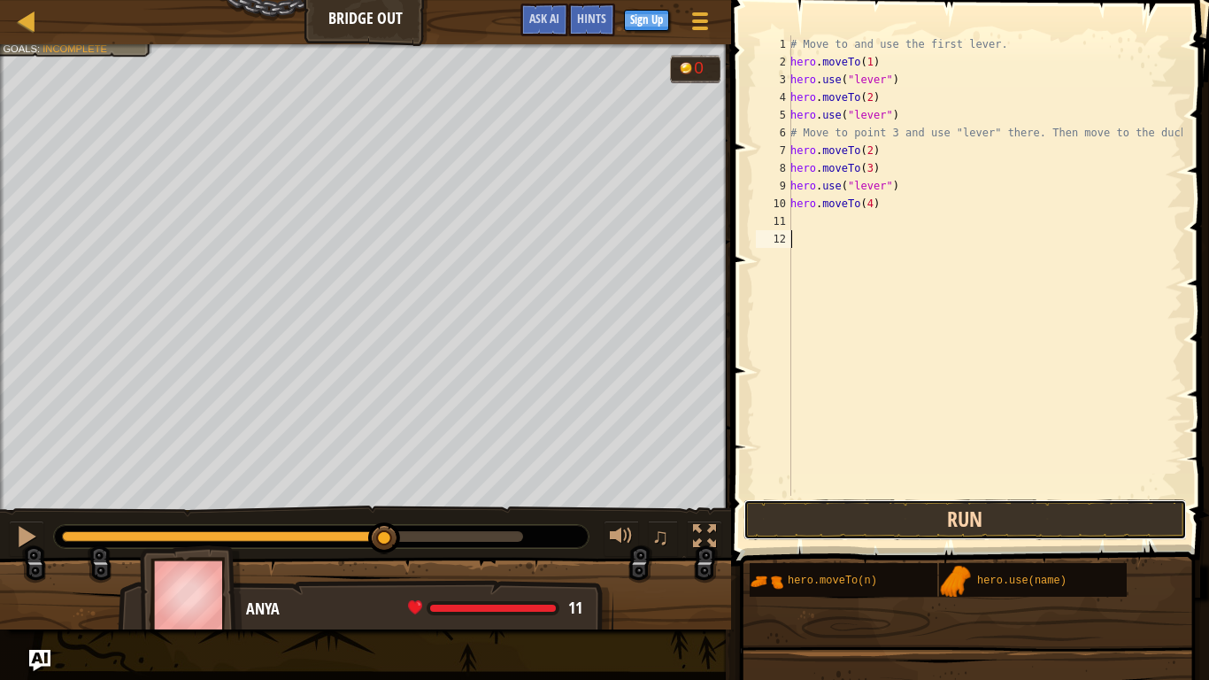
click at [872, 515] on button "Run" at bounding box center [964, 519] width 443 height 41
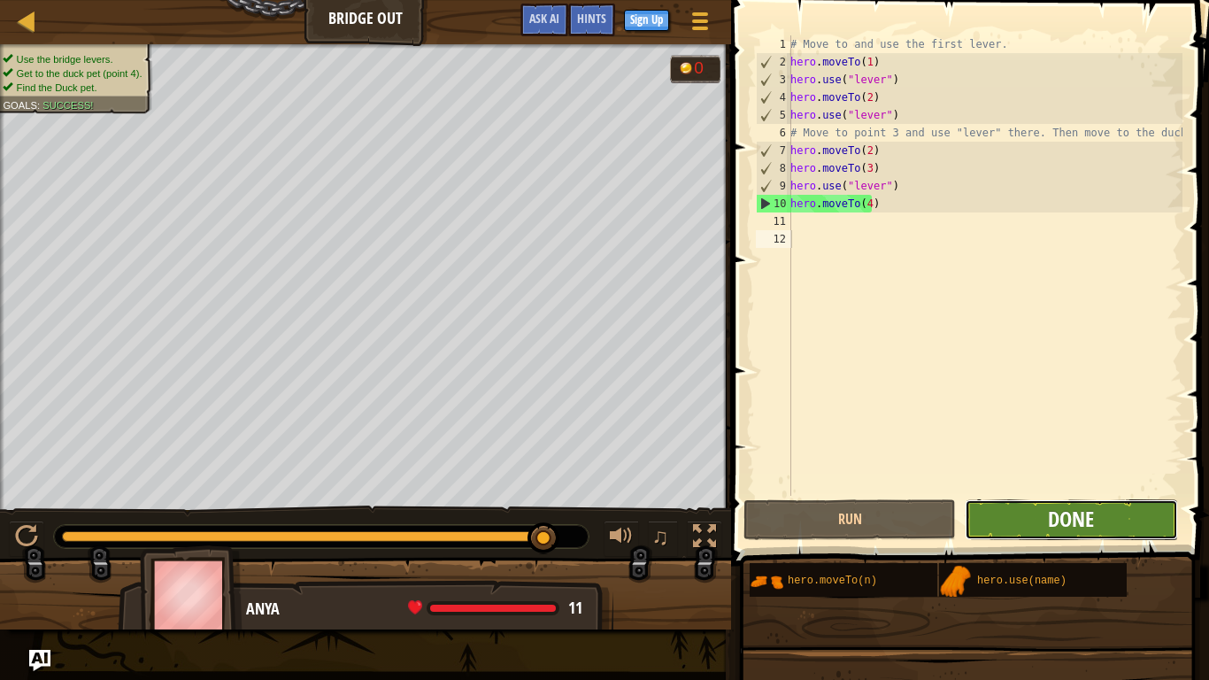
click at [1079, 514] on span "Done" at bounding box center [1071, 518] width 46 height 28
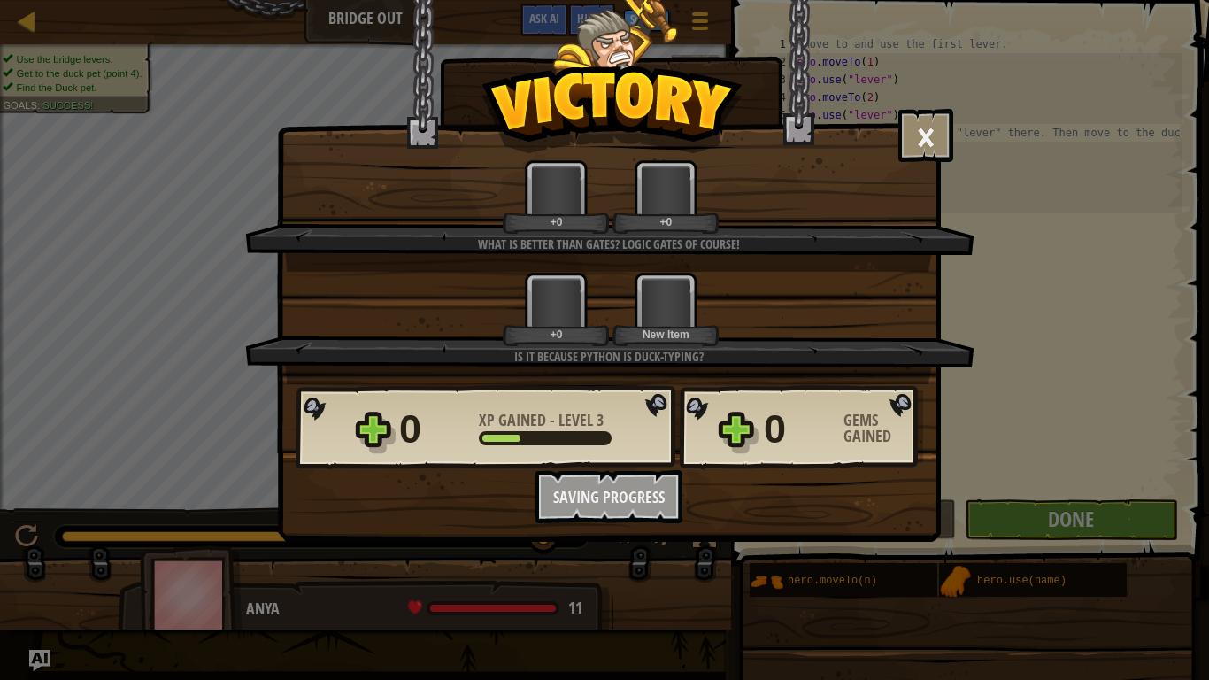
click at [946, 394] on div "× You are my friend now. How fun was this level? What is better than gates? Log…" at bounding box center [604, 340] width 1209 height 680
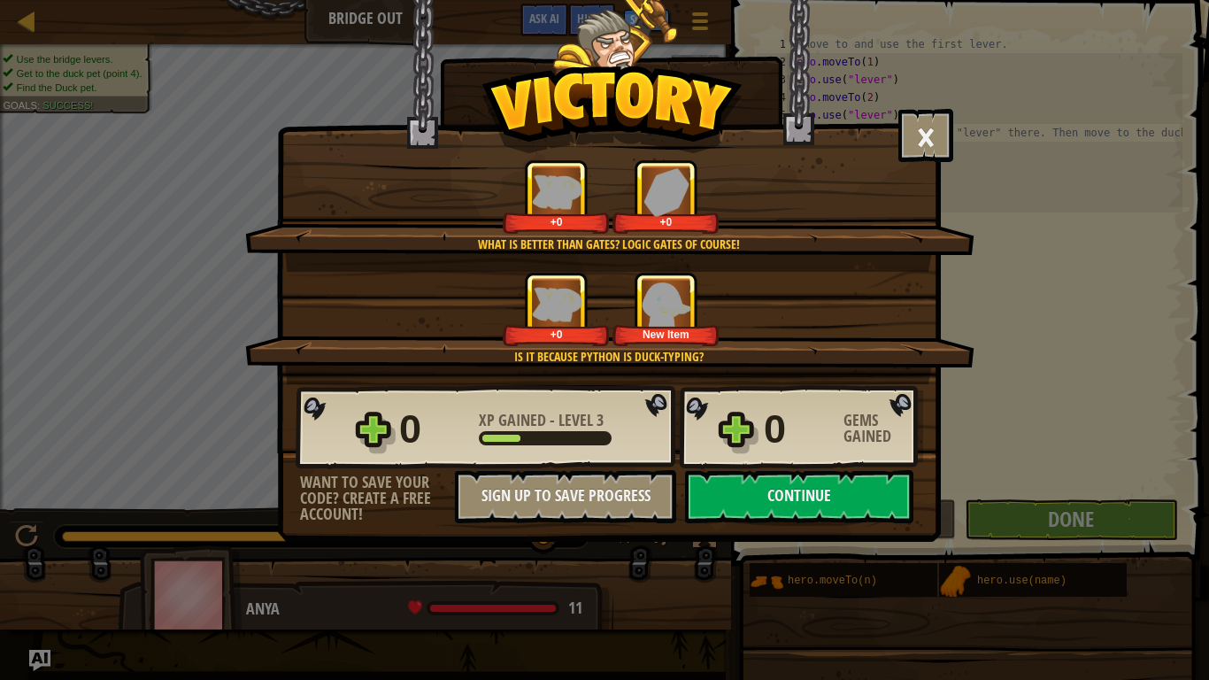
click at [946, 317] on div "+0 New Item" at bounding box center [610, 309] width 687 height 74
